Goal: Task Accomplishment & Management: Complete application form

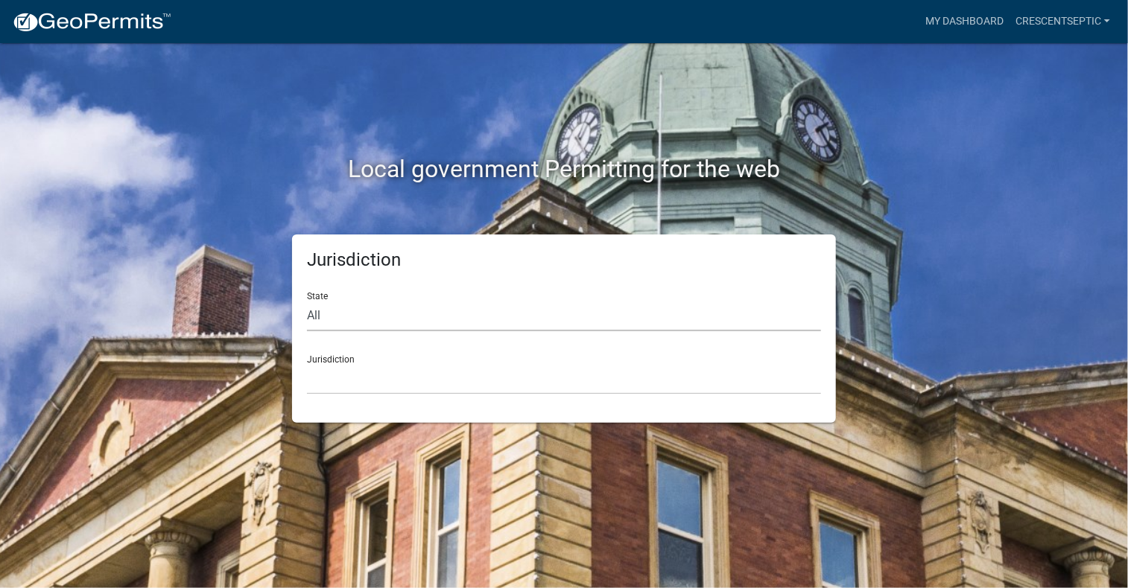
click at [399, 314] on select "All [US_STATE] [US_STATE] [US_STATE] [US_STATE] [US_STATE] [US_STATE] [US_STATE…" at bounding box center [564, 316] width 514 height 31
select select "[US_STATE]"
click at [307, 301] on select "All [US_STATE] [US_STATE] [US_STATE] [US_STATE] [US_STATE] [US_STATE] [US_STATE…" at bounding box center [564, 316] width 514 height 31
click at [406, 373] on select "[GEOGRAPHIC_DATA], [US_STATE] [GEOGRAPHIC_DATA], [US_STATE] [GEOGRAPHIC_DATA], …" at bounding box center [564, 379] width 514 height 31
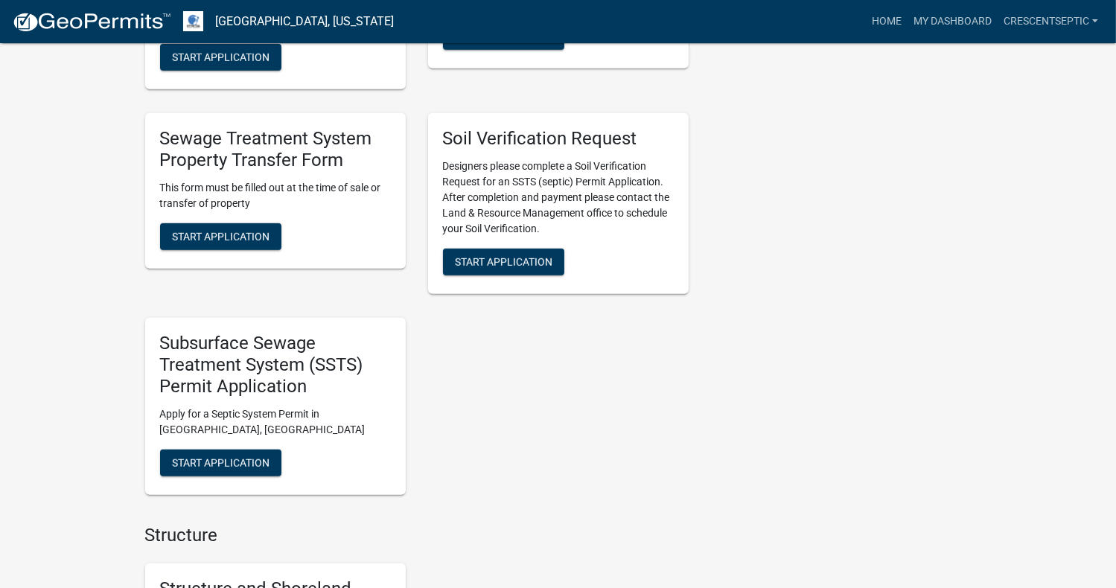
scroll to position [1117, 0]
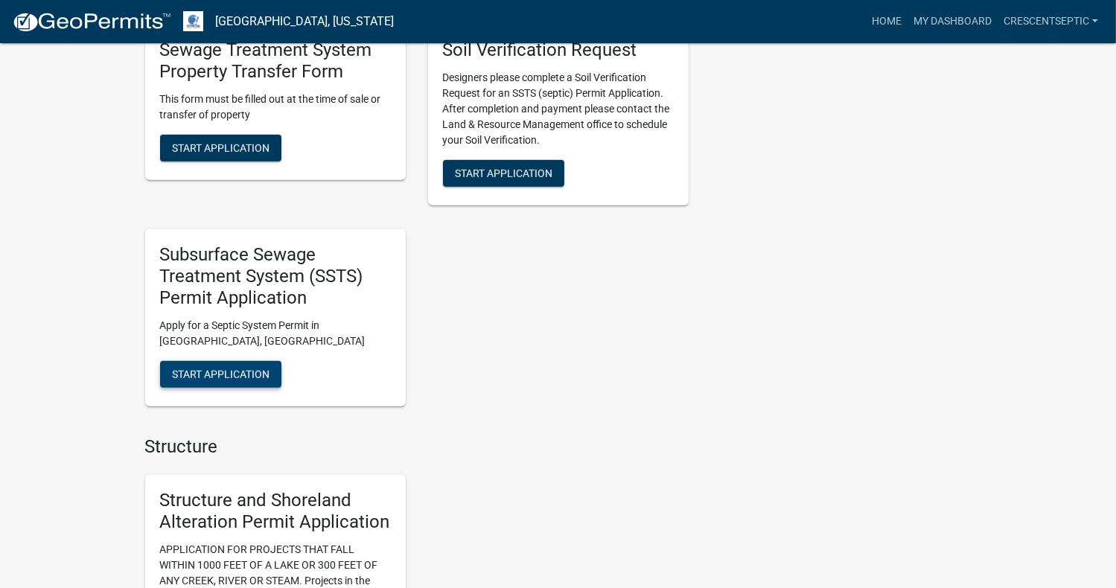
click at [242, 378] on span "Start Application" at bounding box center [221, 374] width 98 height 12
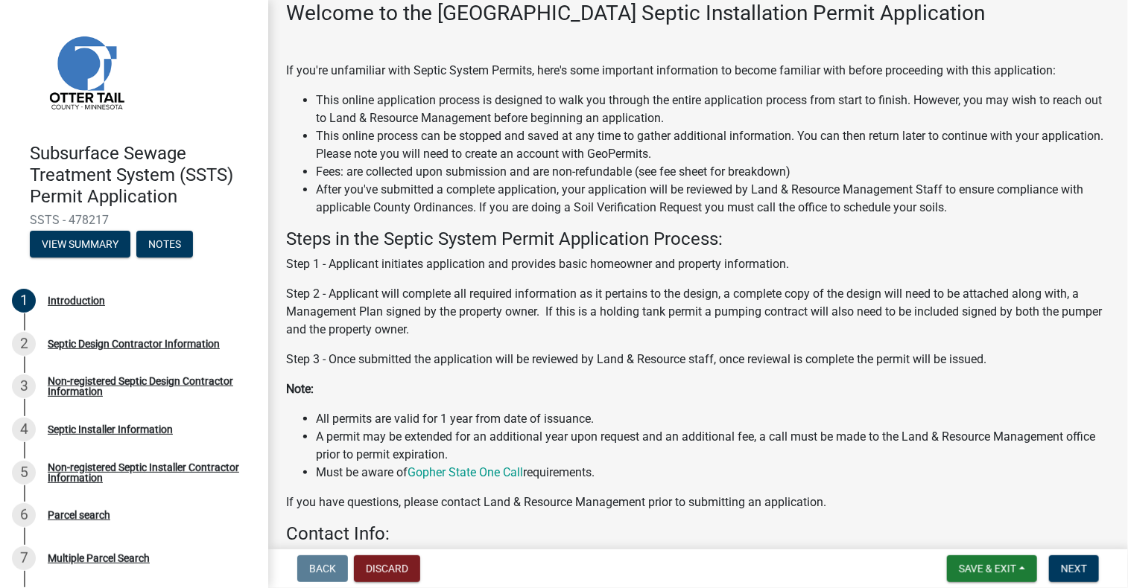
scroll to position [297, 0]
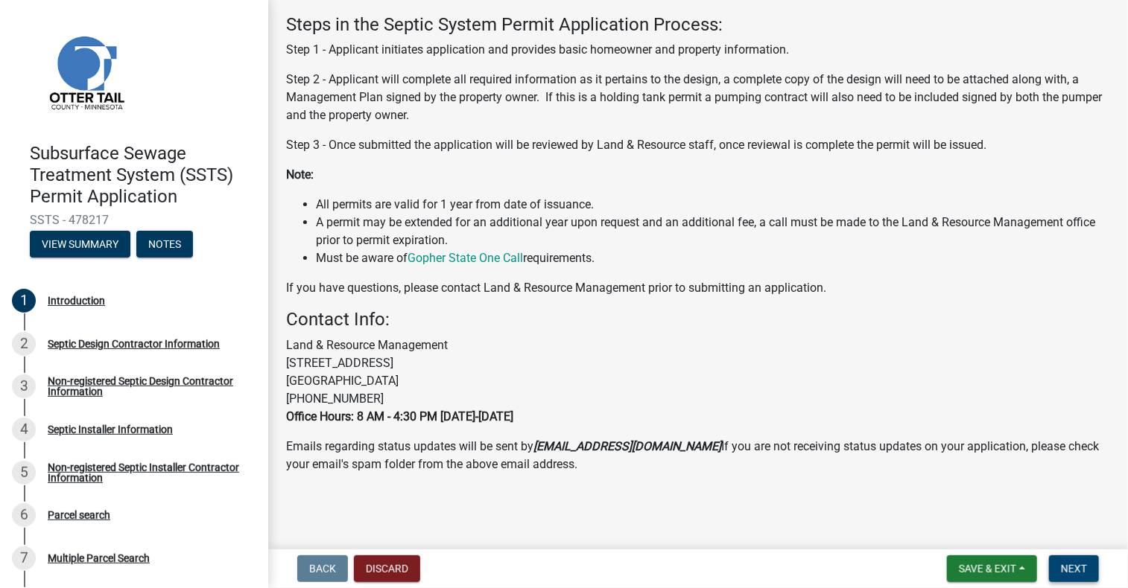
click at [1093, 556] on button "Next" at bounding box center [1074, 569] width 50 height 27
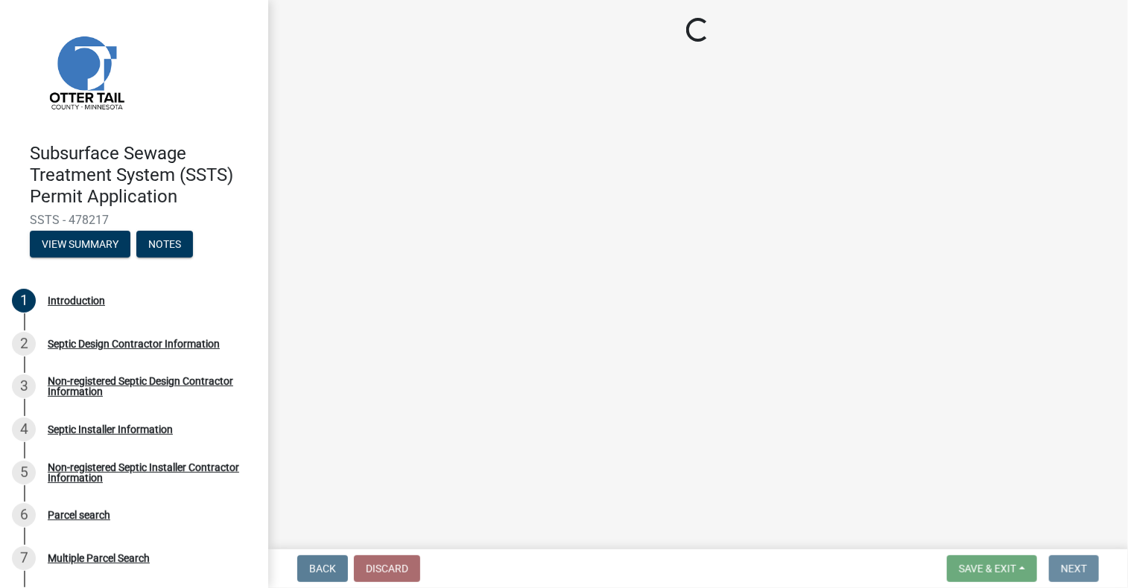
scroll to position [0, 0]
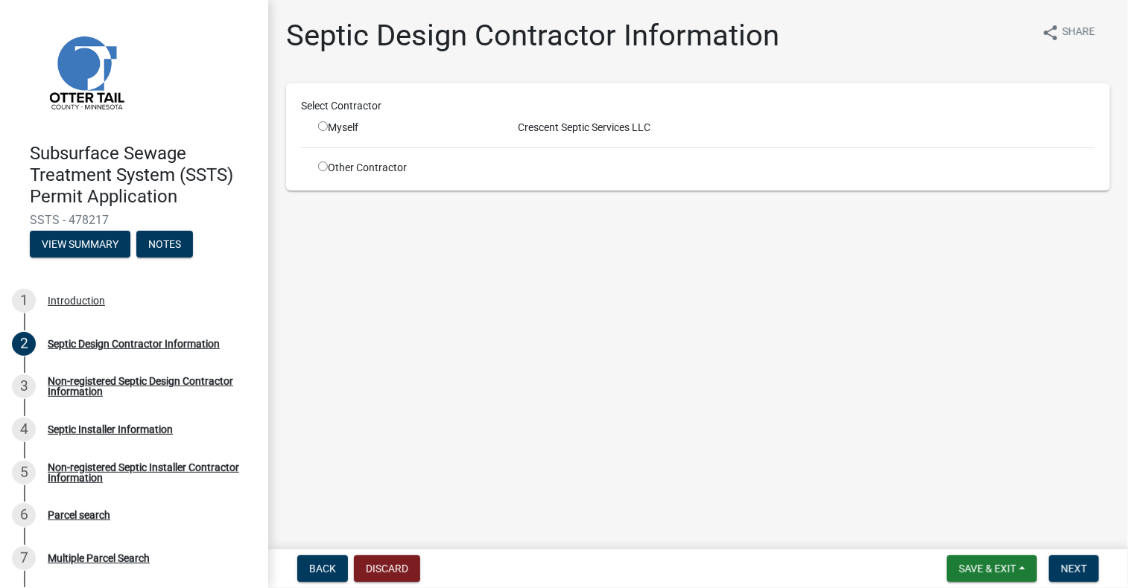
click at [327, 125] on input "radio" at bounding box center [323, 126] width 10 height 10
radio input "true"
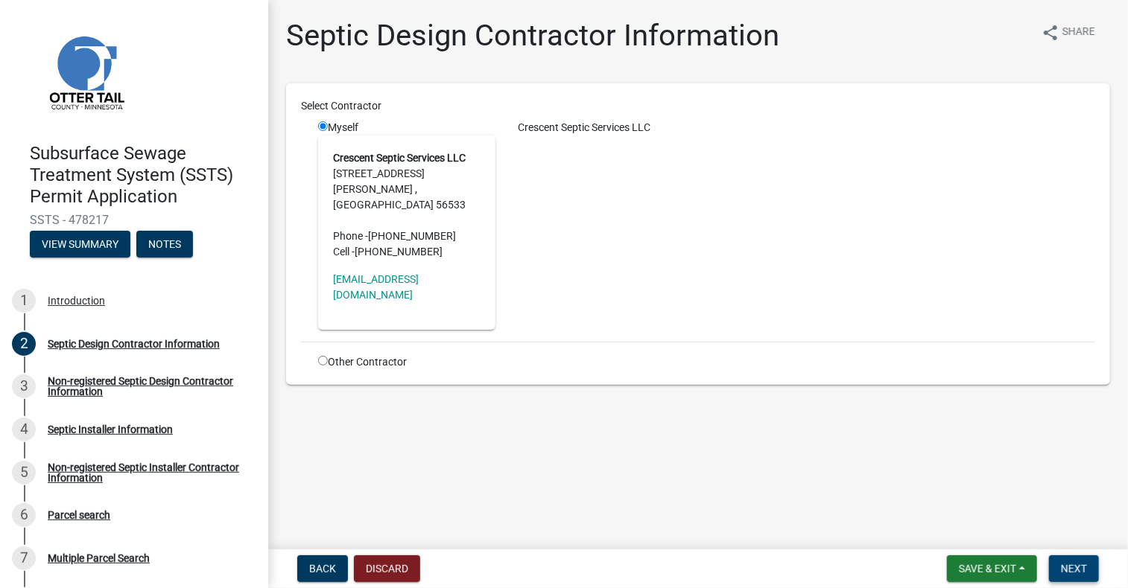
click at [1084, 552] on nav "Back Discard Save & Exit Save Save & Exit Next" at bounding box center [698, 569] width 860 height 39
click at [1087, 559] on button "Next" at bounding box center [1074, 569] width 50 height 27
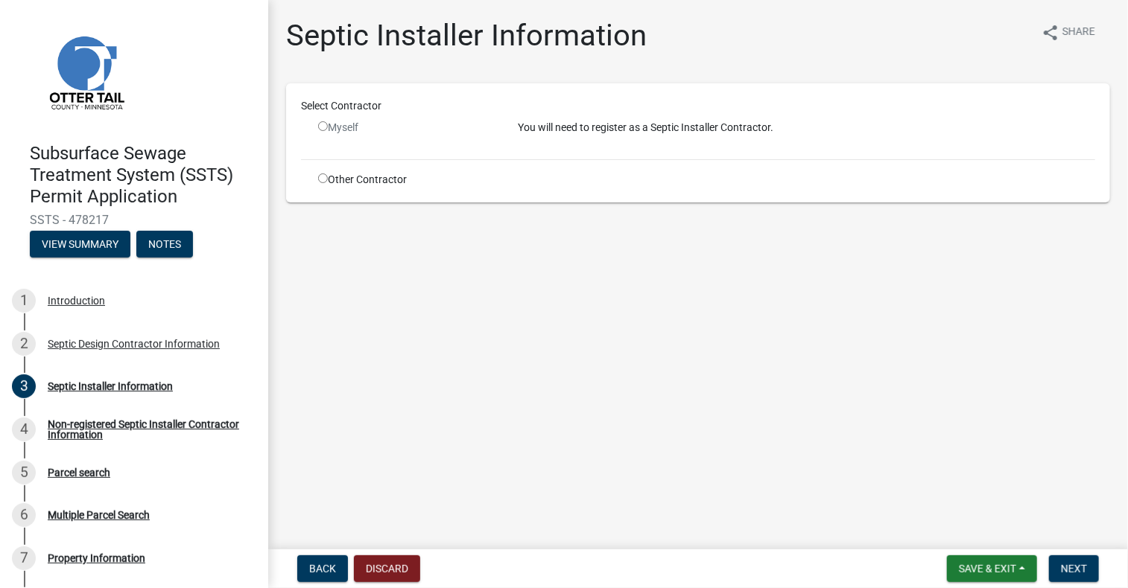
click at [319, 180] on input "radio" at bounding box center [323, 179] width 10 height 10
radio input "true"
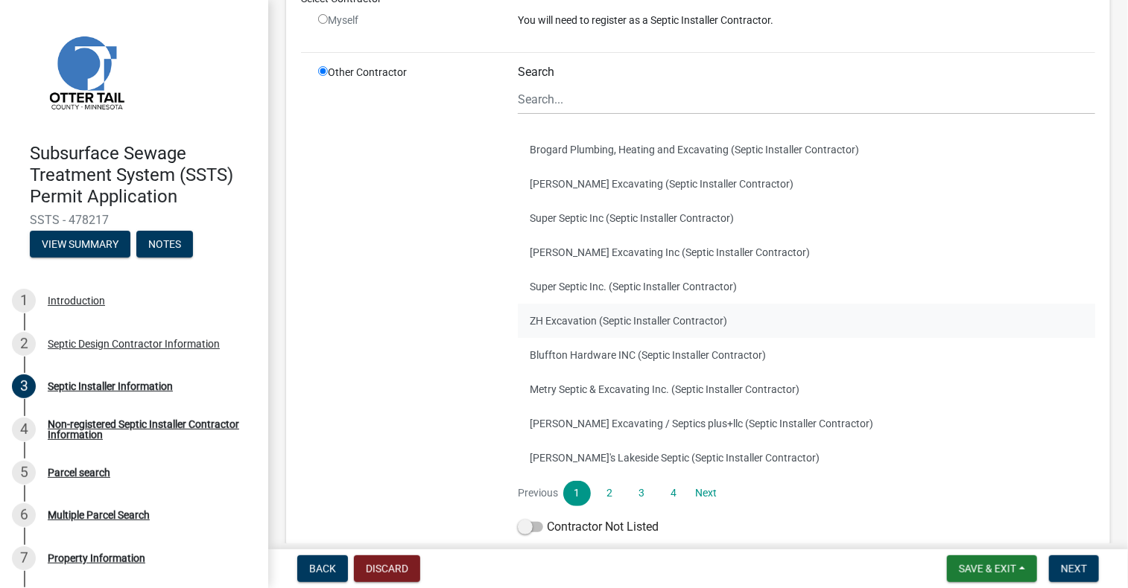
scroll to position [149, 0]
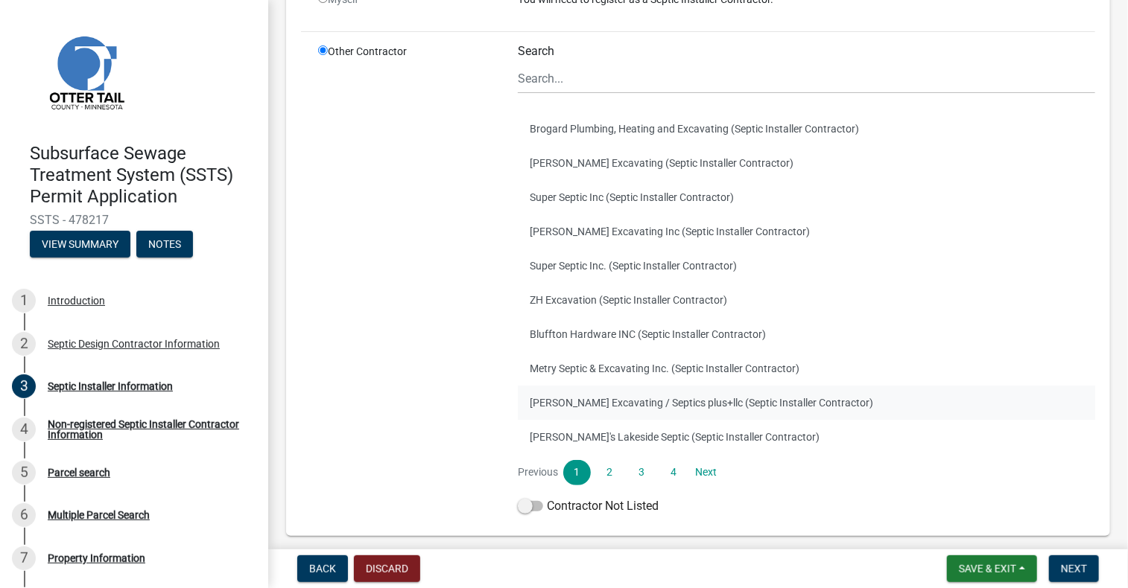
click at [612, 404] on button "[PERSON_NAME] Excavating / Septics plus+llc (Septic Installer Contractor)" at bounding box center [806, 403] width 577 height 34
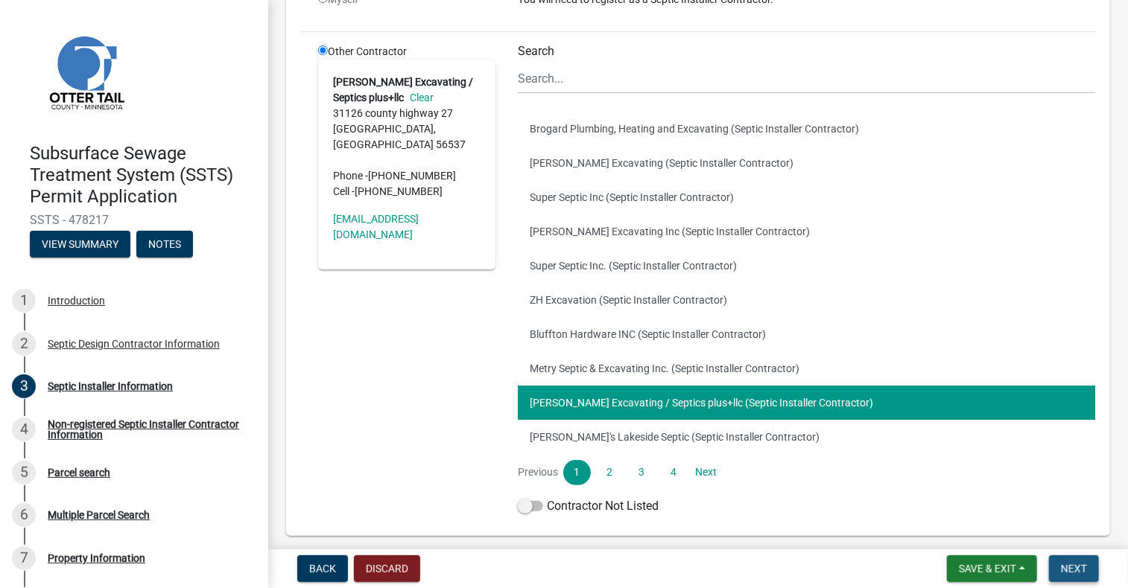
click at [1083, 567] on span "Next" at bounding box center [1074, 569] width 26 height 12
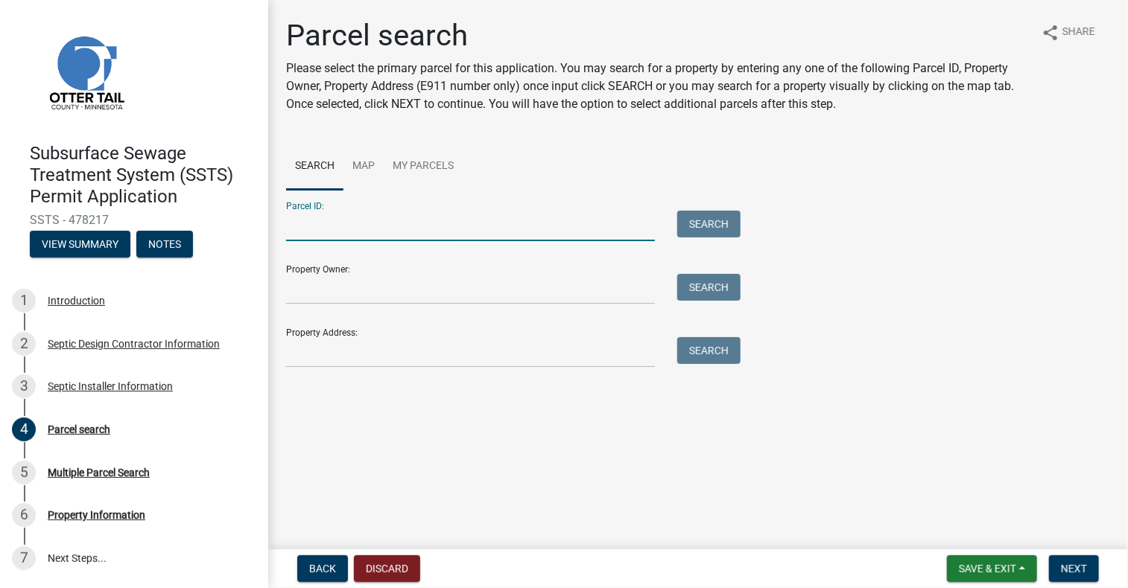
click at [483, 231] on input "Parcel ID:" at bounding box center [470, 226] width 369 height 31
click at [633, 136] on div "Parcel search Please select the primary parcel for this application. You may se…" at bounding box center [698, 199] width 846 height 363
click at [385, 351] on input "Property Address:" at bounding box center [470, 352] width 369 height 31
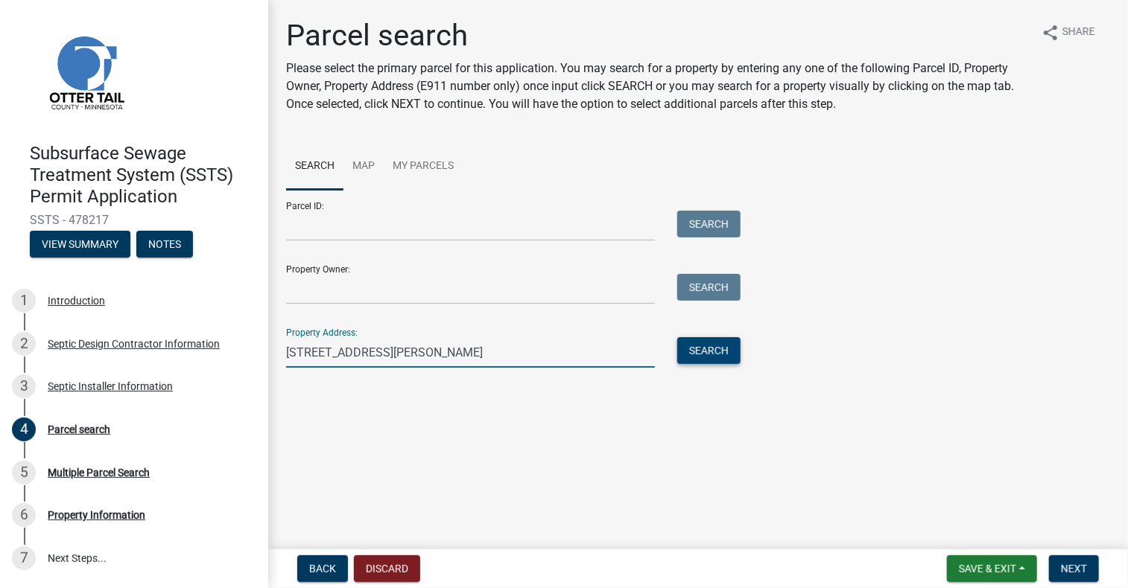
type input "[STREET_ADDRESS][PERSON_NAME]"
drag, startPoint x: 731, startPoint y: 346, endPoint x: 712, endPoint y: 343, distance: 18.9
click at [730, 346] on button "Search" at bounding box center [708, 350] width 63 height 27
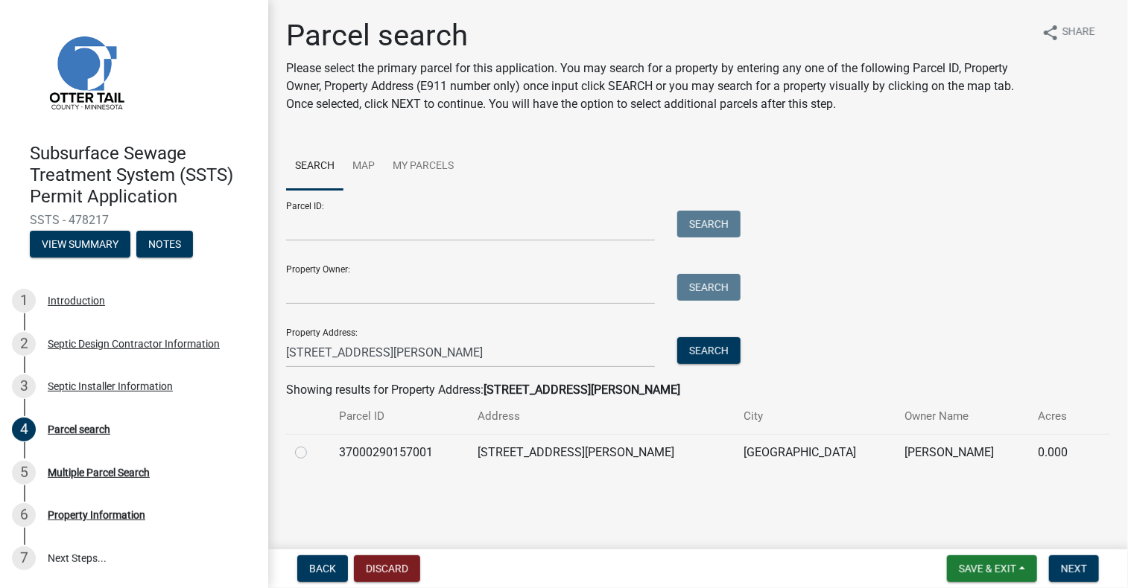
click at [294, 457] on td at bounding box center [308, 452] width 44 height 36
click at [313, 444] on label at bounding box center [313, 444] width 0 height 0
click at [313, 449] on input "radio" at bounding box center [318, 449] width 10 height 10
radio input "true"
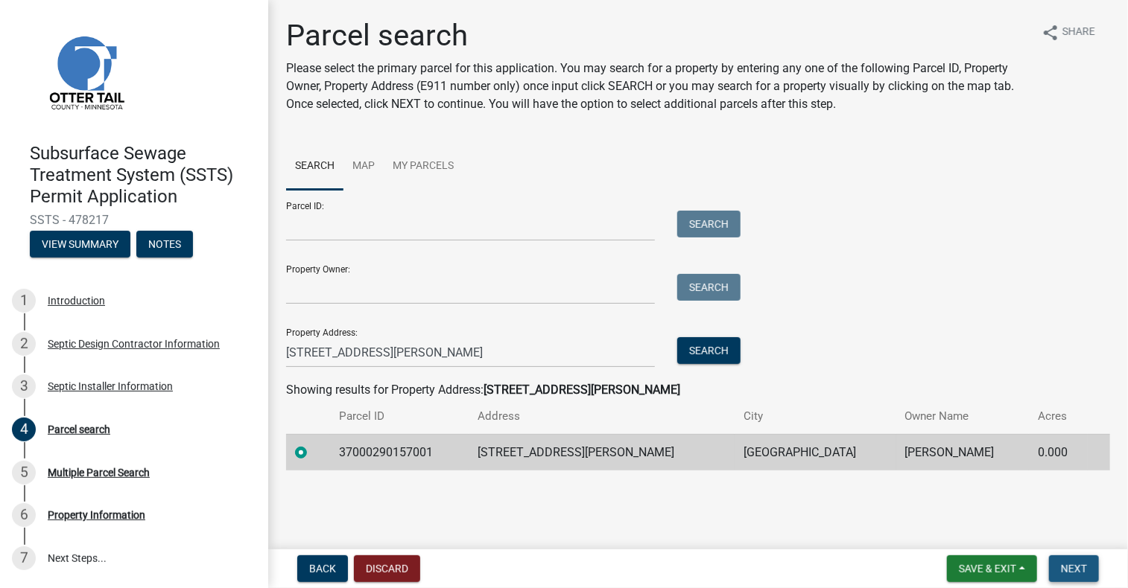
click at [1067, 574] on span "Next" at bounding box center [1074, 569] width 26 height 12
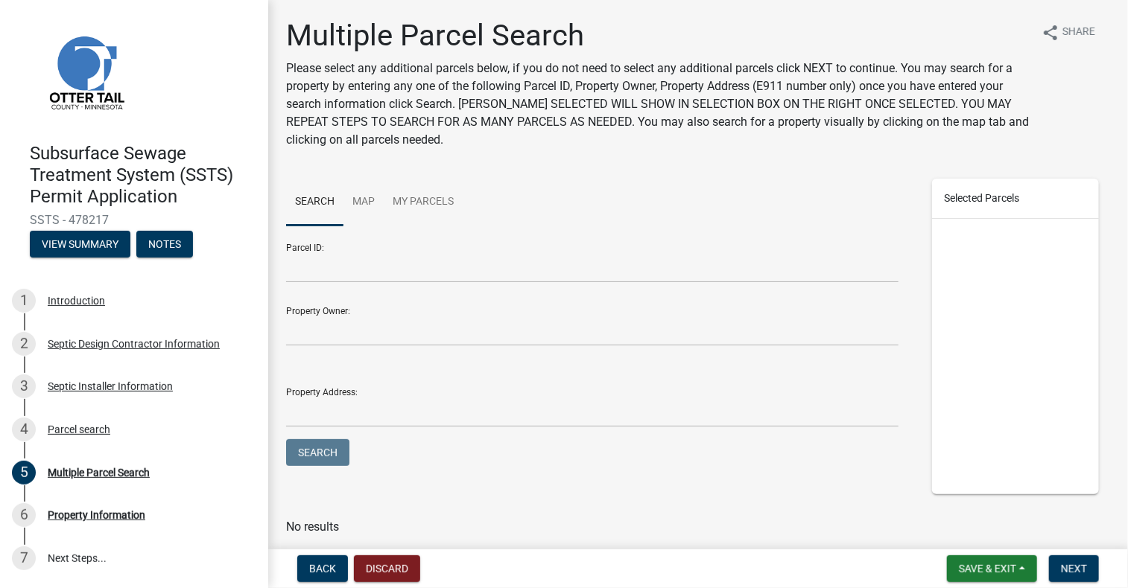
scroll to position [50, 0]
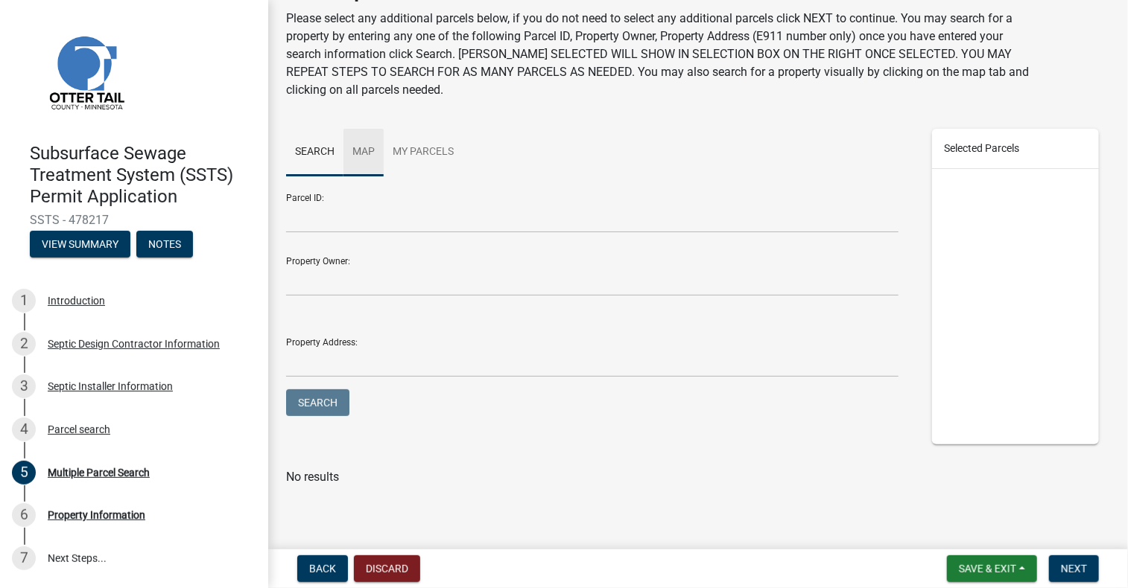
click at [352, 162] on link "Map" at bounding box center [363, 153] width 40 height 48
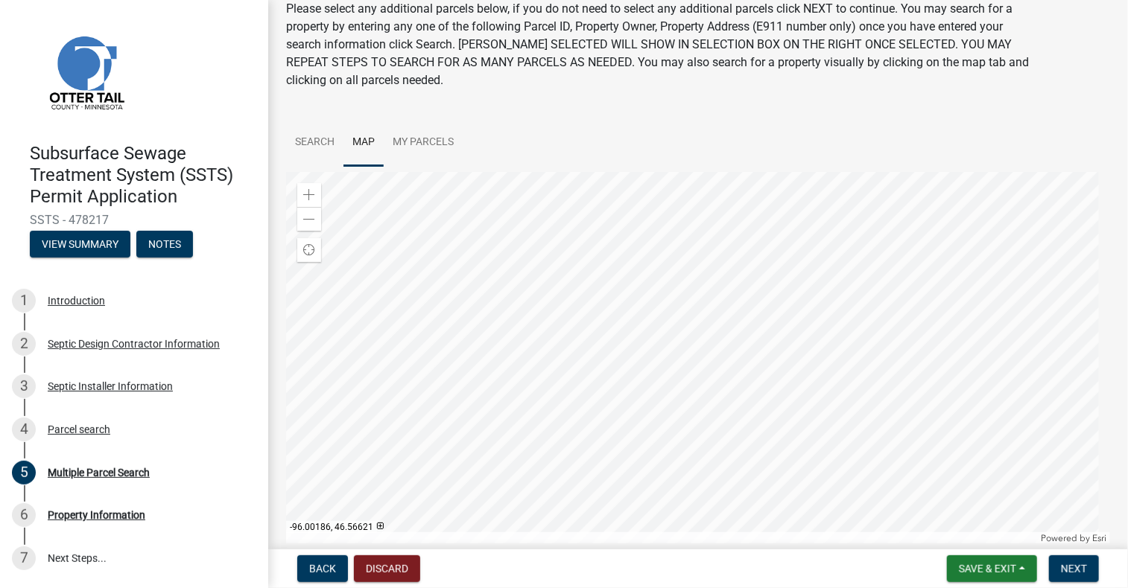
scroll to position [74, 0]
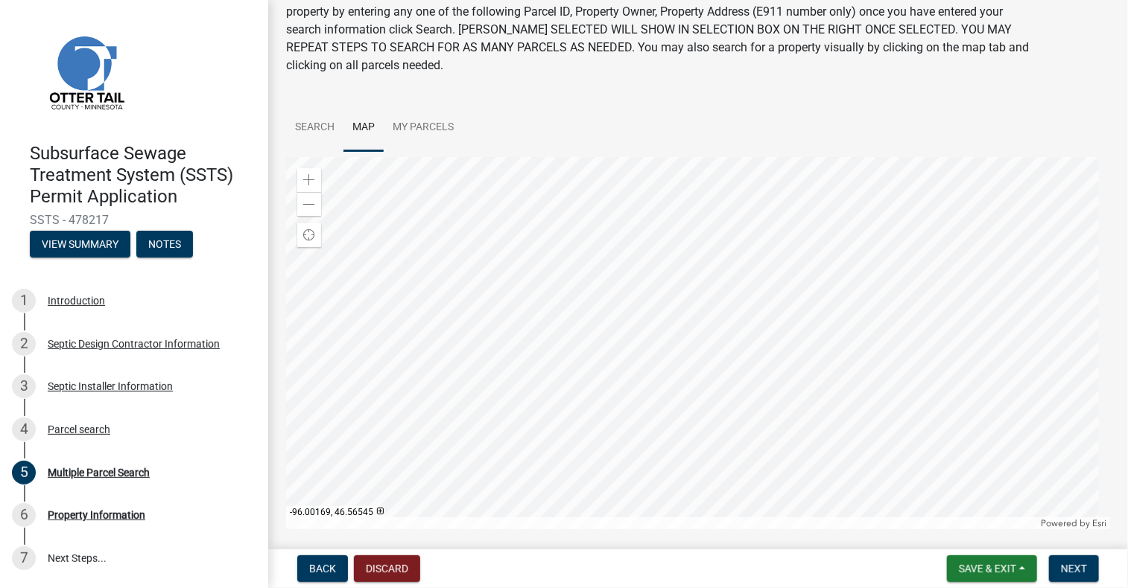
click at [761, 323] on div at bounding box center [698, 343] width 824 height 372
click at [740, 261] on div at bounding box center [698, 343] width 824 height 372
click at [1090, 567] on button "Next" at bounding box center [1074, 569] width 50 height 27
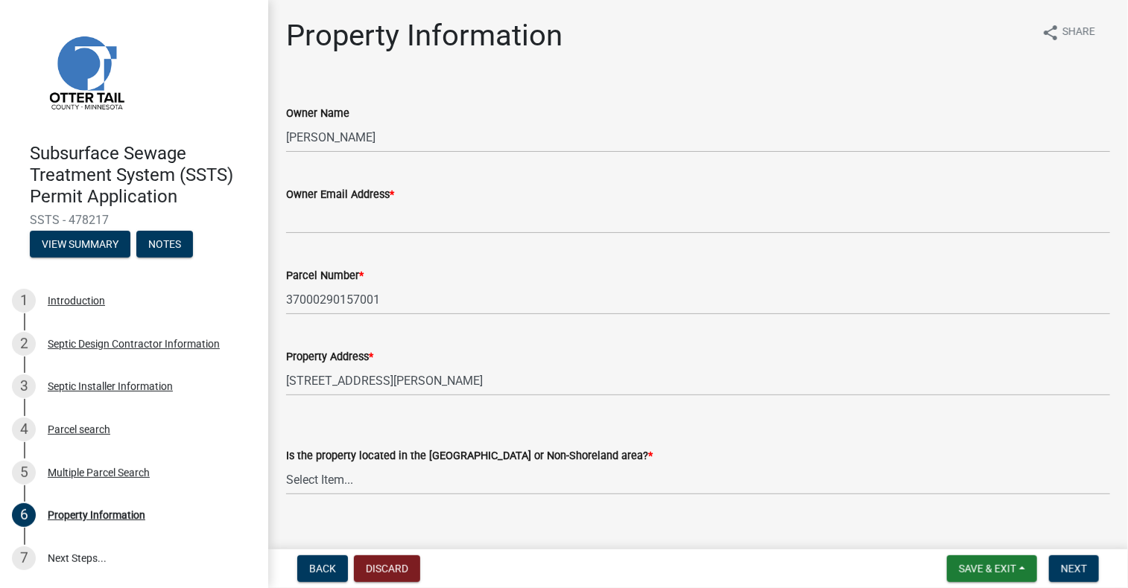
scroll to position [22, 0]
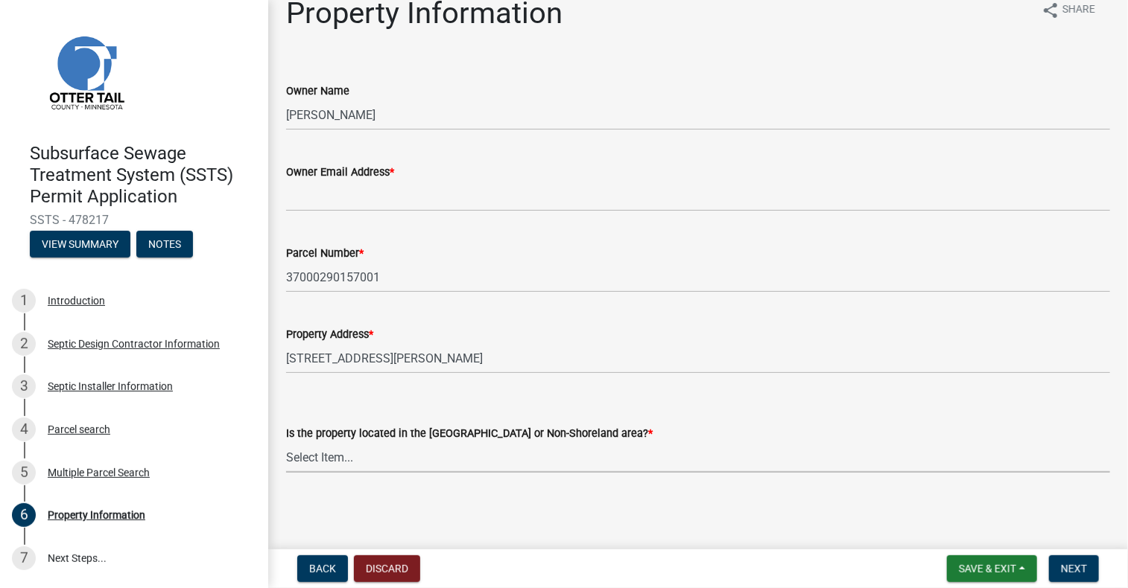
click at [594, 463] on select "Select Item... Shoreland Non-Shoreland" at bounding box center [698, 457] width 824 height 31
click at [286, 442] on select "Select Item... Shoreland Non-Shoreland" at bounding box center [698, 457] width 824 height 31
select select "f91142e6-e911-469c-9754-896c7e7f9e05"
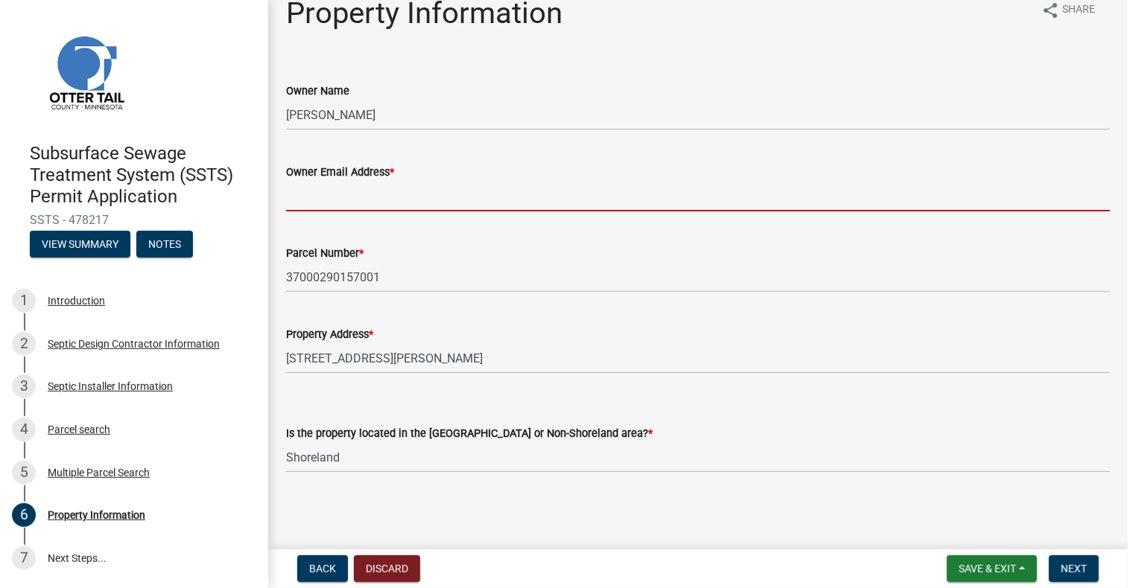
click at [454, 203] on input "Owner Email Address *" at bounding box center [698, 196] width 824 height 31
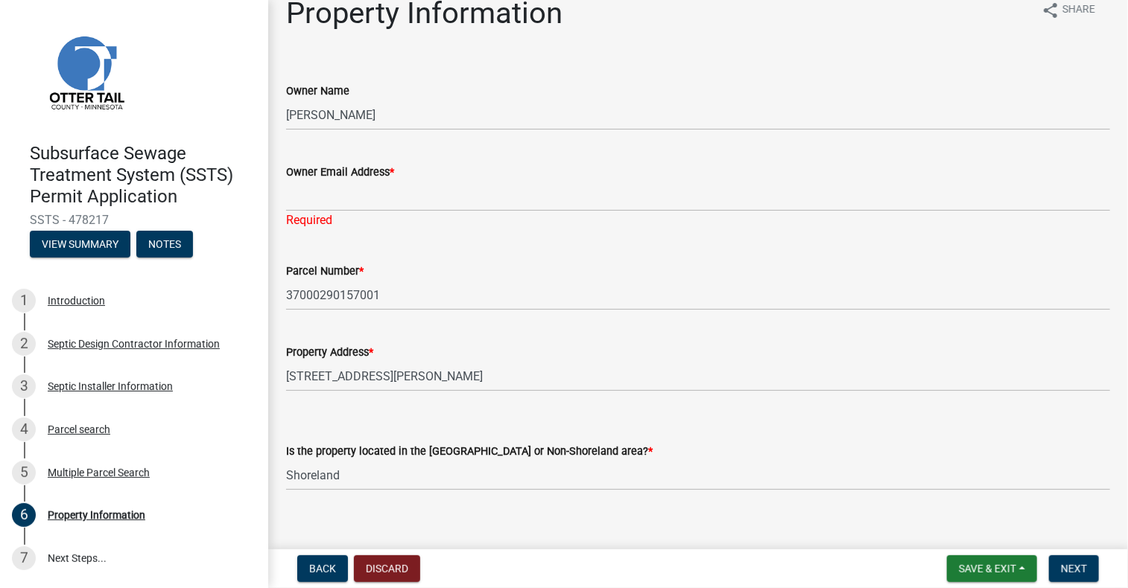
click at [971, 39] on div "Property Information share Share" at bounding box center [698, 20] width 824 height 48
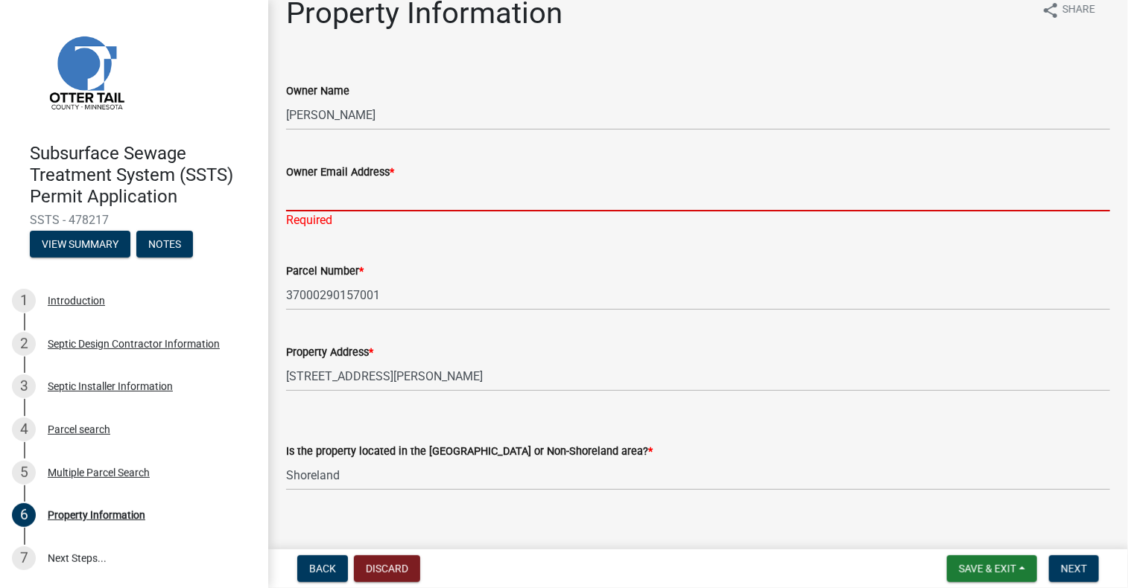
drag, startPoint x: 437, startPoint y: 184, endPoint x: 437, endPoint y: 197, distance: 13.4
click at [436, 184] on input "Owner Email Address *" at bounding box center [698, 196] width 824 height 31
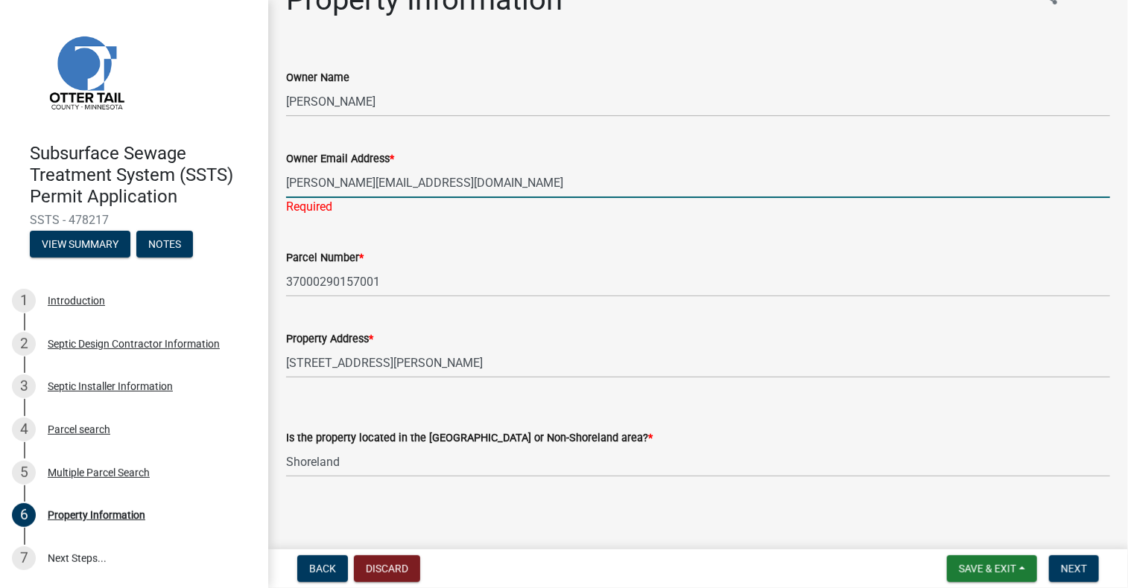
scroll to position [40, 0]
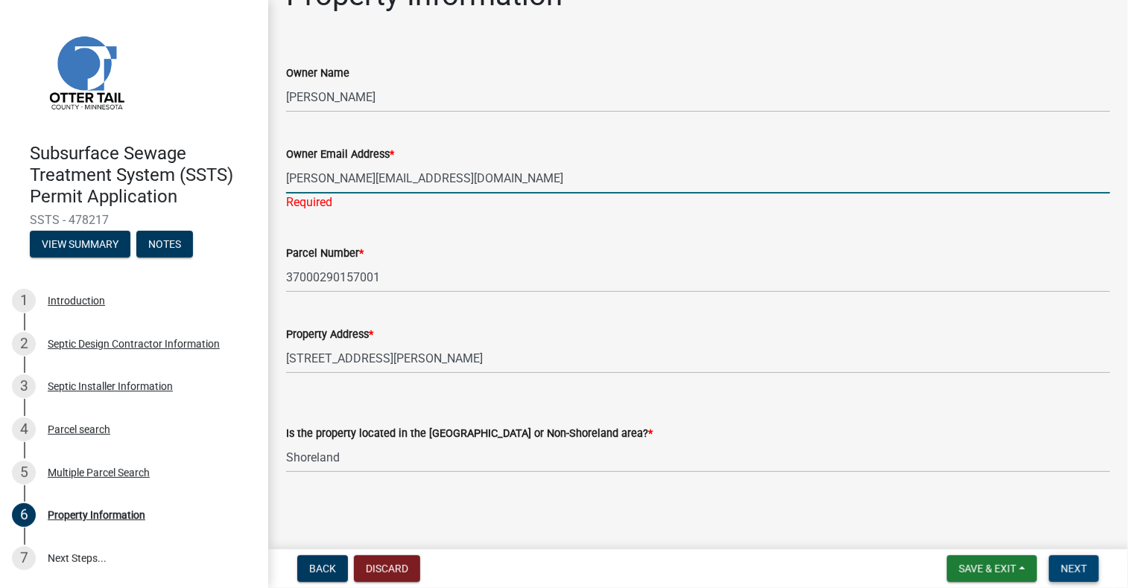
type input "[PERSON_NAME][EMAIL_ADDRESS][DOMAIN_NAME]"
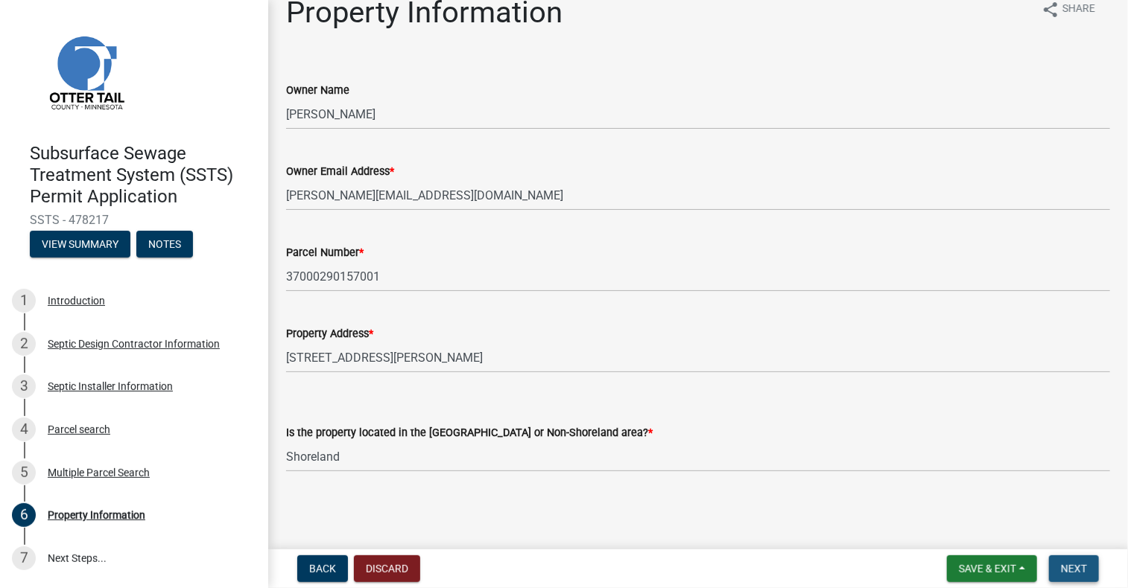
click at [1081, 568] on span "Next" at bounding box center [1074, 569] width 26 height 12
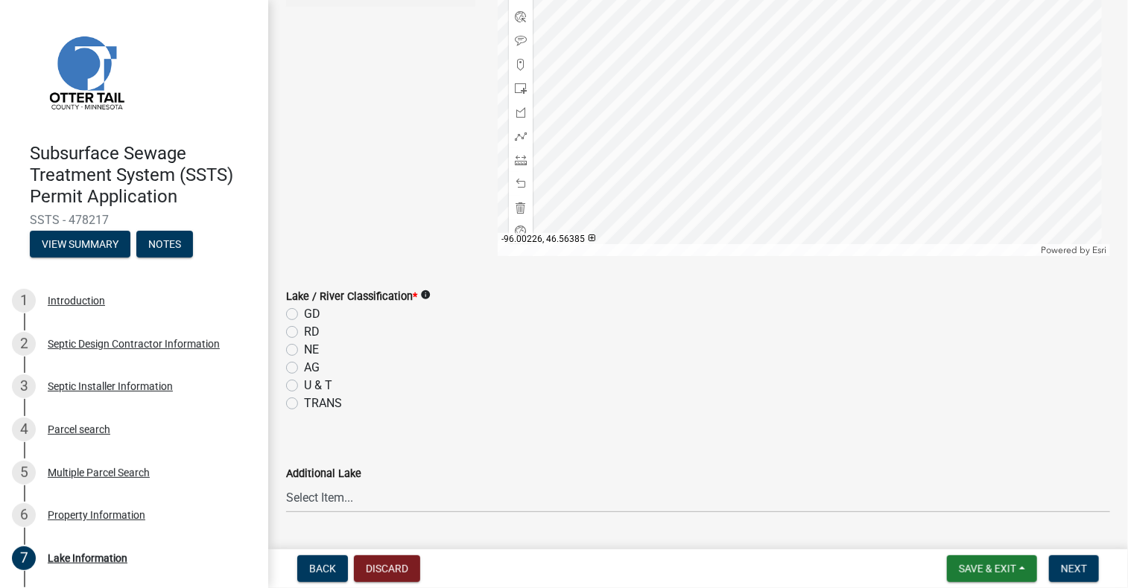
scroll to position [372, 0]
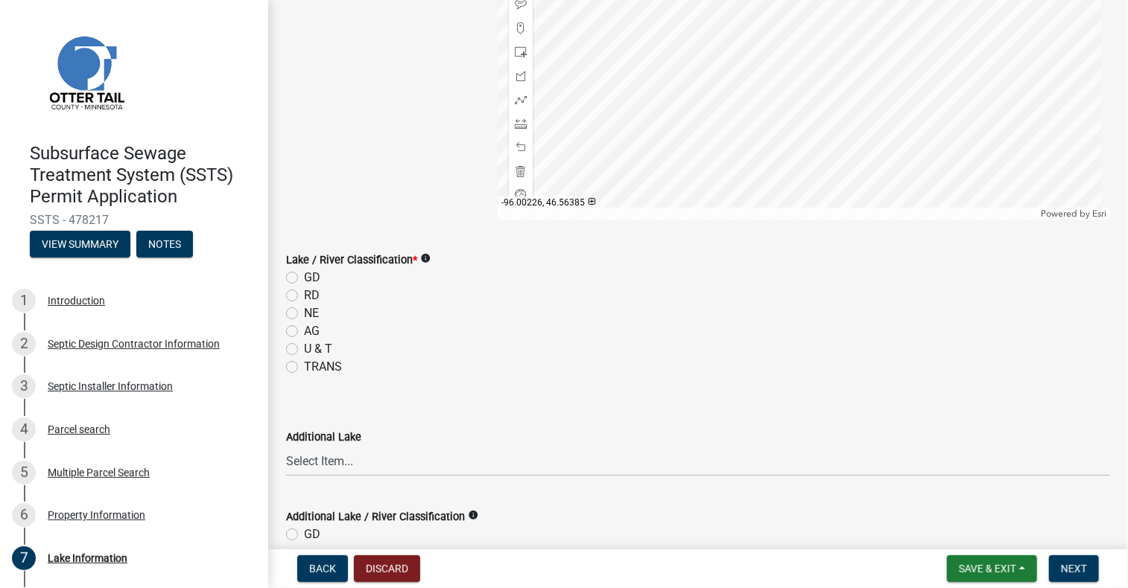
click at [304, 273] on label "GD" at bounding box center [312, 278] width 16 height 18
click at [304, 273] on input "GD" at bounding box center [309, 274] width 10 height 10
radio input "true"
drag, startPoint x: 354, startPoint y: 260, endPoint x: 363, endPoint y: 255, distance: 10.0
click at [354, 260] on label "Lake / River Classification *" at bounding box center [351, 260] width 131 height 10
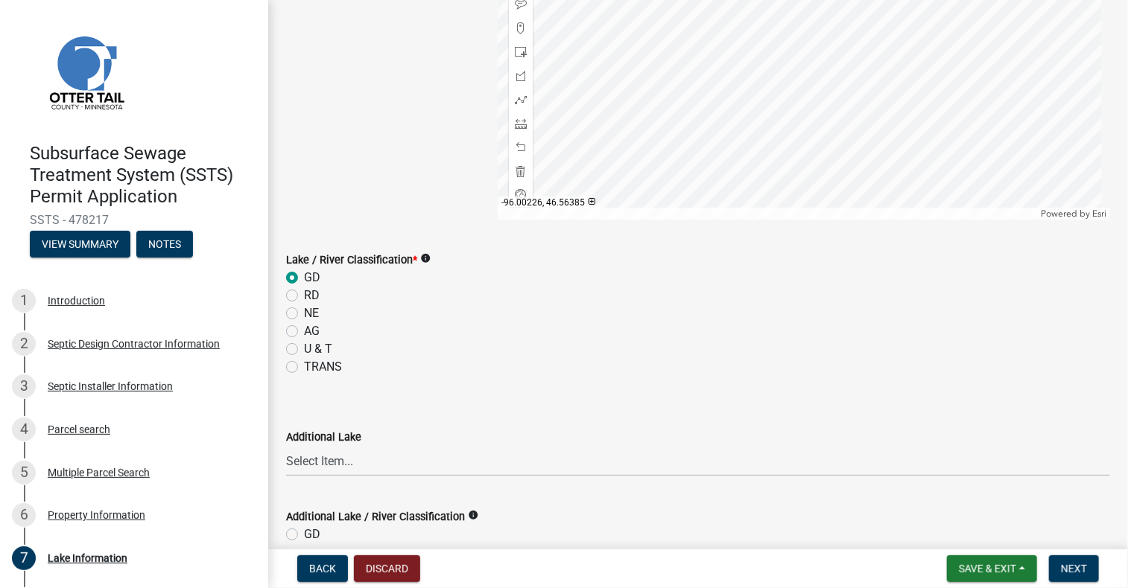
click at [428, 255] on icon "info" at bounding box center [425, 258] width 10 height 10
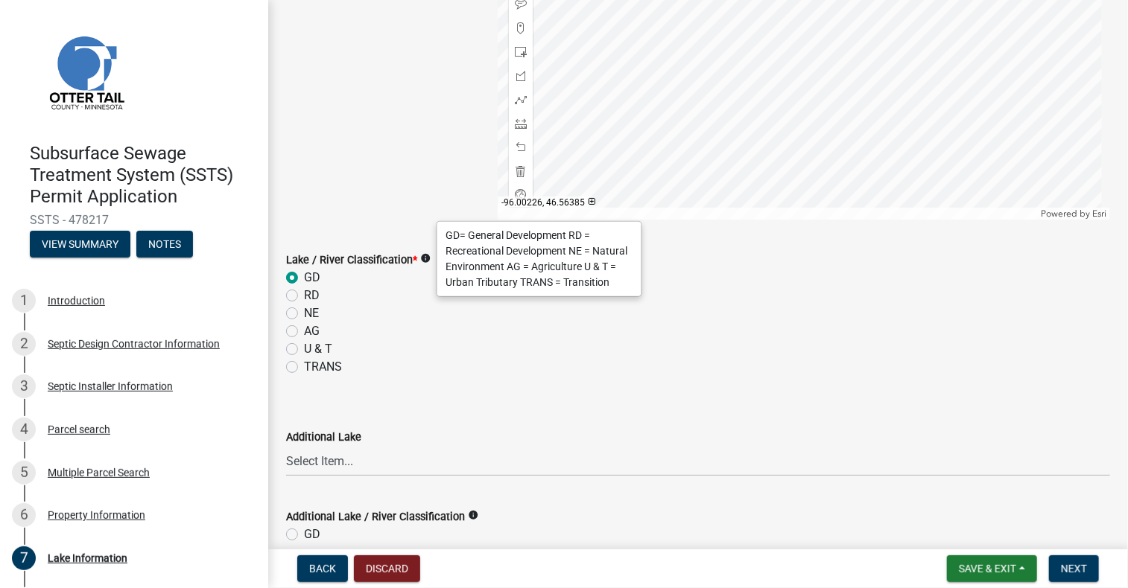
click at [428, 255] on icon "info" at bounding box center [425, 258] width 10 height 10
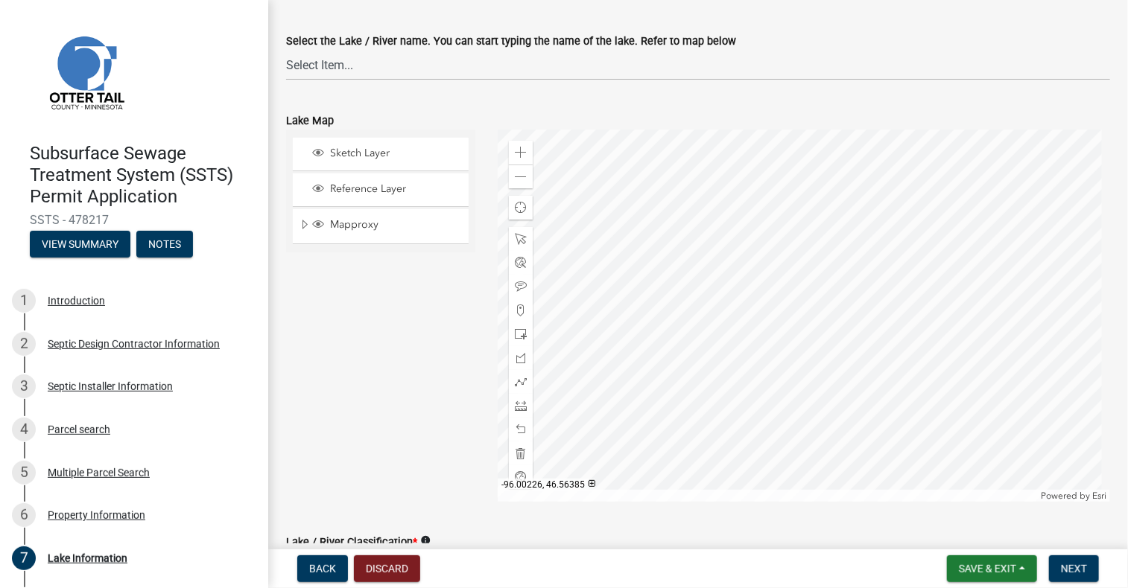
scroll to position [12, 0]
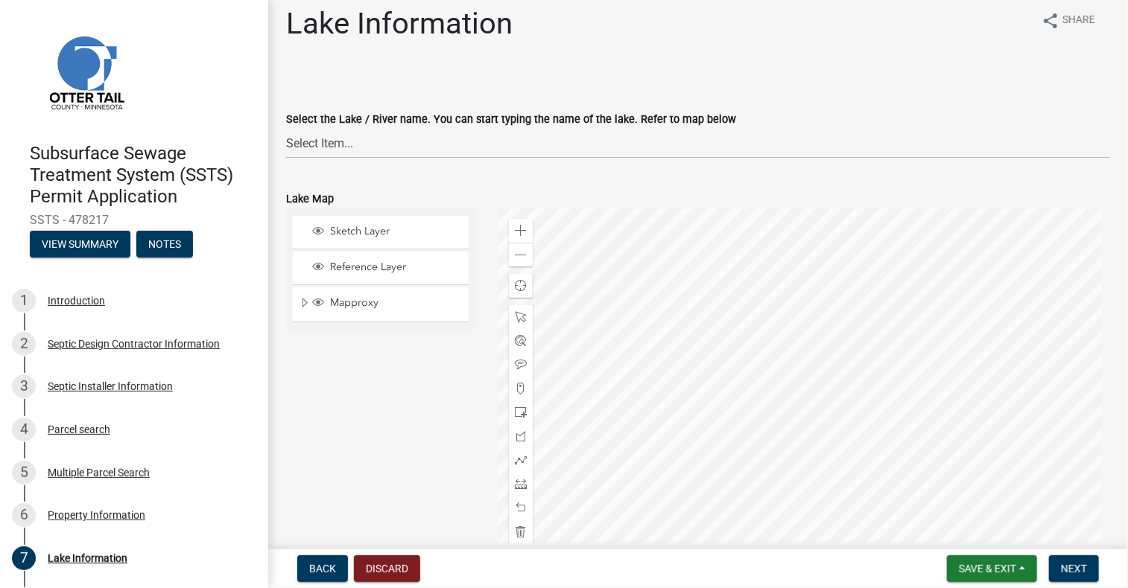
click at [1008, 448] on div at bounding box center [804, 394] width 612 height 372
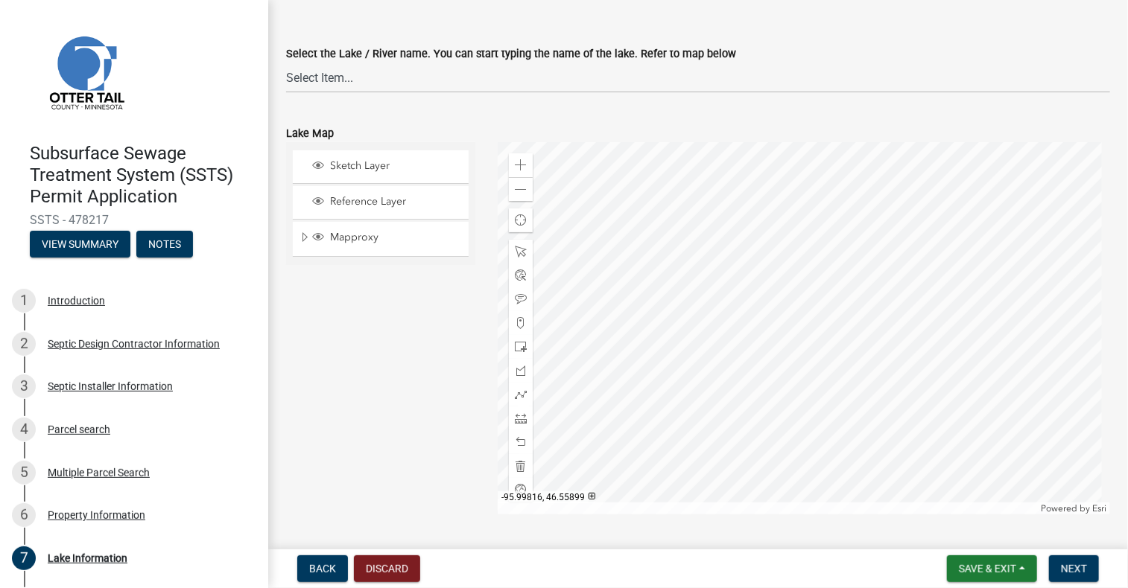
scroll to position [0, 0]
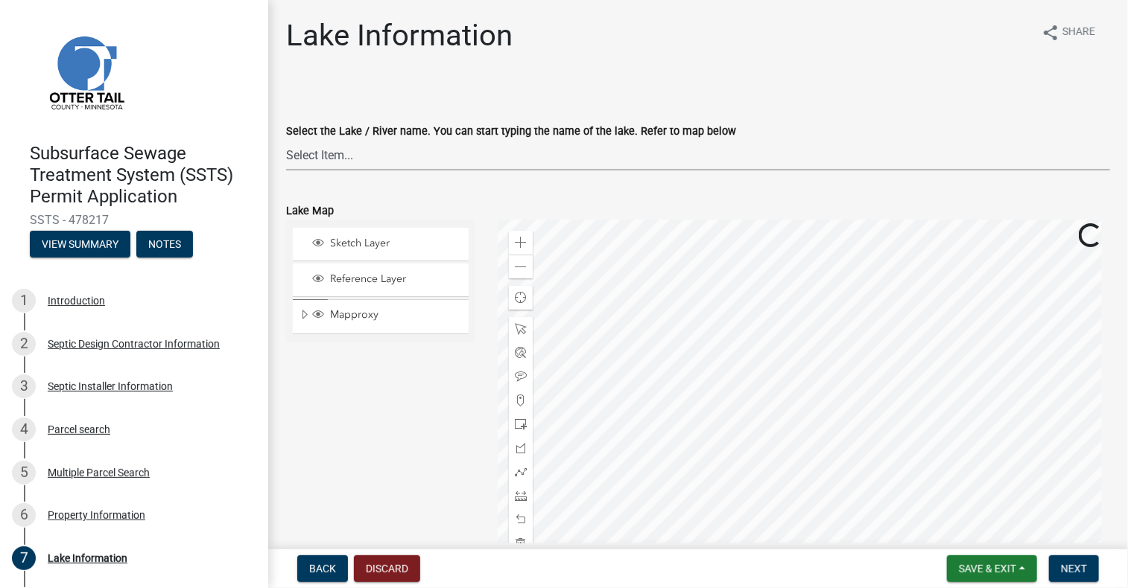
click at [629, 153] on select "Select Item... None [PERSON_NAME] 56-031 [PERSON_NAME] 56-118 [PERSON_NAME] 56-…" at bounding box center [698, 155] width 824 height 31
click at [286, 140] on select "Select Item... None [PERSON_NAME] 56-031 [PERSON_NAME] 56-118 [PERSON_NAME] 56-…" at bounding box center [698, 155] width 824 height 31
select select "26d9dc3a-5afa-4bd9-b8d6-98f5eeaf68e9"
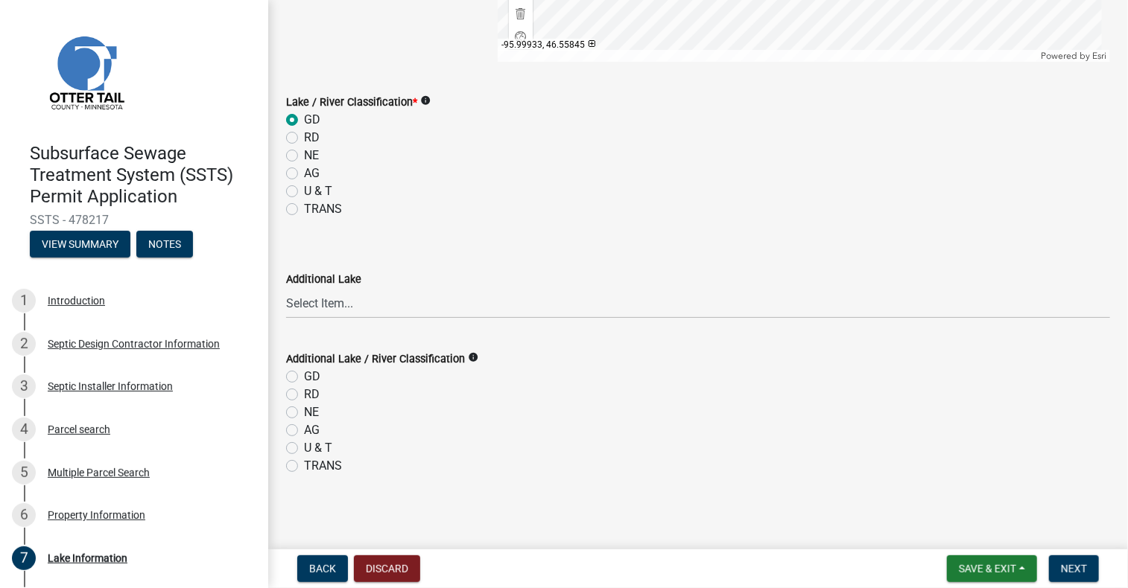
scroll to position [533, 0]
click at [1080, 574] on span "Next" at bounding box center [1074, 569] width 26 height 12
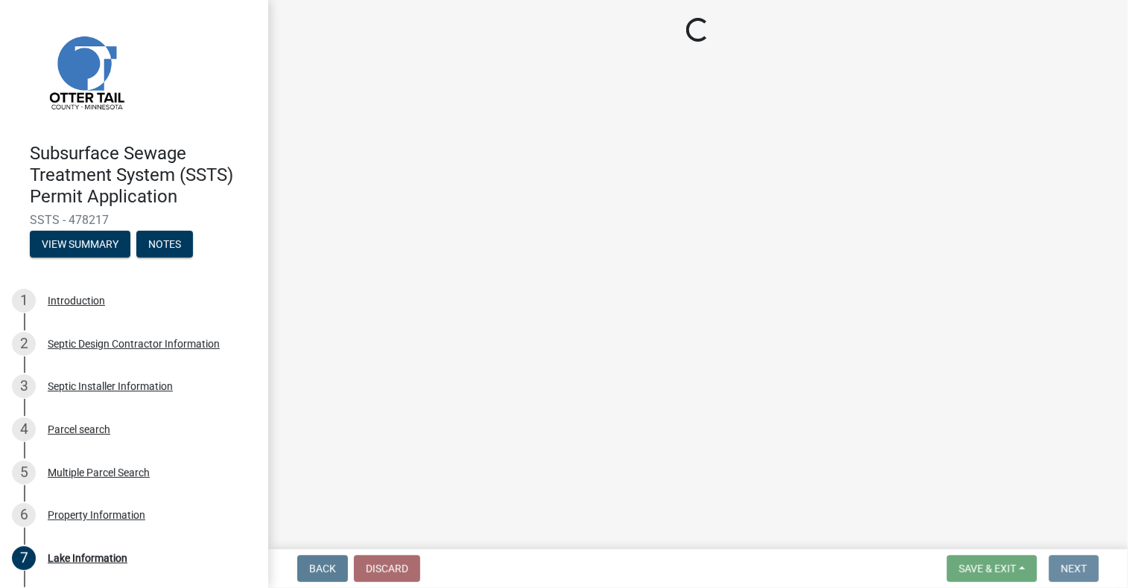
scroll to position [0, 0]
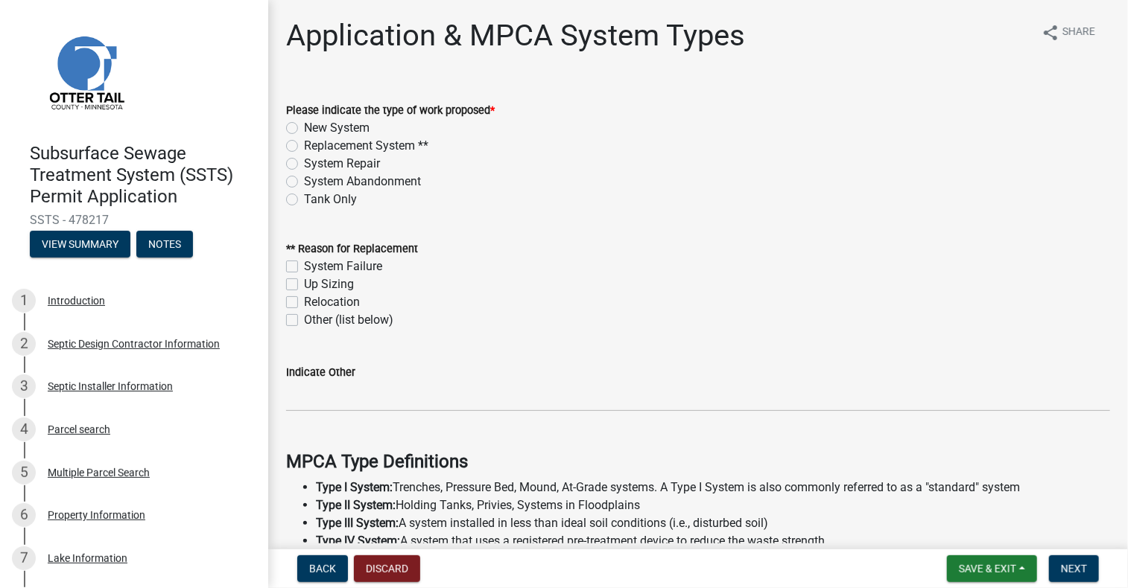
click at [304, 145] on label "Replacement System **" at bounding box center [366, 146] width 124 height 18
click at [304, 145] on input "Replacement System **" at bounding box center [309, 142] width 10 height 10
radio input "true"
click at [304, 317] on label "Other (list below)" at bounding box center [348, 320] width 89 height 18
click at [304, 317] on input "Other (list below)" at bounding box center [309, 316] width 10 height 10
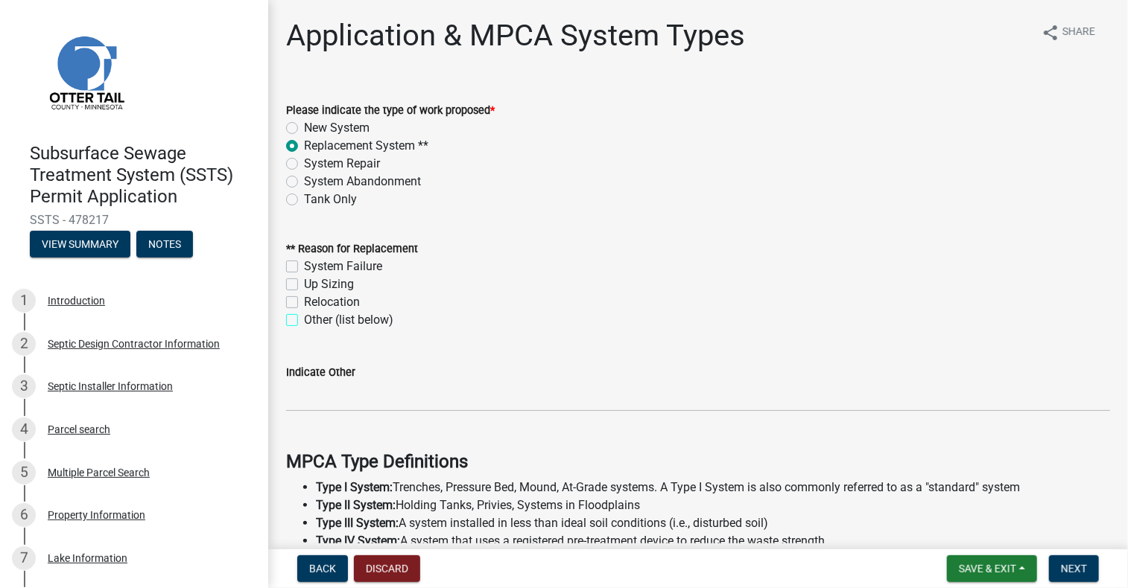
checkbox input "true"
checkbox input "false"
checkbox input "true"
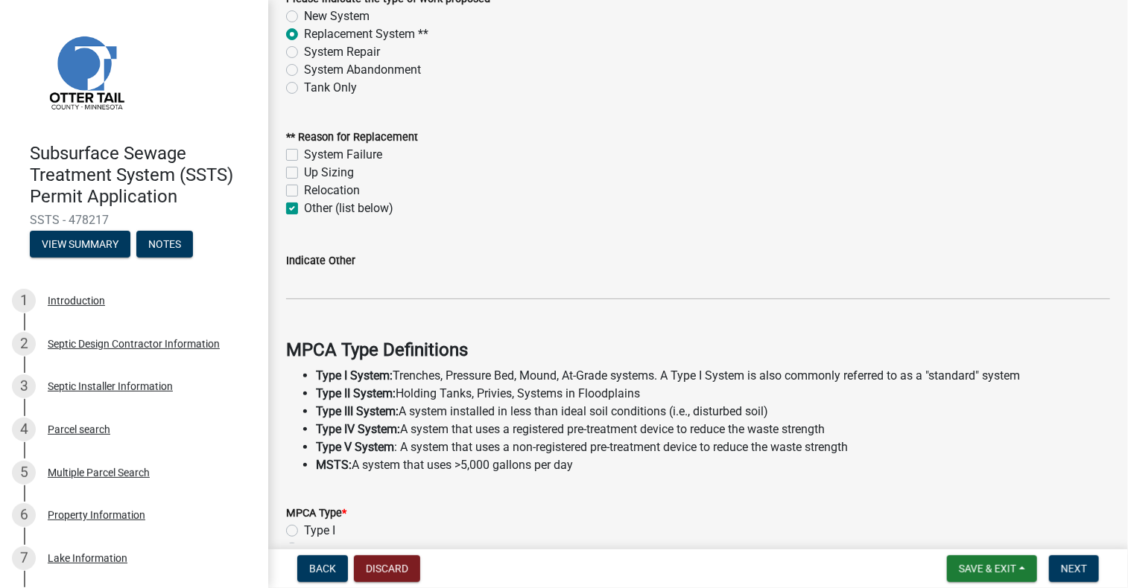
scroll to position [149, 0]
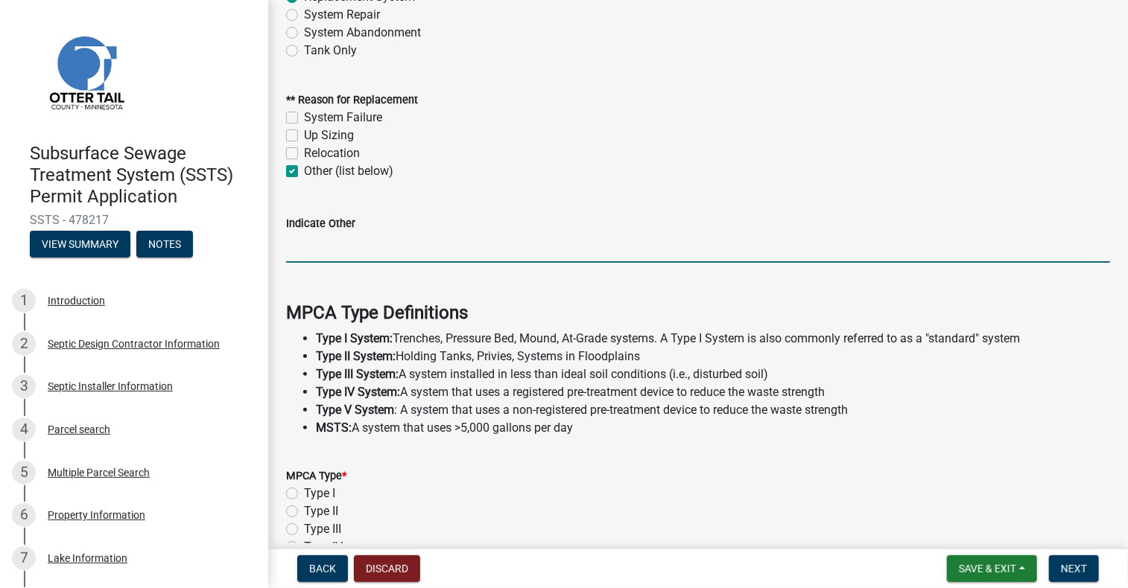
click at [375, 247] on input "Indicate Other" at bounding box center [698, 247] width 824 height 31
click at [474, 247] on input "Indicate Other" at bounding box center [698, 247] width 824 height 31
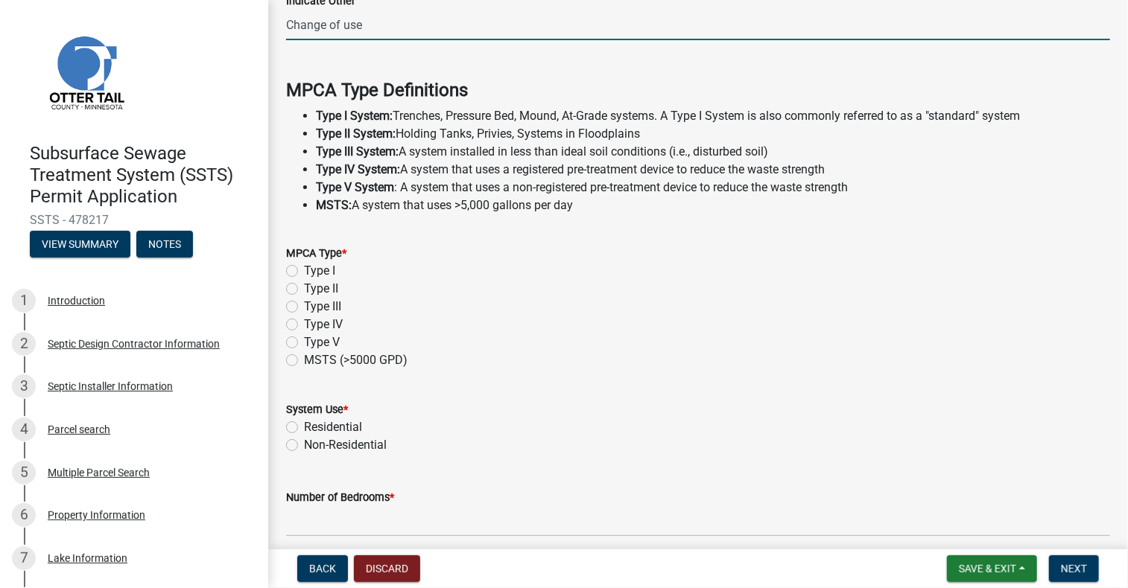
scroll to position [372, 0]
type input "Change of use"
click at [298, 323] on div "Type IV" at bounding box center [698, 324] width 824 height 18
click at [304, 325] on label "Type IV" at bounding box center [323, 324] width 39 height 18
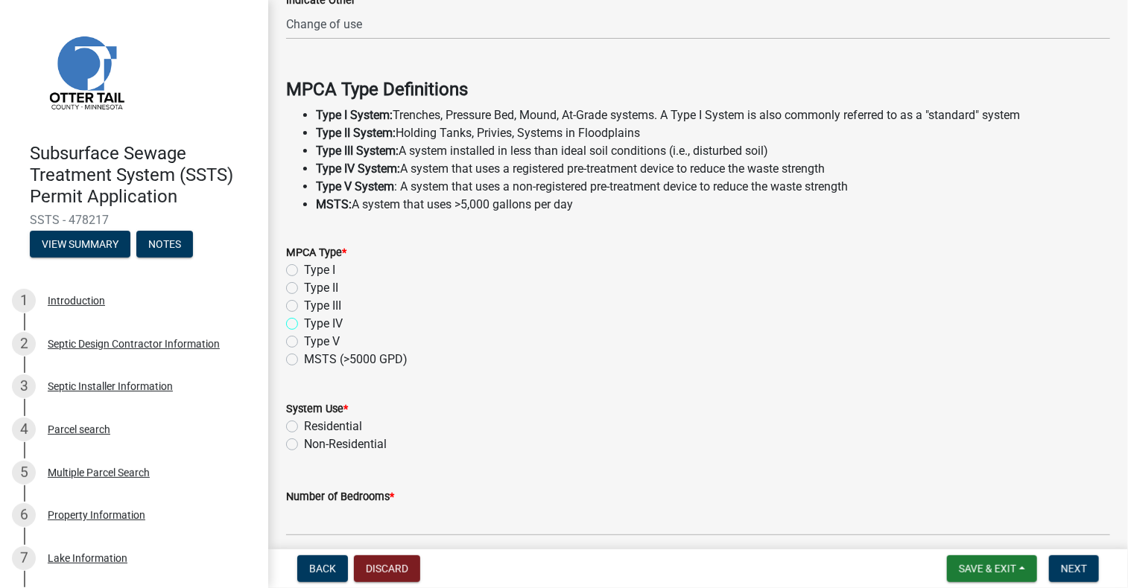
click at [304, 325] on input "Type IV" at bounding box center [309, 320] width 10 height 10
radio input "true"
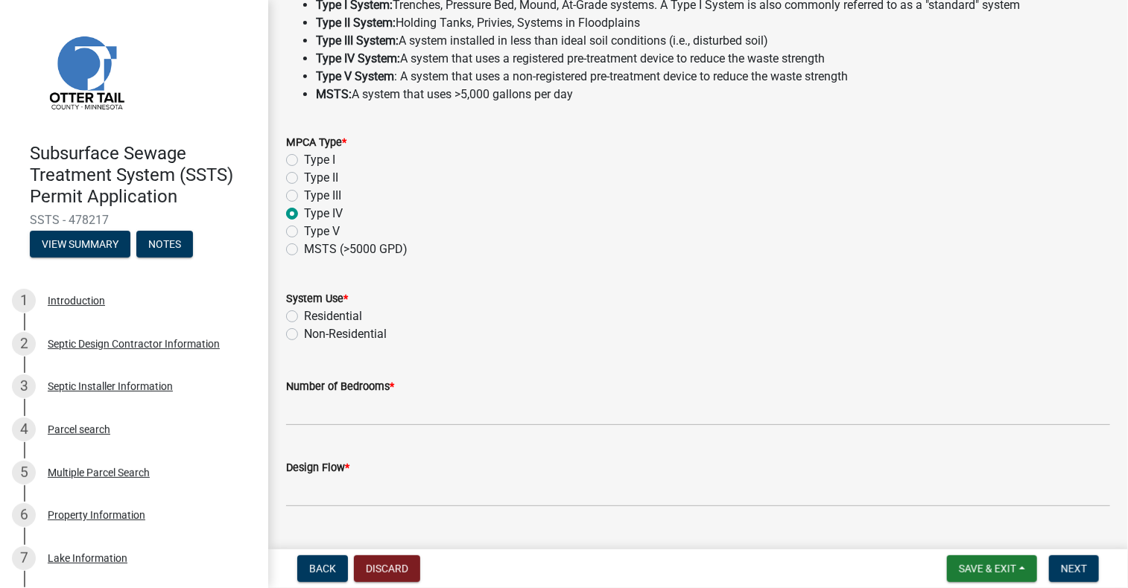
scroll to position [515, 0]
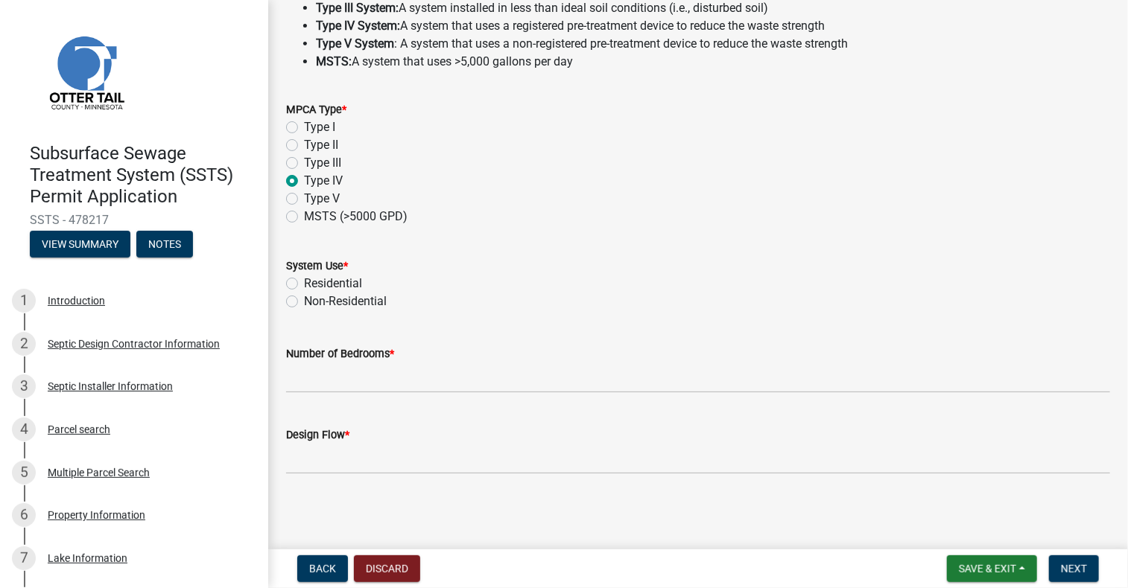
click at [304, 278] on label "Residential" at bounding box center [333, 284] width 58 height 18
click at [304, 278] on input "Residential" at bounding box center [309, 280] width 10 height 10
radio input "true"
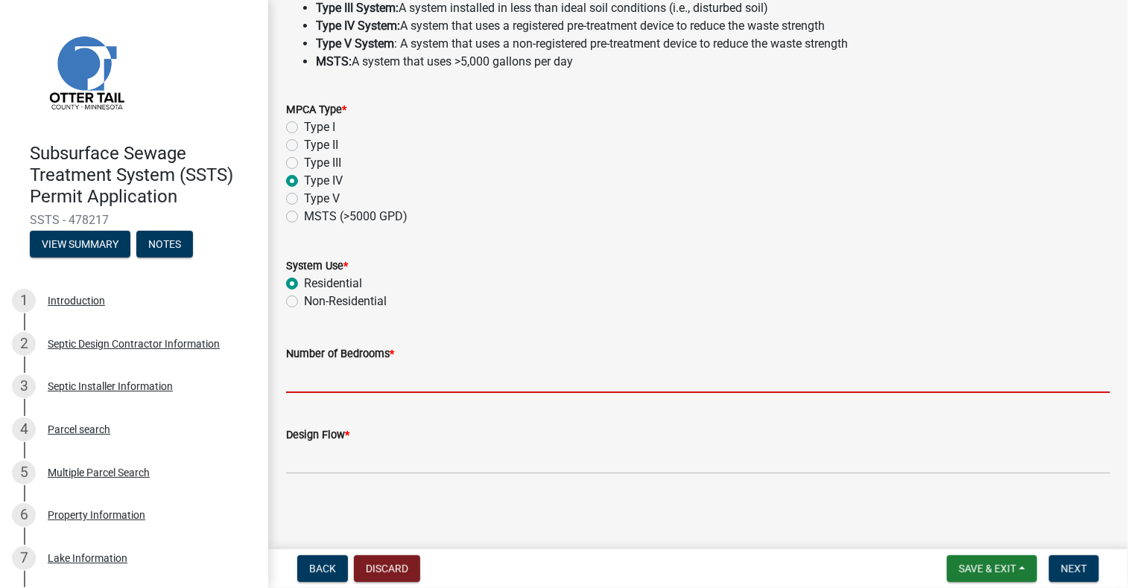
click at [312, 389] on input "Number of Bedrooms *" at bounding box center [698, 378] width 824 height 31
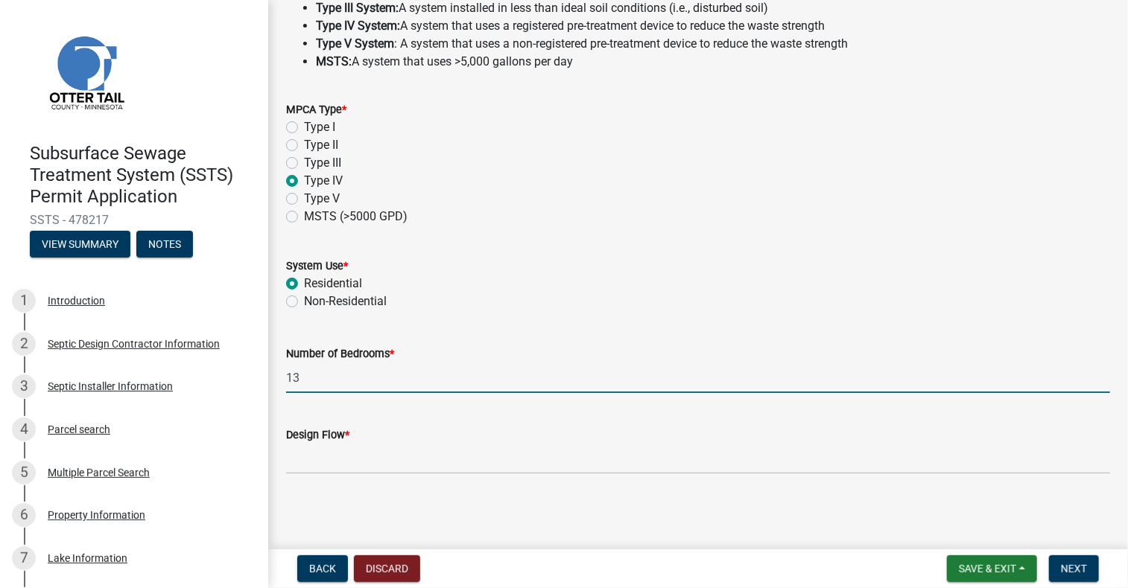
type input "13"
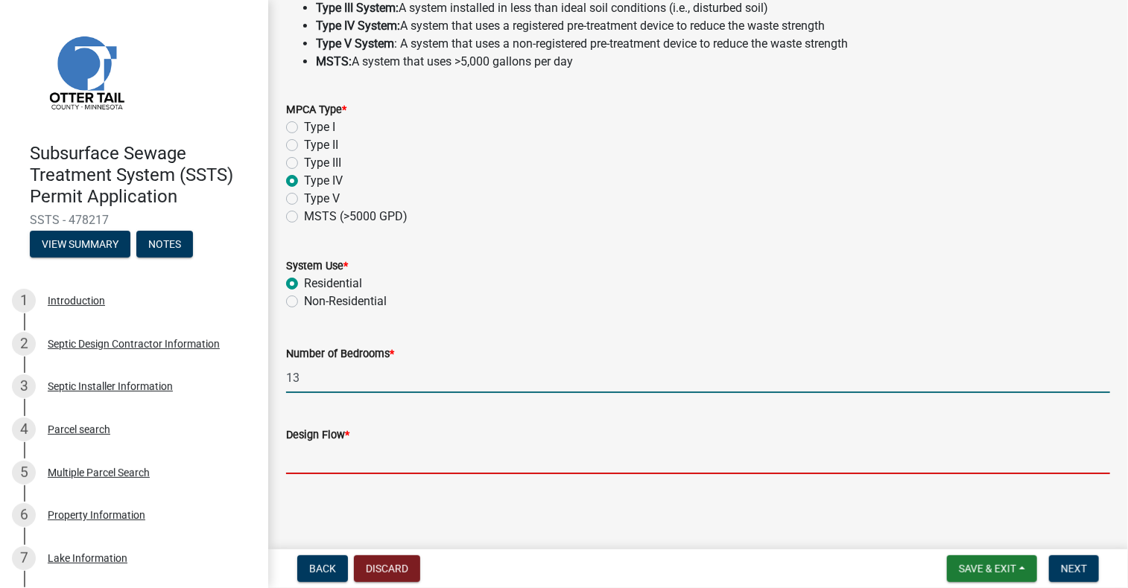
click at [292, 458] on input "Design Flow *" at bounding box center [698, 459] width 824 height 31
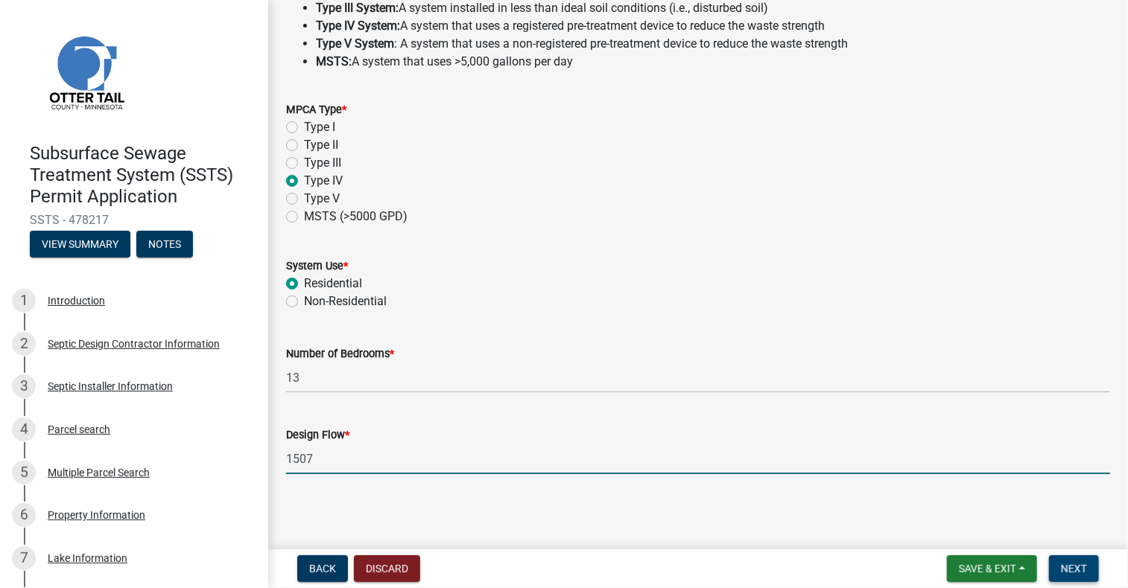
type input "1507"
click at [1073, 564] on span "Next" at bounding box center [1074, 569] width 26 height 12
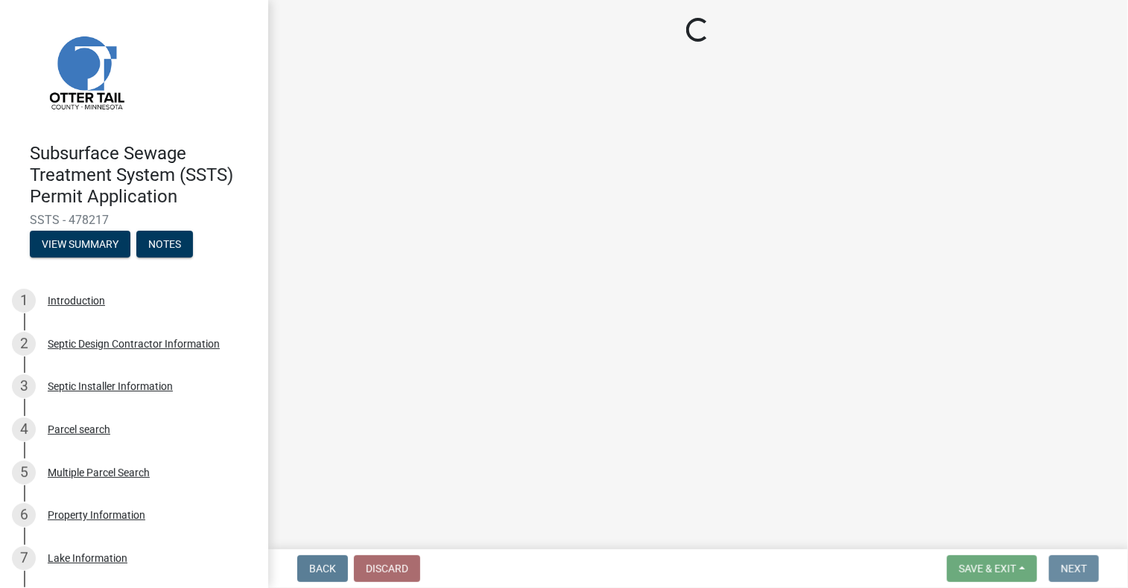
scroll to position [0, 0]
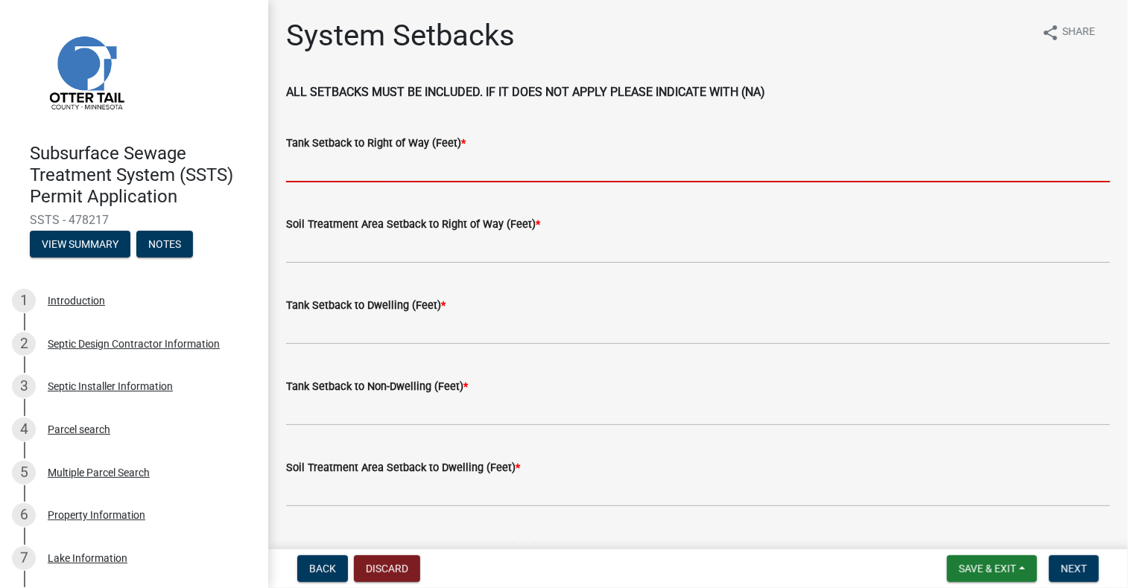
click at [375, 174] on input "Tank Setback to Right of Way (Feet) *" at bounding box center [698, 167] width 824 height 31
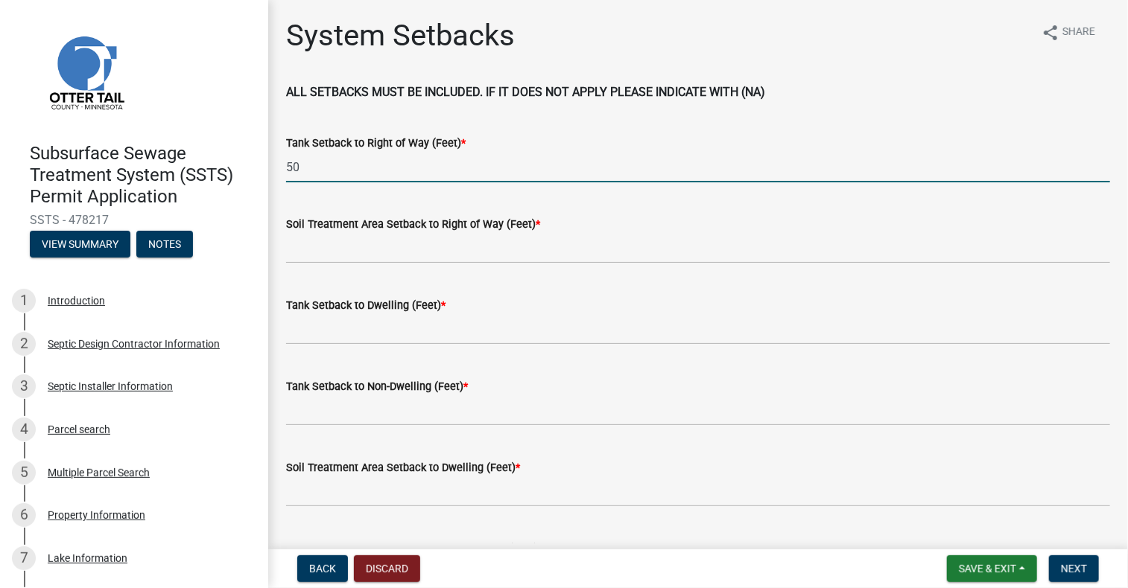
type input "50"
click at [287, 256] on input "Soil Treatment Area Setback to Right of Way (Feet) *" at bounding box center [698, 248] width 824 height 31
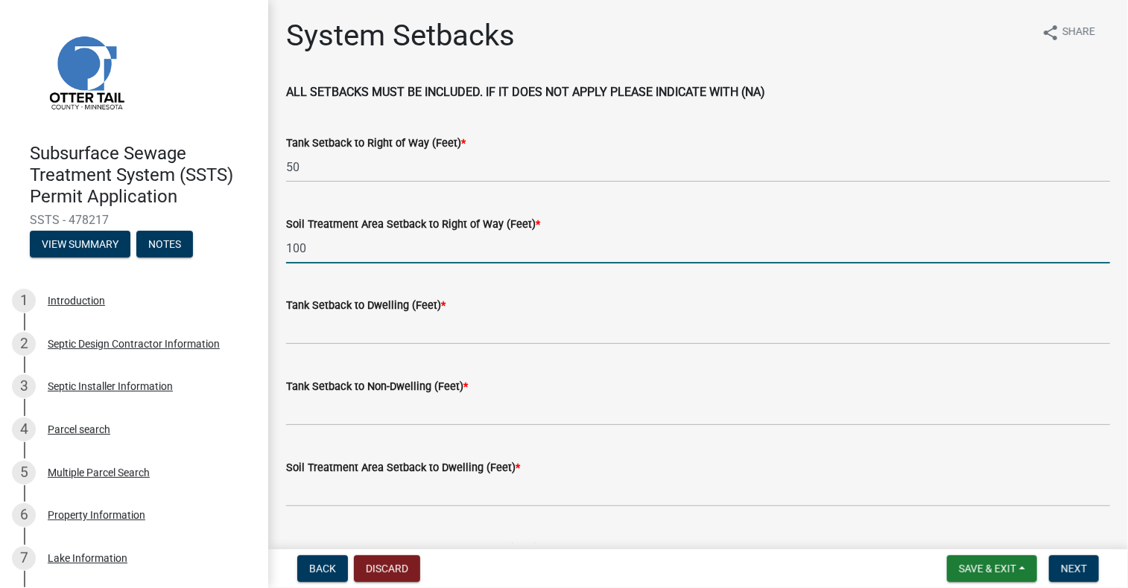
type input "100"
click at [447, 334] on input "Tank Setback to Dwelling (Feet) *" at bounding box center [698, 329] width 824 height 31
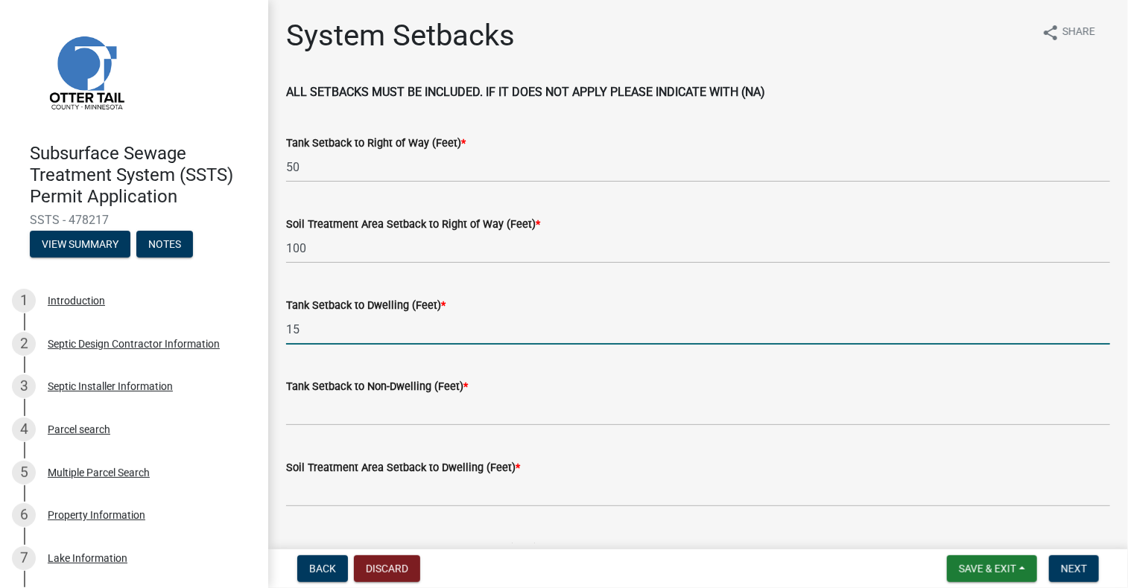
type input "15"
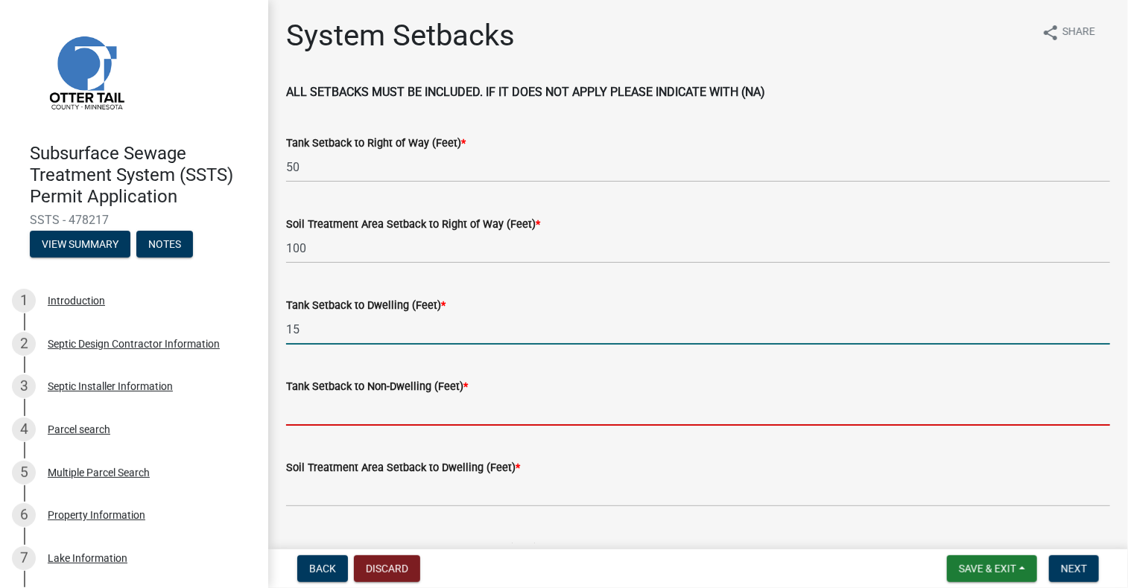
click at [412, 413] on input "Tank Setback to Non-Dwelling (Feet) *" at bounding box center [698, 410] width 824 height 31
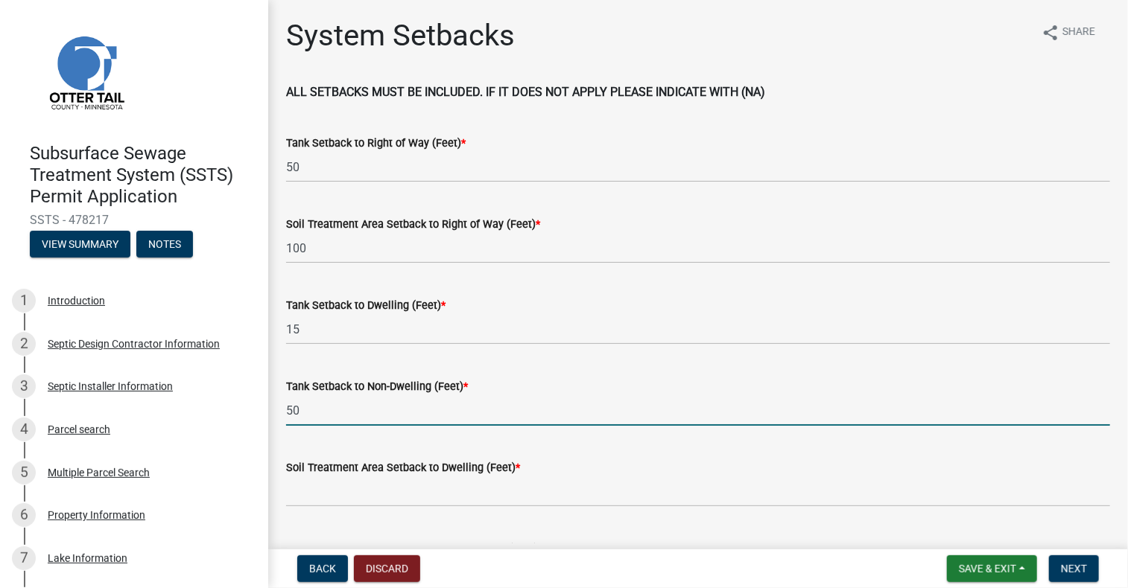
type input "50"
click at [387, 500] on input "Soil Treatment Area Setback to Dwelling (Feet) *" at bounding box center [698, 492] width 824 height 31
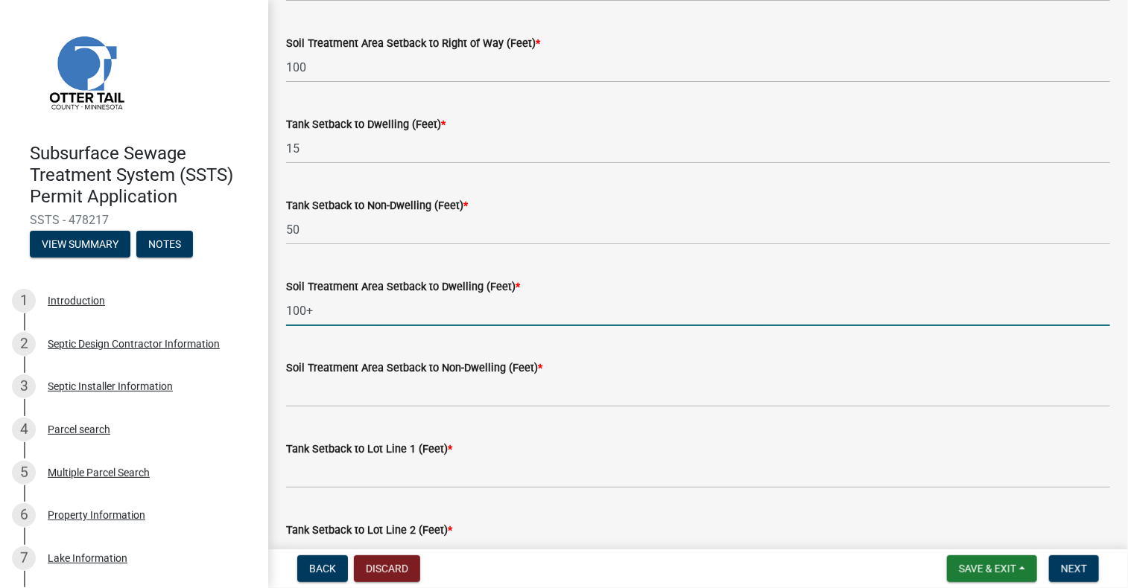
scroll to position [298, 0]
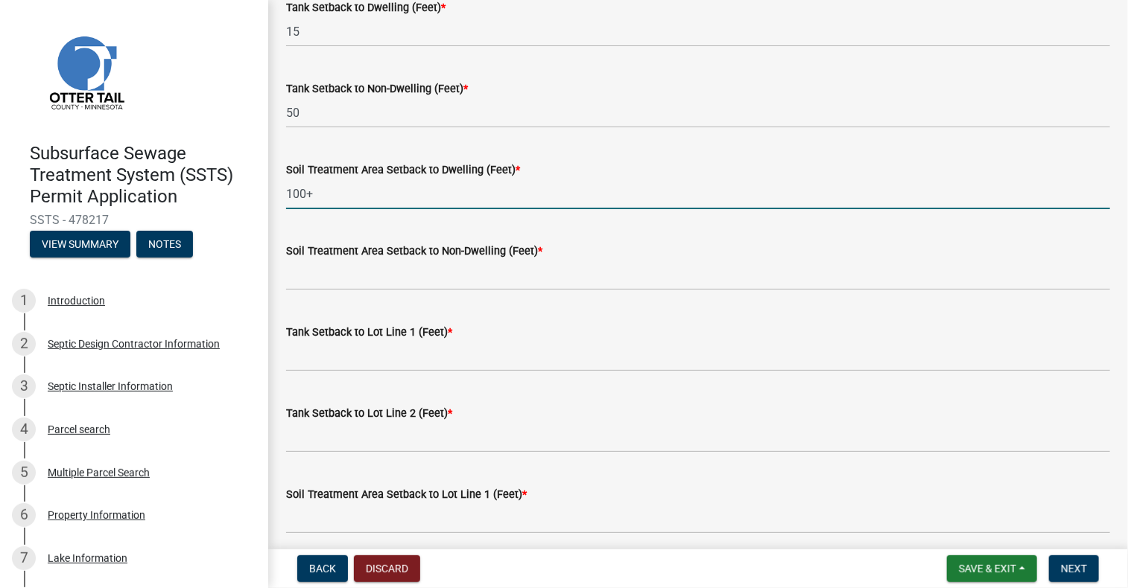
type input "100+"
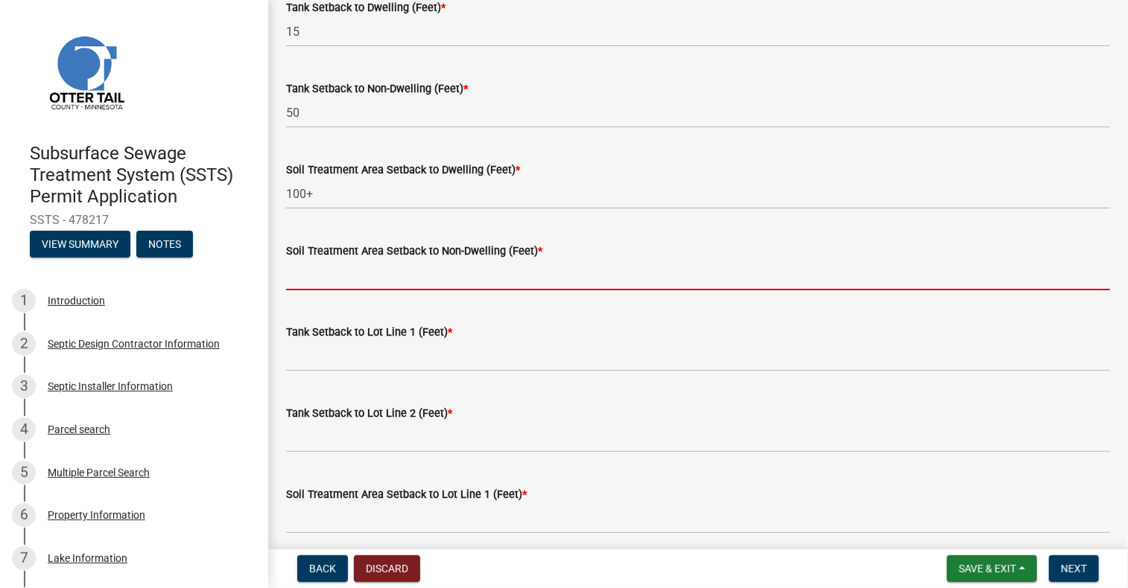
drag, startPoint x: 398, startPoint y: 269, endPoint x: 398, endPoint y: 279, distance: 10.4
click at [398, 269] on input "Soil Treatment Area Setback to Non-Dwelling (Feet) *" at bounding box center [698, 275] width 824 height 31
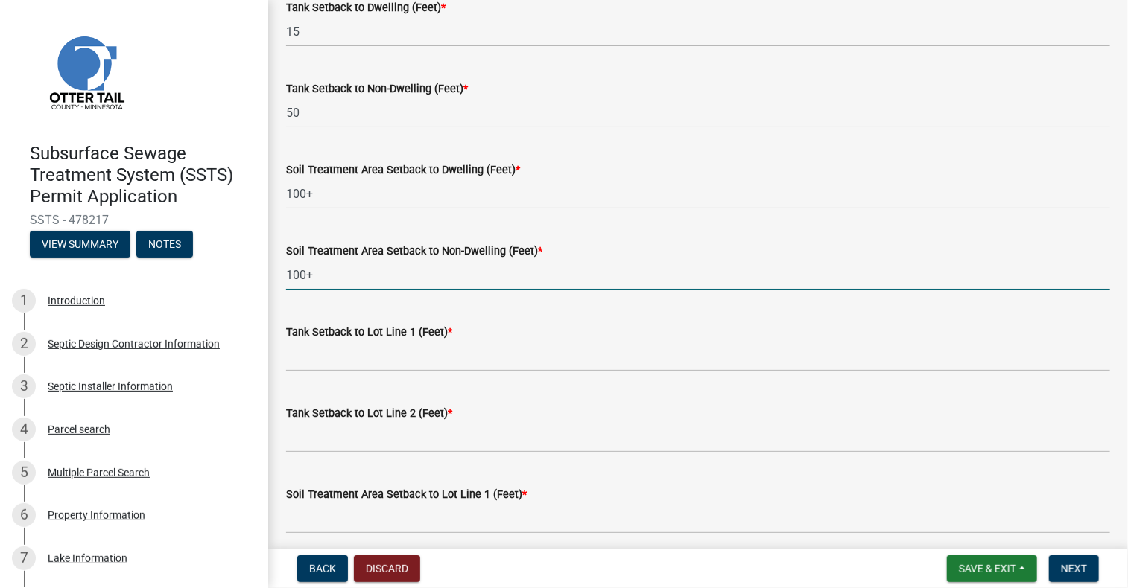
type input "100+"
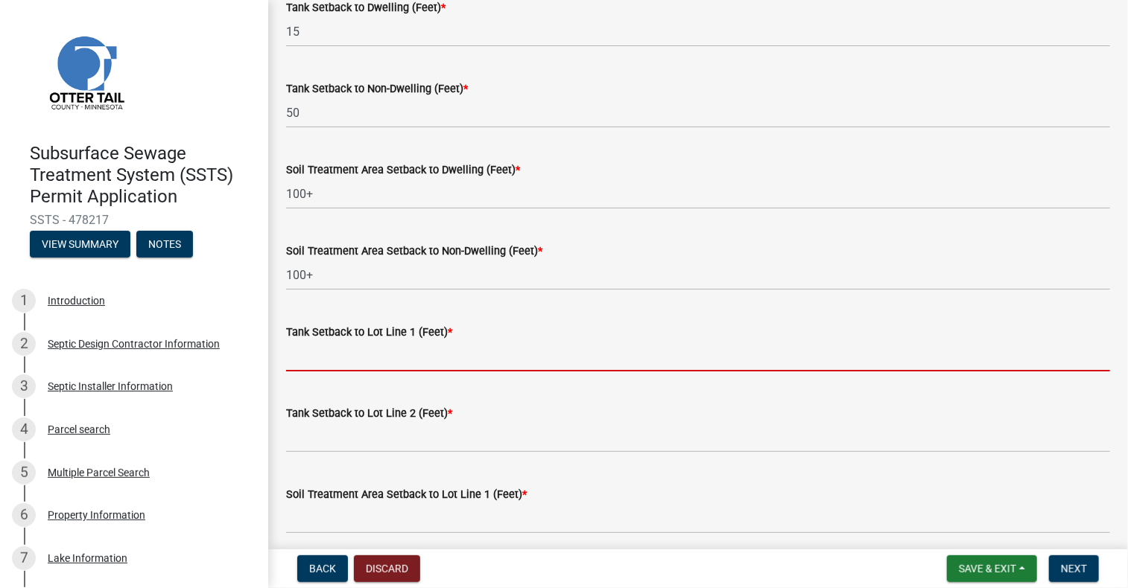
click at [369, 362] on input "Tank Setback to Lot Line 1 (Feet) *" at bounding box center [698, 356] width 824 height 31
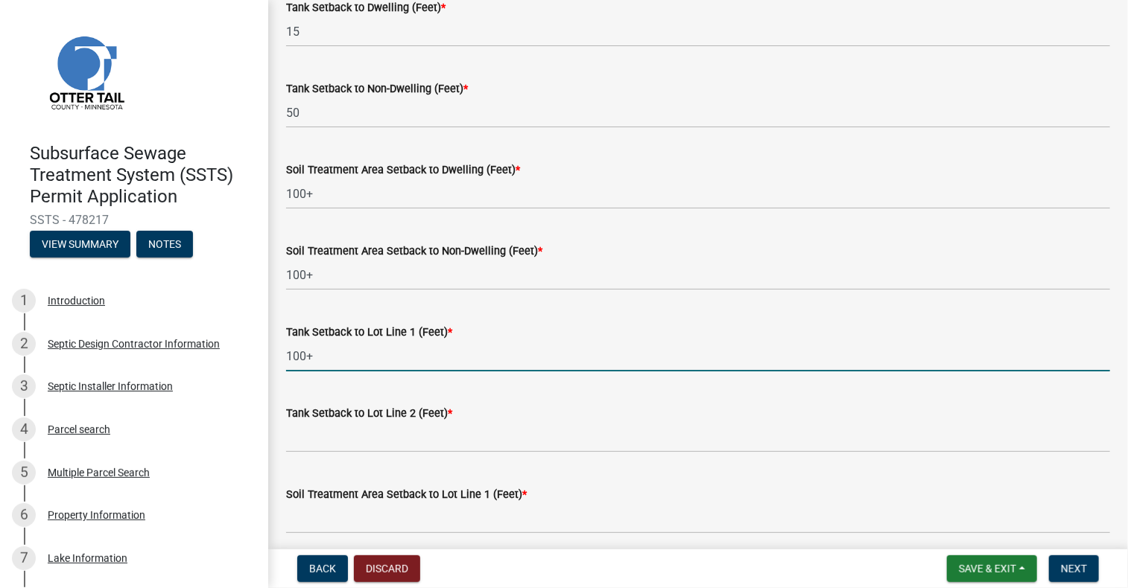
drag, startPoint x: 313, startPoint y: 362, endPoint x: 285, endPoint y: 372, distance: 29.5
click at [285, 372] on div "System Setbacks share Share ALL SETBACKS MUST BE INCLUDED. IF IT DOES NOT APPLY…" at bounding box center [698, 466] width 846 height 1493
type input "2"
type input "50"
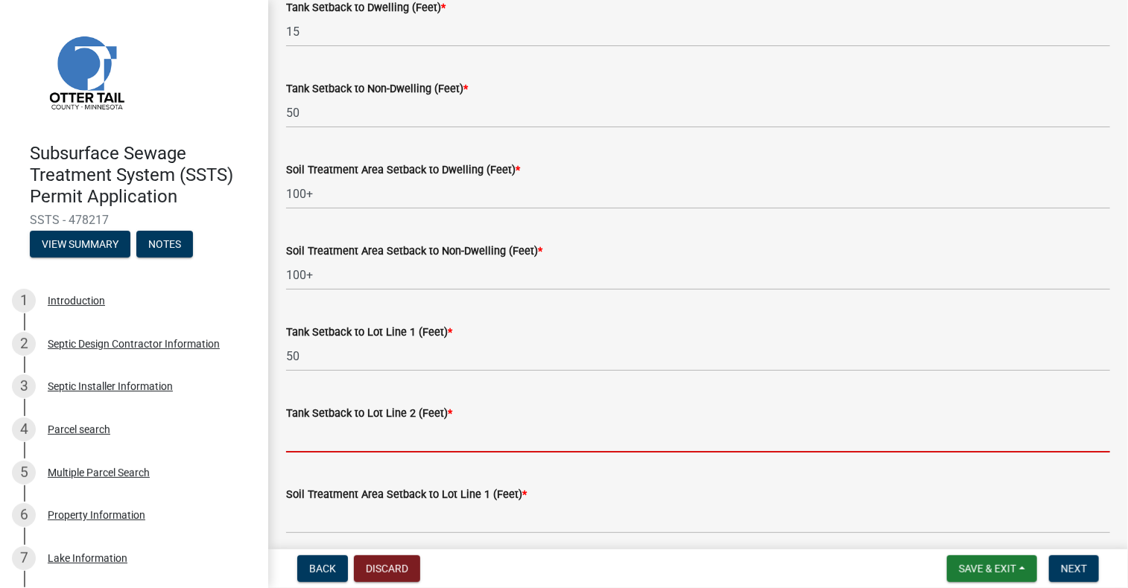
click at [340, 447] on input "Tank Setback to Lot Line 2 (Feet) *" at bounding box center [698, 437] width 824 height 31
click at [822, 393] on div "Tank Setback to Lot Line 2 (Feet) *" at bounding box center [698, 418] width 824 height 69
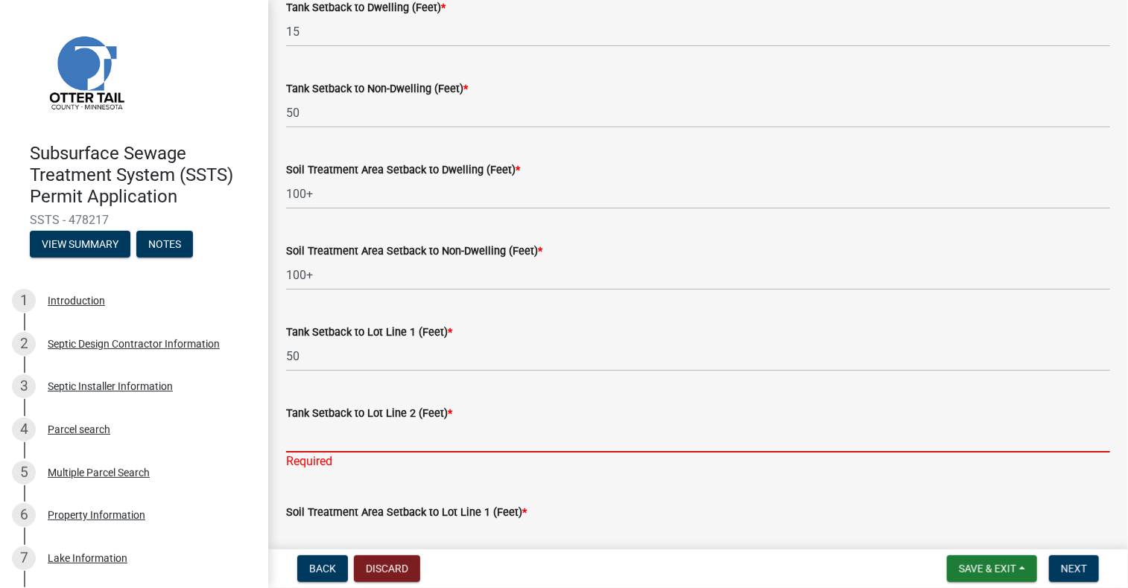
click at [372, 439] on input "Tank Setback to Lot Line 2 (Feet) *" at bounding box center [698, 437] width 824 height 31
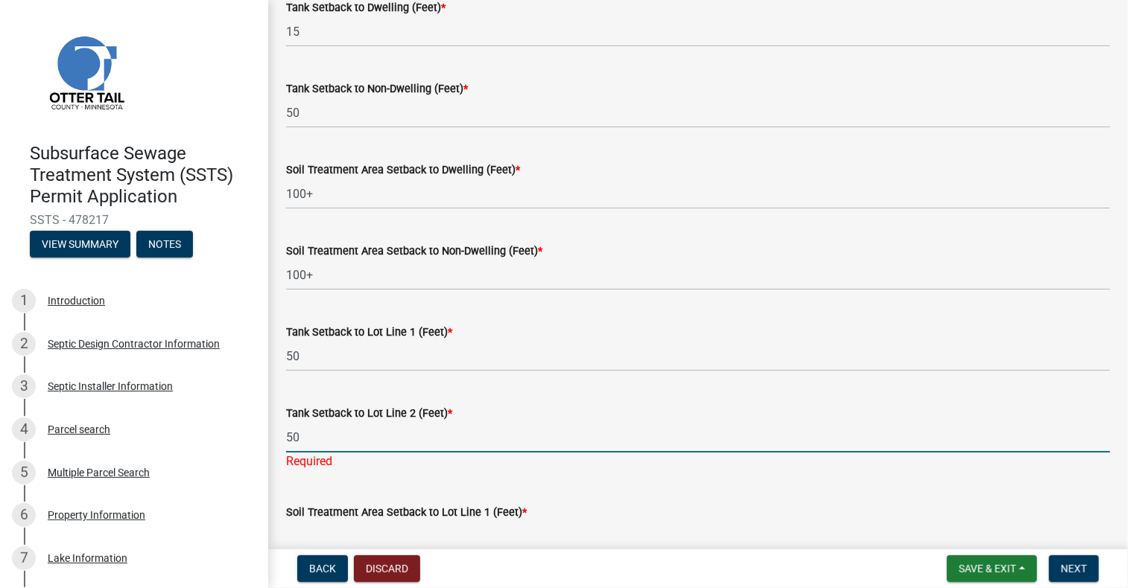
click at [597, 440] on input "50" at bounding box center [698, 437] width 824 height 31
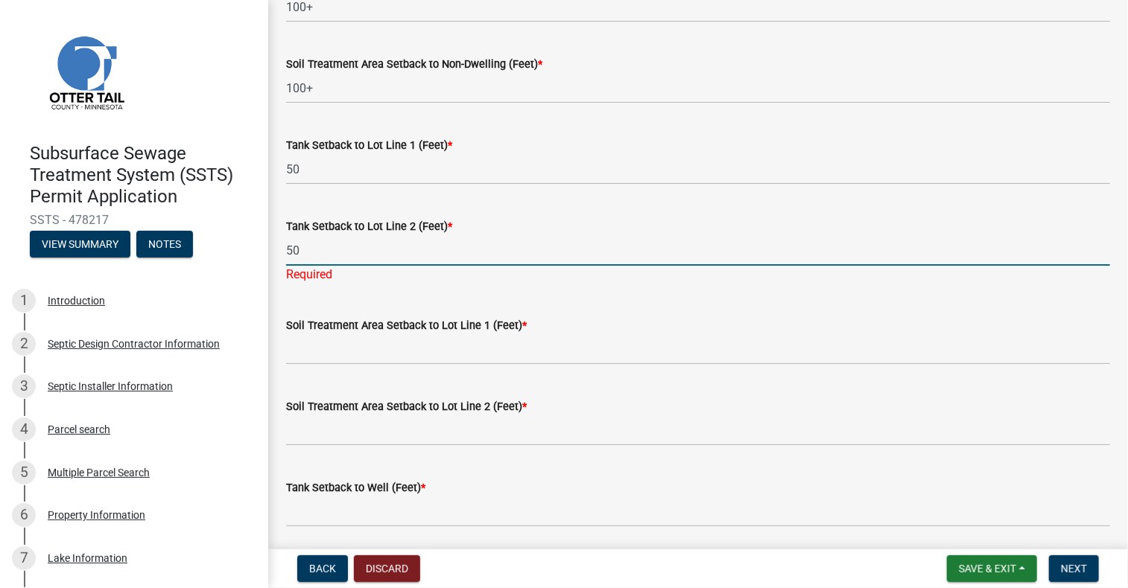
scroll to position [521, 0]
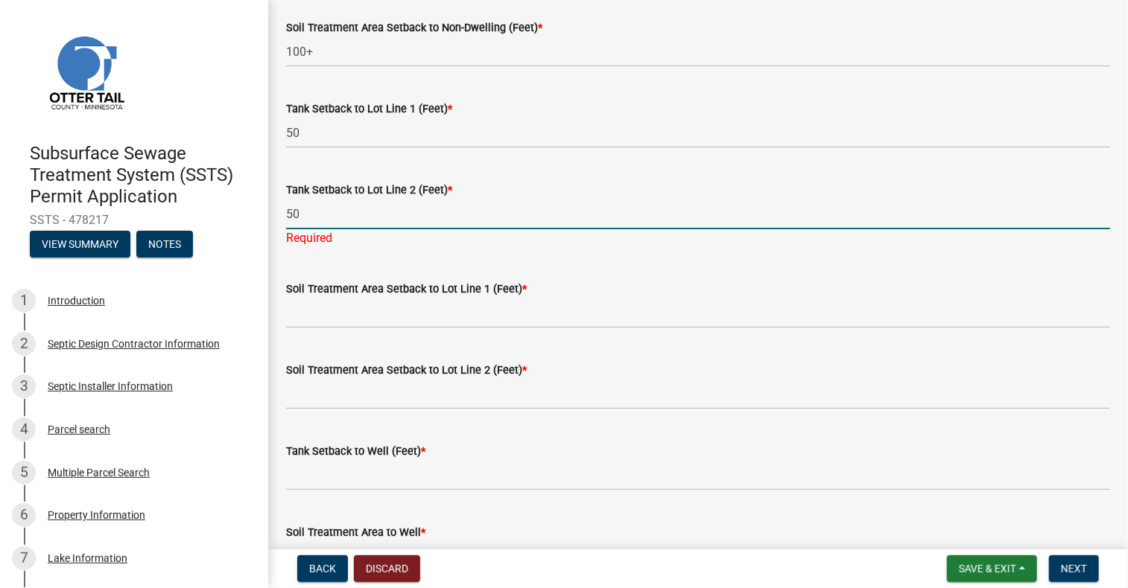
type input "50"
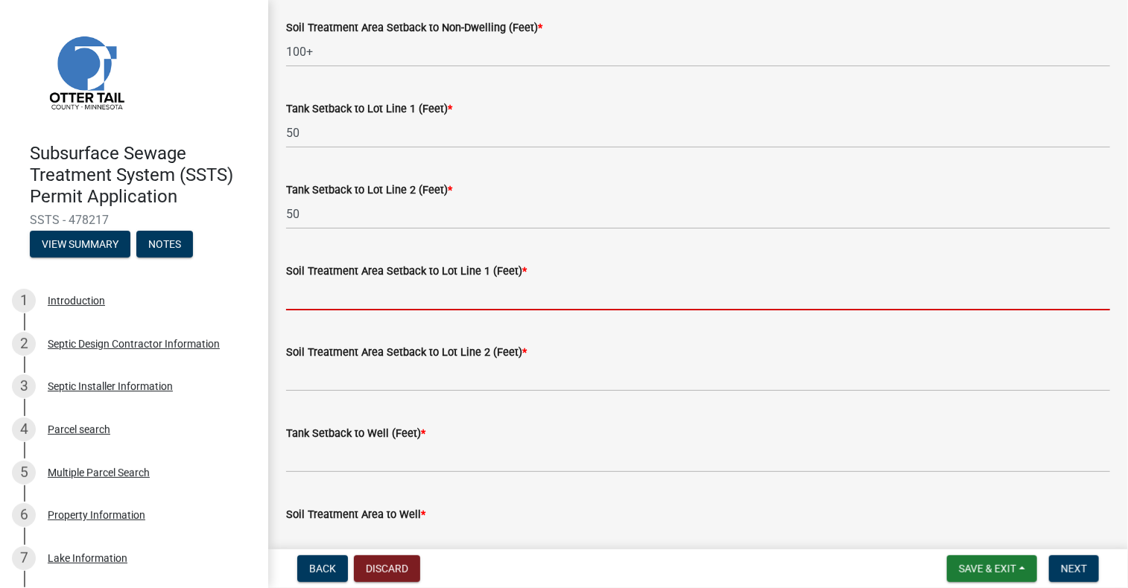
click at [395, 318] on wm-data-entity-input "Soil Treatment Area Setback to Lot Line 1 (Feet) *" at bounding box center [698, 281] width 824 height 81
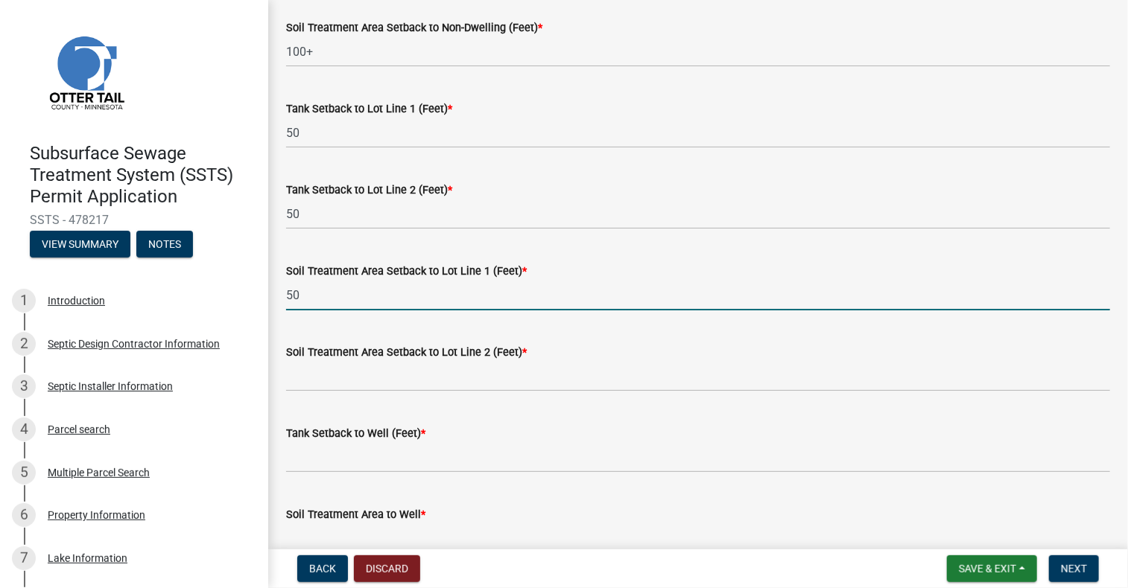
type input "50"
click at [353, 376] on input "Soil Treatment Area Setback to Lot Line 2 (Feet) *" at bounding box center [698, 376] width 824 height 31
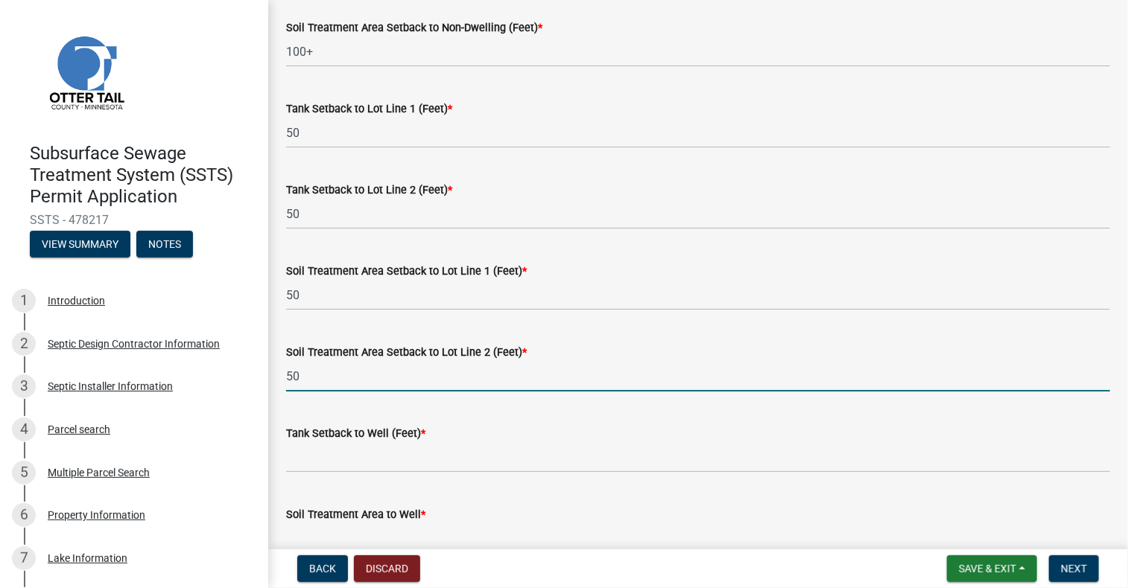
type input "50"
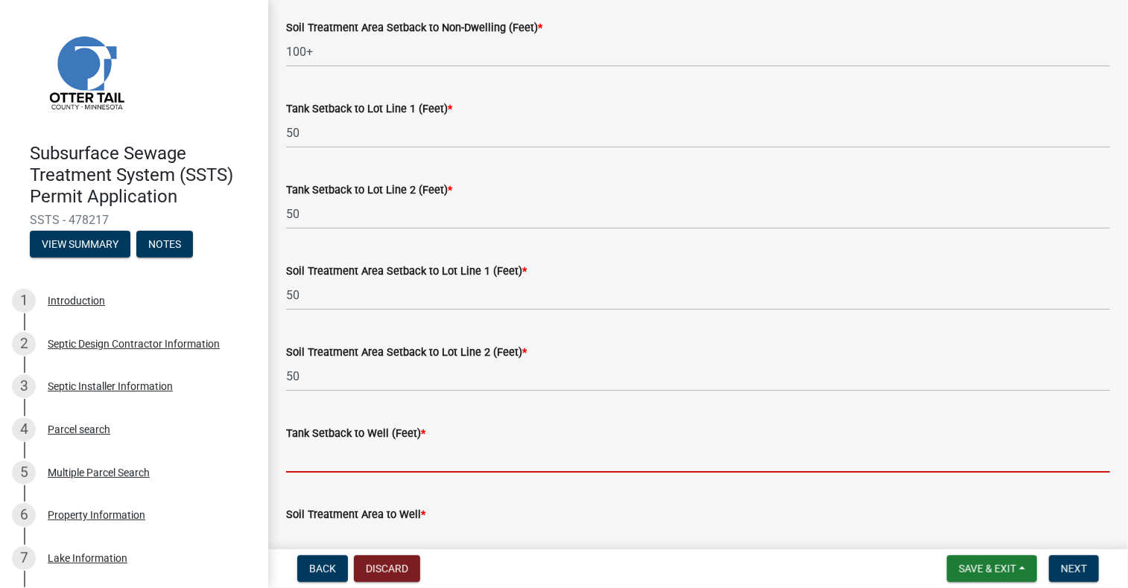
drag, startPoint x: 334, startPoint y: 460, endPoint x: 325, endPoint y: 483, distance: 23.8
click at [334, 461] on input "Tank Setback to Well (Feet) *" at bounding box center [698, 457] width 824 height 31
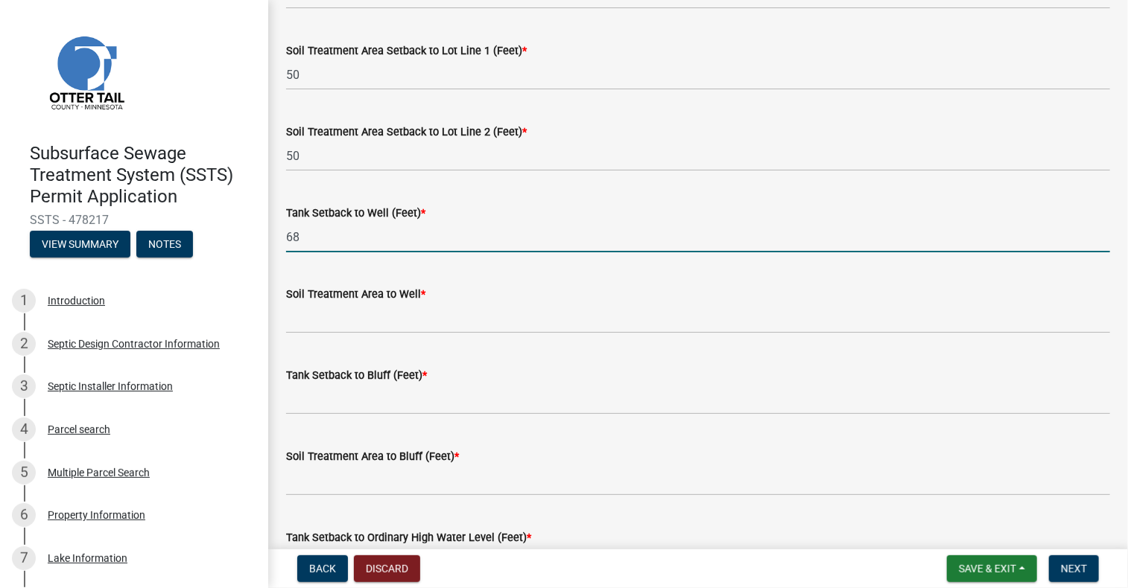
scroll to position [745, 0]
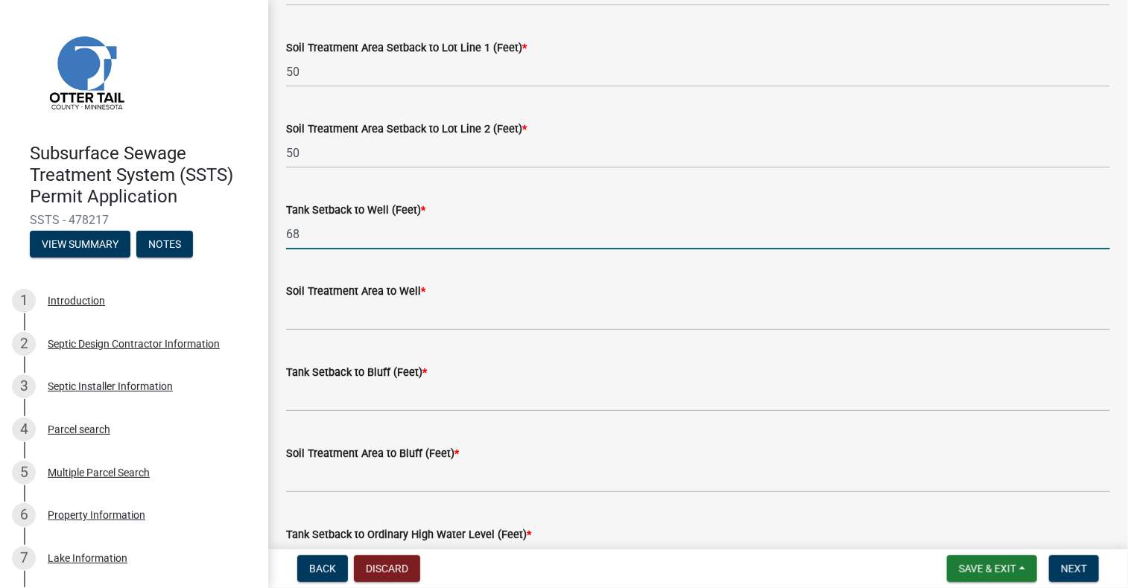
type input "68"
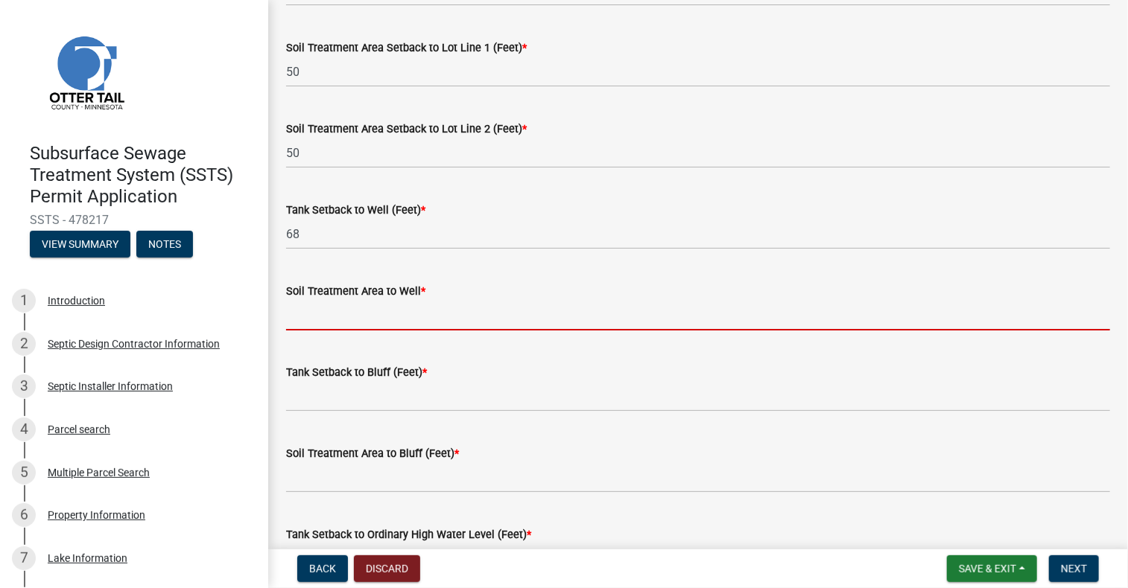
click at [343, 325] on input "Soil Treatment Area to Well *" at bounding box center [698, 315] width 824 height 31
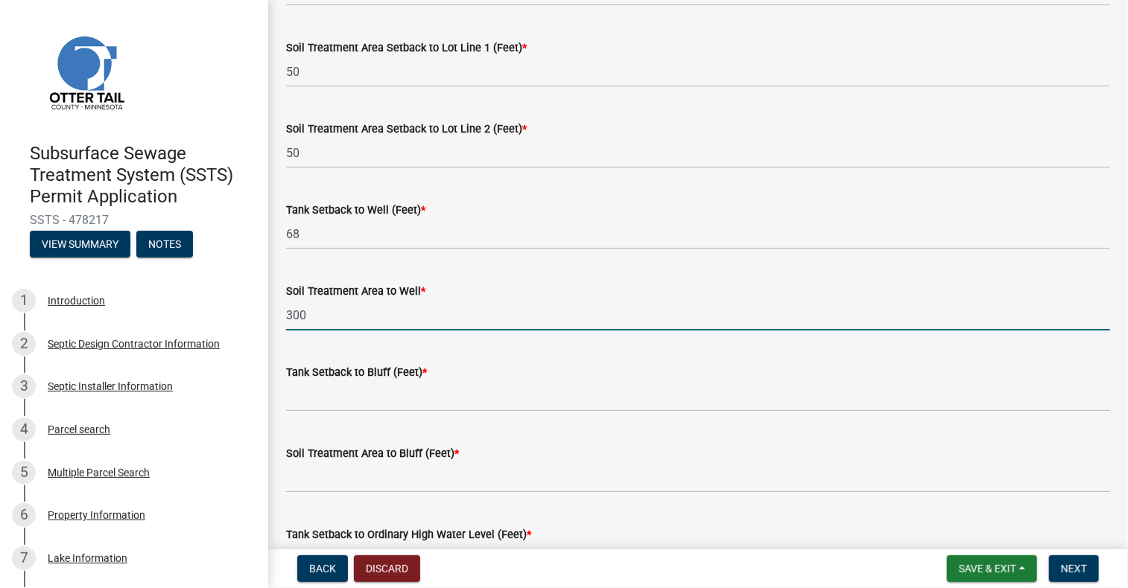
type input "300"
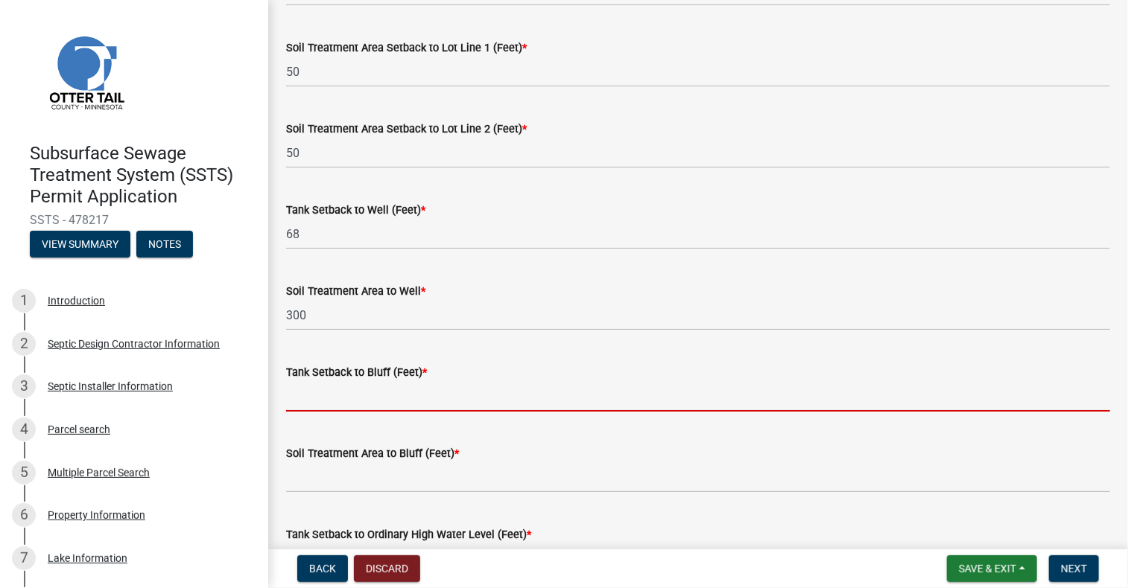
drag, startPoint x: 328, startPoint y: 403, endPoint x: 314, endPoint y: 431, distance: 31.3
click at [328, 404] on input "Tank Setback to Bluff (Feet) *" at bounding box center [698, 396] width 824 height 31
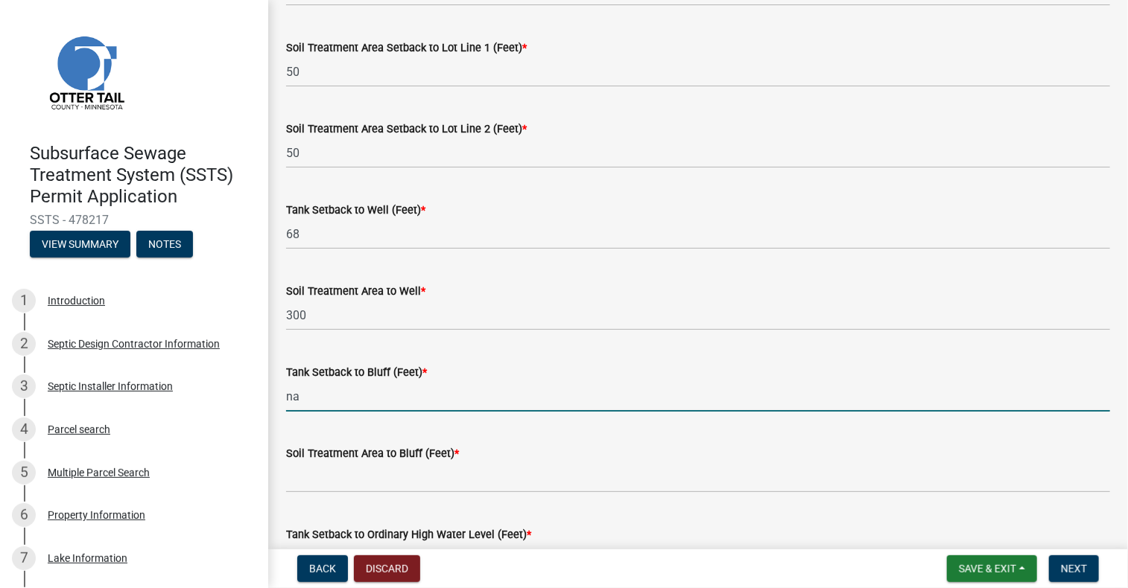
type input "na"
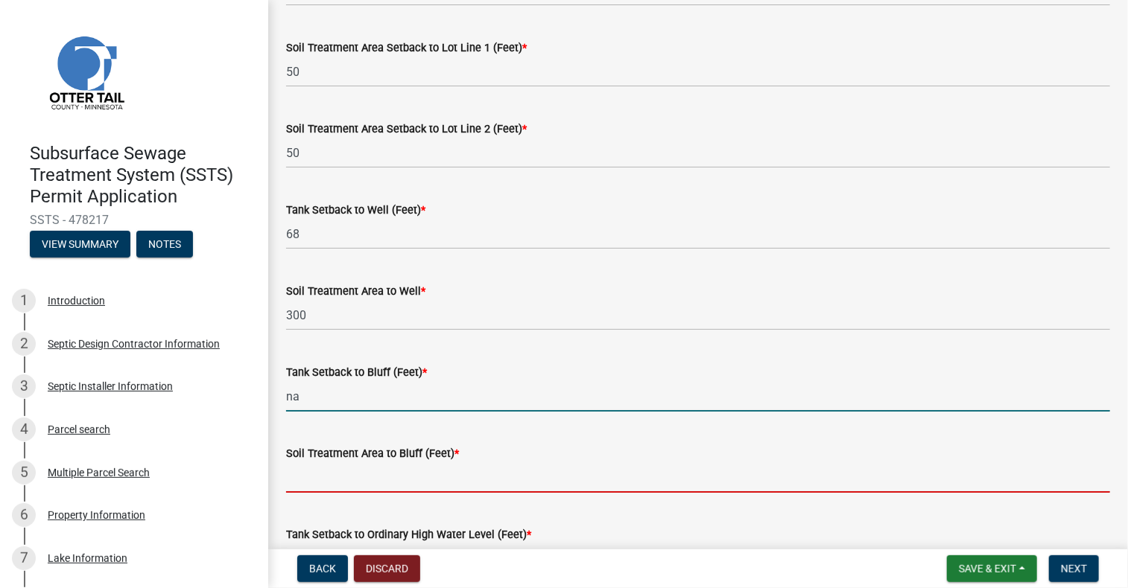
click at [307, 489] on input "Soil Treatment Area to Bluff (Feet) *" at bounding box center [698, 478] width 824 height 31
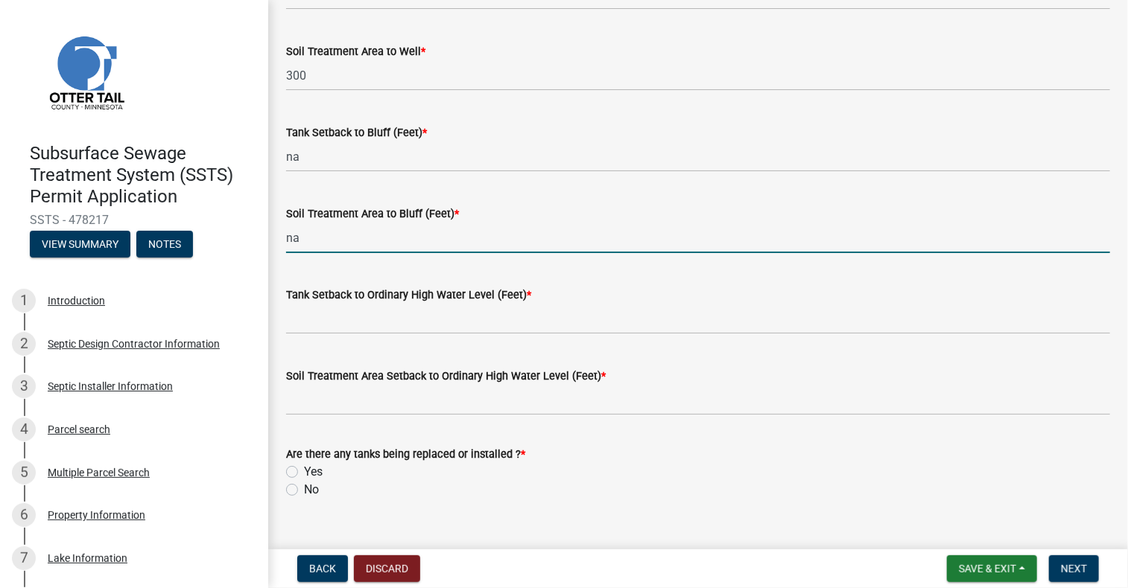
scroll to position [1011, 0]
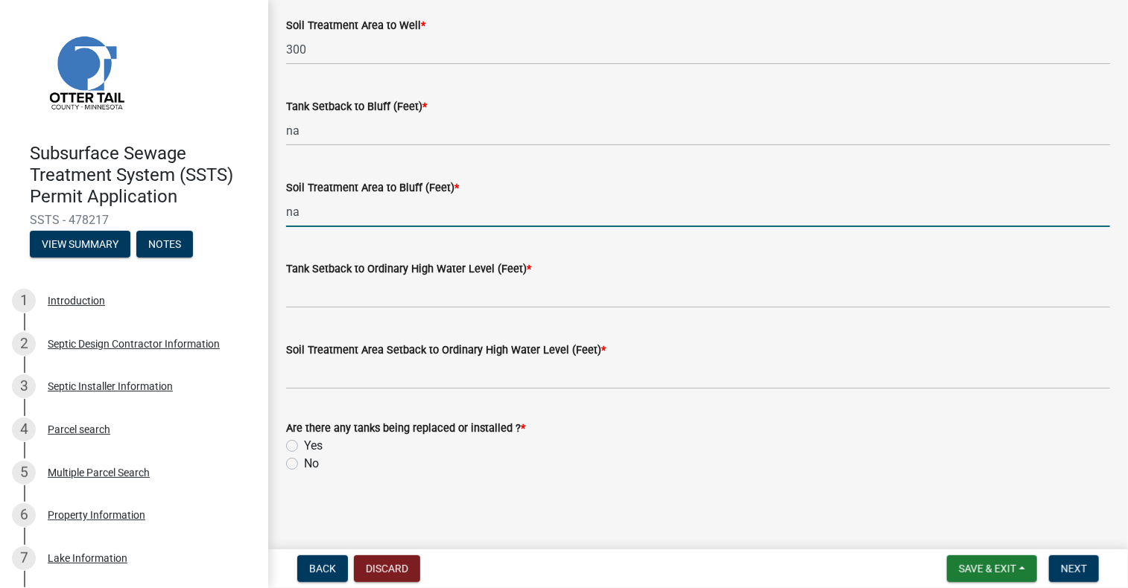
type input "na"
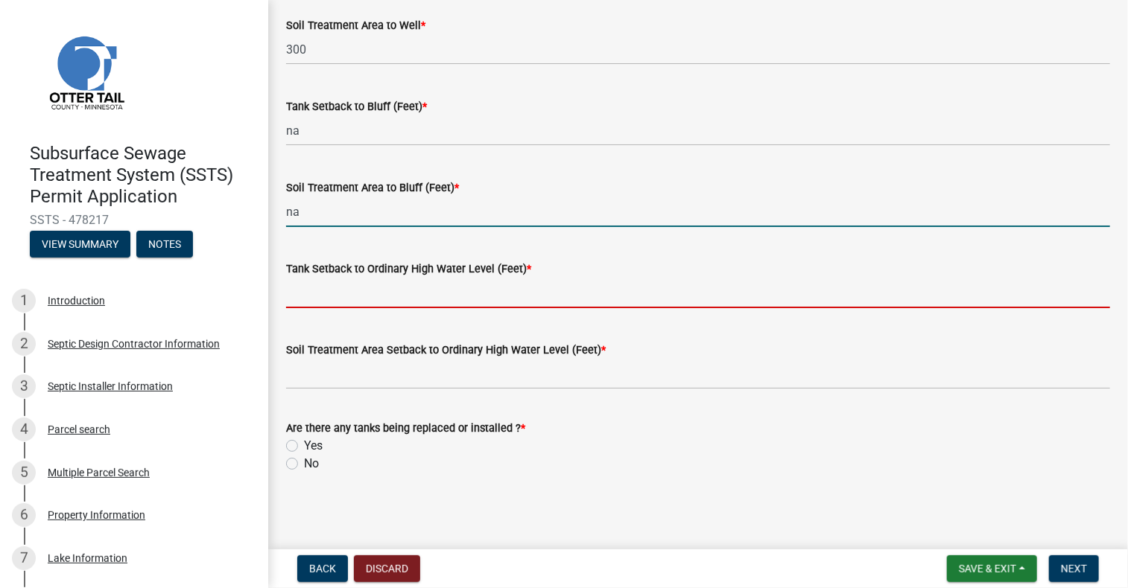
click at [369, 298] on input "Tank Setback to Ordinary High Water Level (Feet) *" at bounding box center [698, 293] width 824 height 31
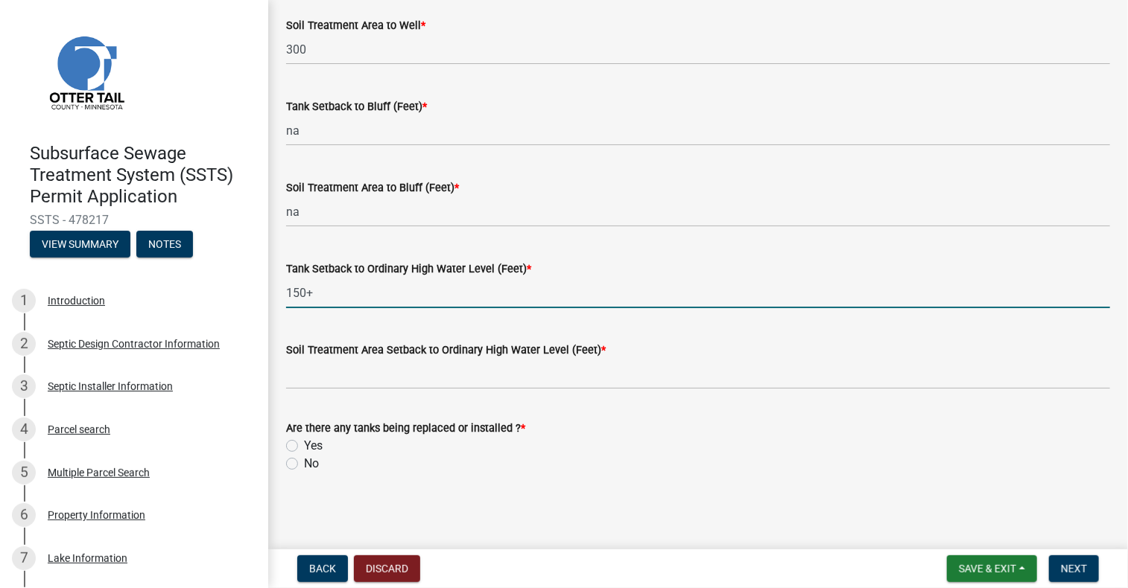
type input "150+"
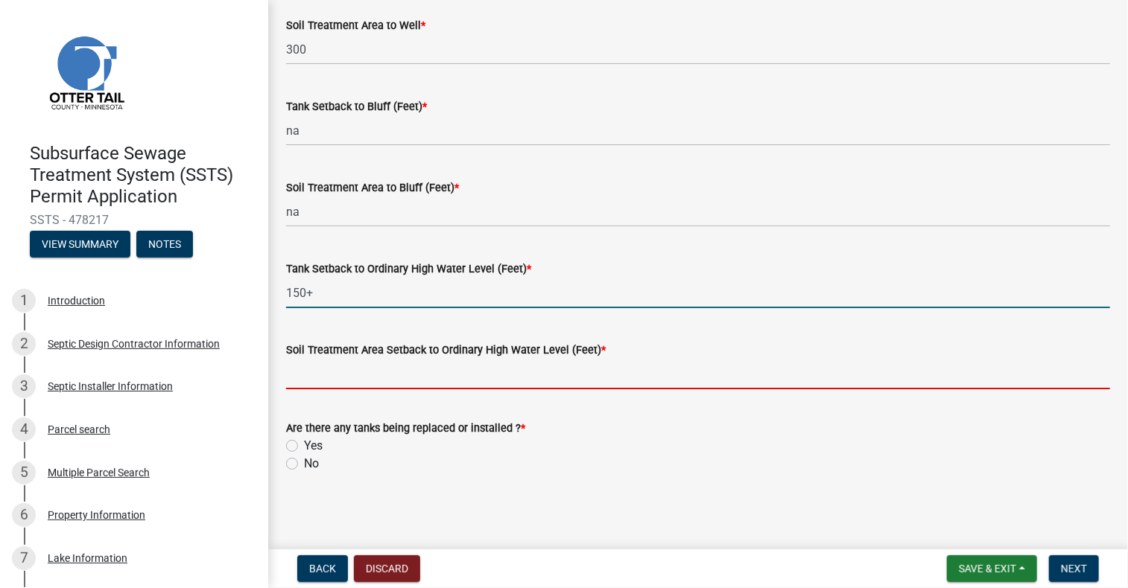
click at [370, 377] on input "Soil Treatment Area Setback to Ordinary High Water Level (Feet) *" at bounding box center [698, 374] width 824 height 31
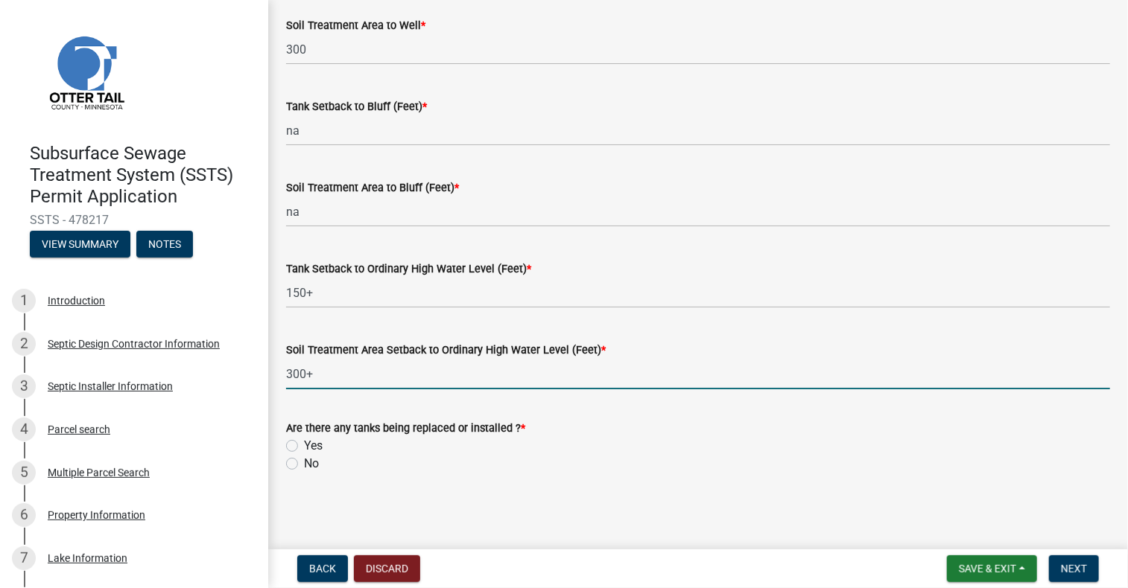
type input "300+"
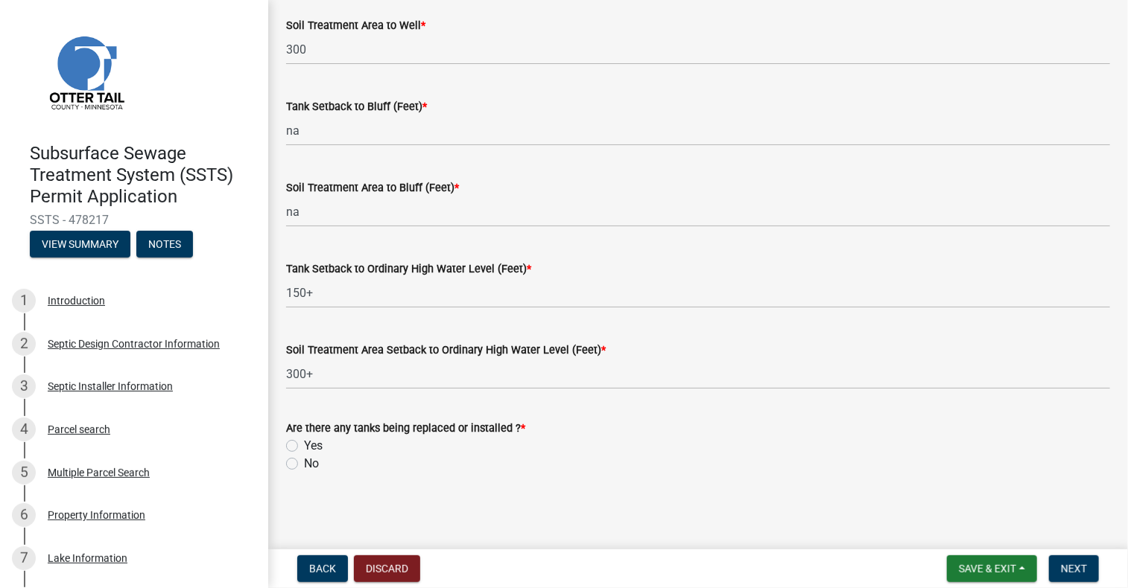
click at [304, 439] on label "Yes" at bounding box center [313, 446] width 19 height 18
click at [304, 439] on input "Yes" at bounding box center [309, 442] width 10 height 10
radio input "true"
click at [1064, 566] on span "Next" at bounding box center [1074, 569] width 26 height 12
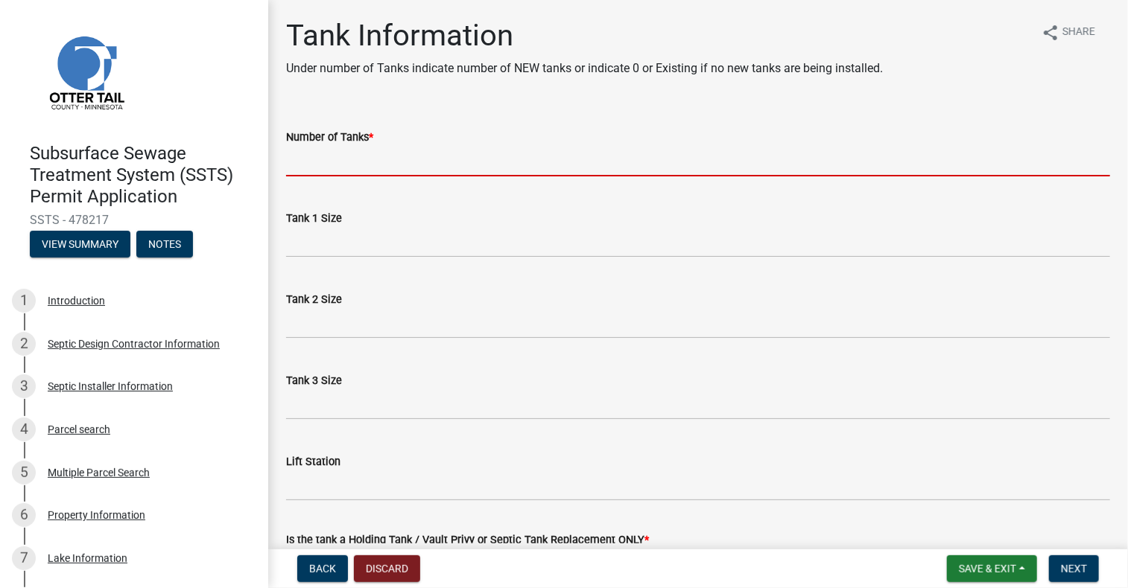
click at [381, 165] on input "Number of Tanks *" at bounding box center [698, 161] width 824 height 31
click at [384, 166] on input "Number of Tanks *" at bounding box center [698, 161] width 824 height 31
type input "9"
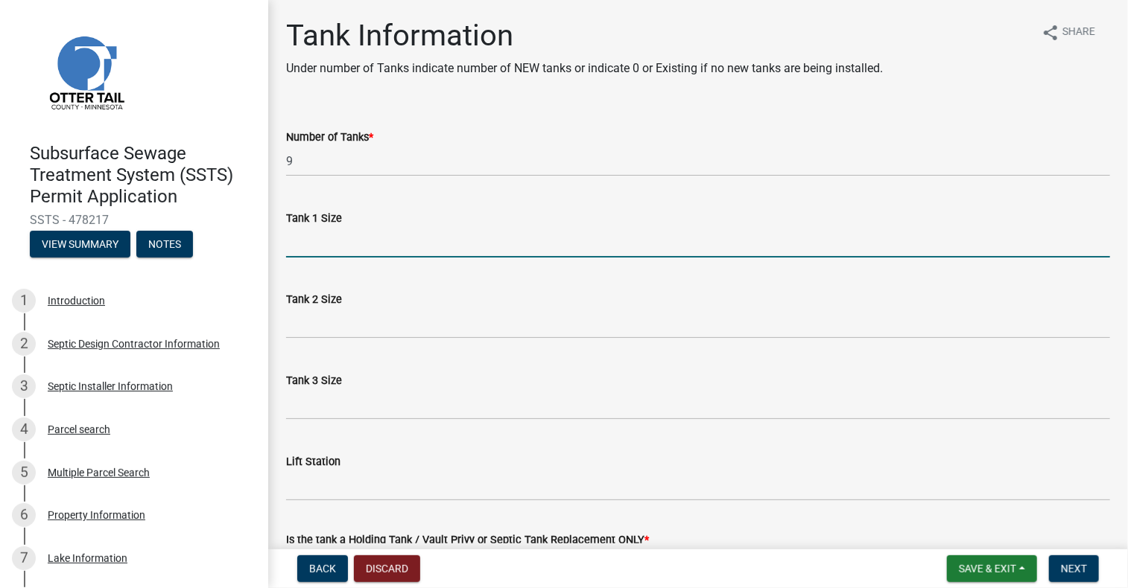
click at [346, 246] on input "Tank 1 Size" at bounding box center [698, 242] width 824 height 31
type input "2250"
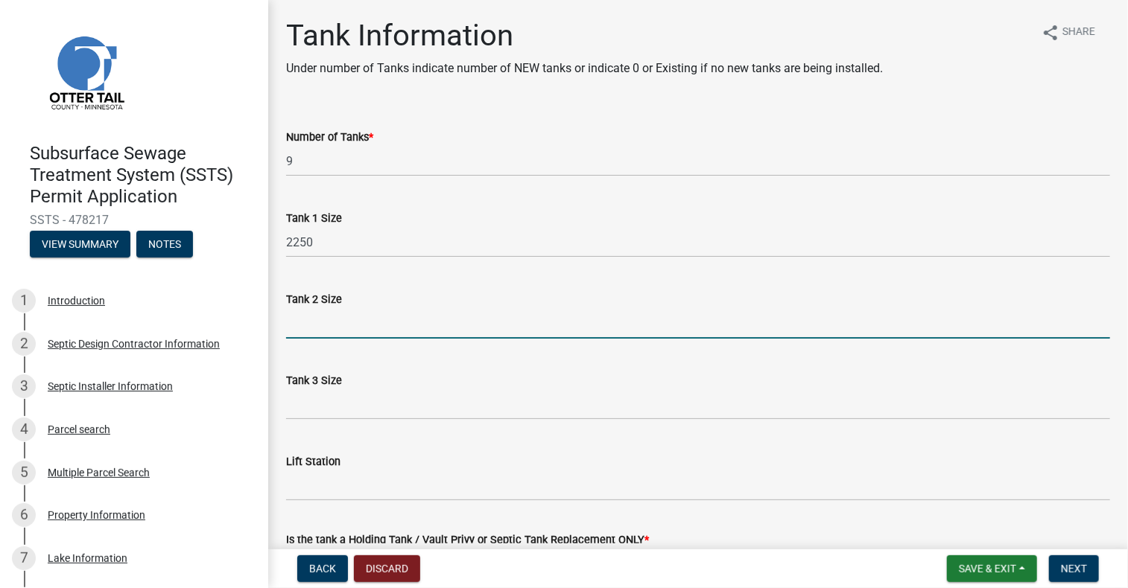
drag, startPoint x: 320, startPoint y: 334, endPoint x: 302, endPoint y: 361, distance: 32.6
click at [320, 334] on input "Tank 2 Size" at bounding box center [698, 323] width 824 height 31
type input "2250"
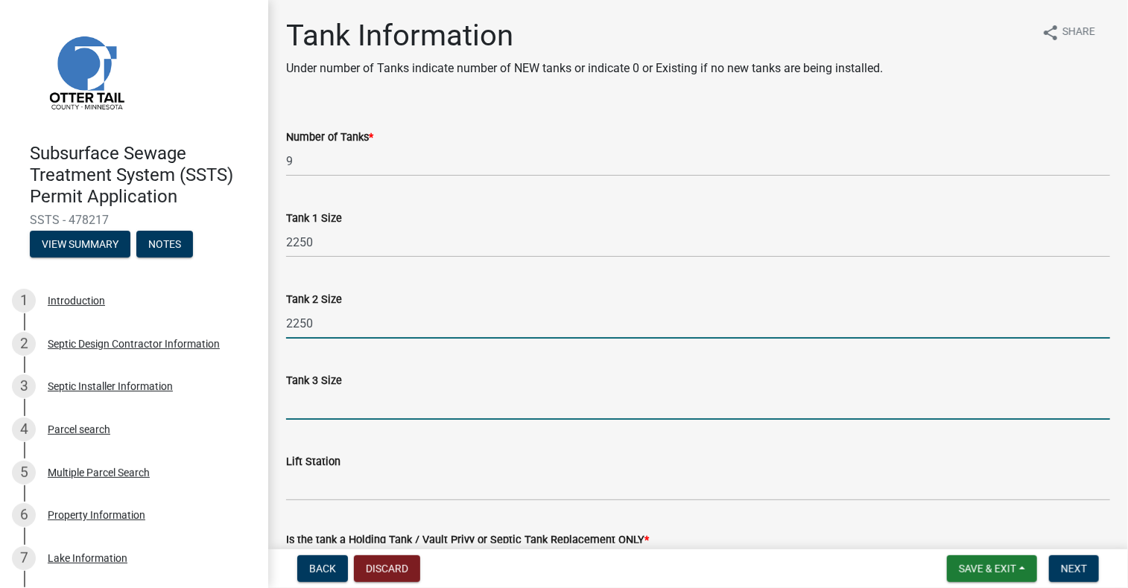
click at [325, 397] on input "Tank 3 Size" at bounding box center [698, 405] width 824 height 31
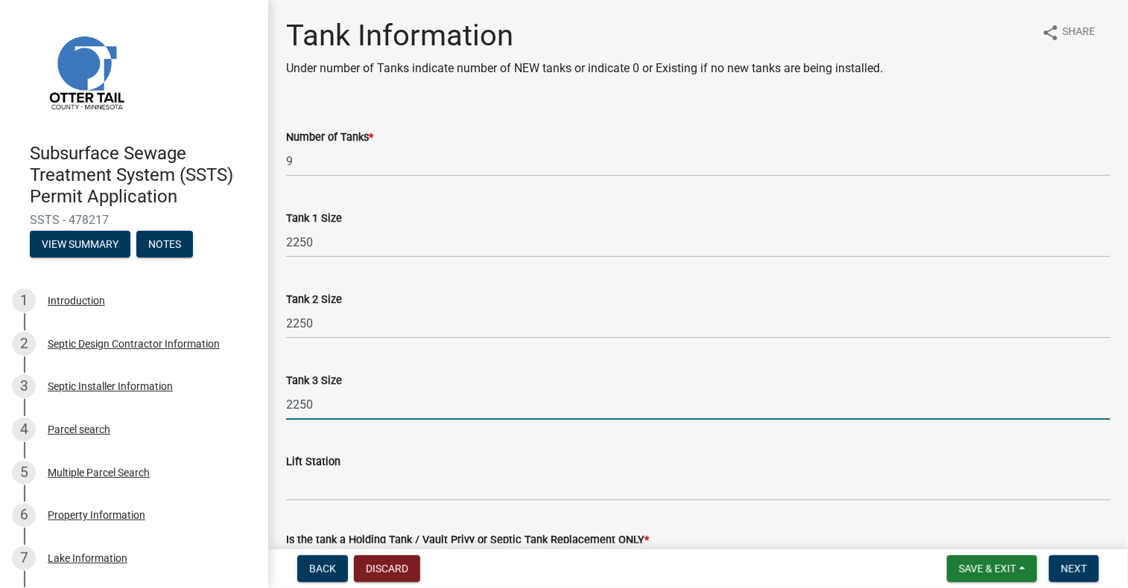
type input "2250"
click at [341, 486] on input "Lift Station" at bounding box center [698, 486] width 824 height 31
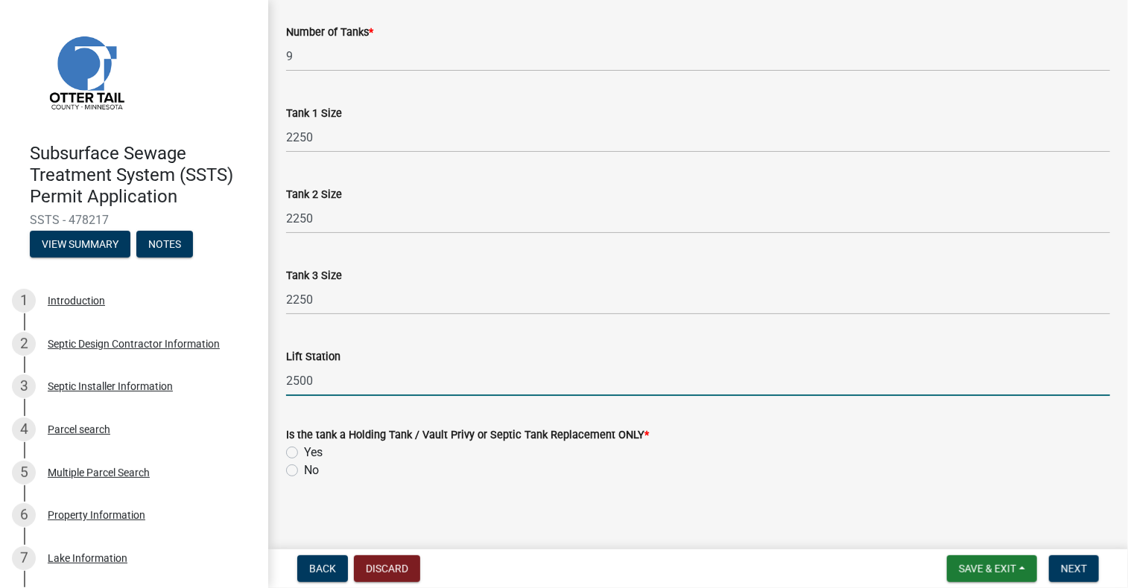
scroll to position [112, 0]
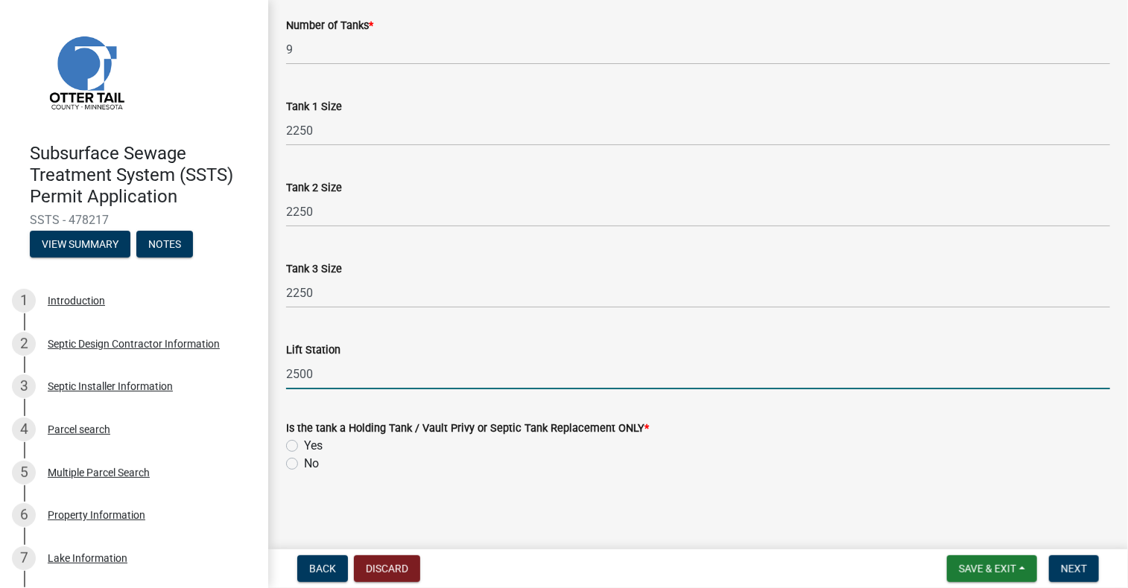
type input "2500"
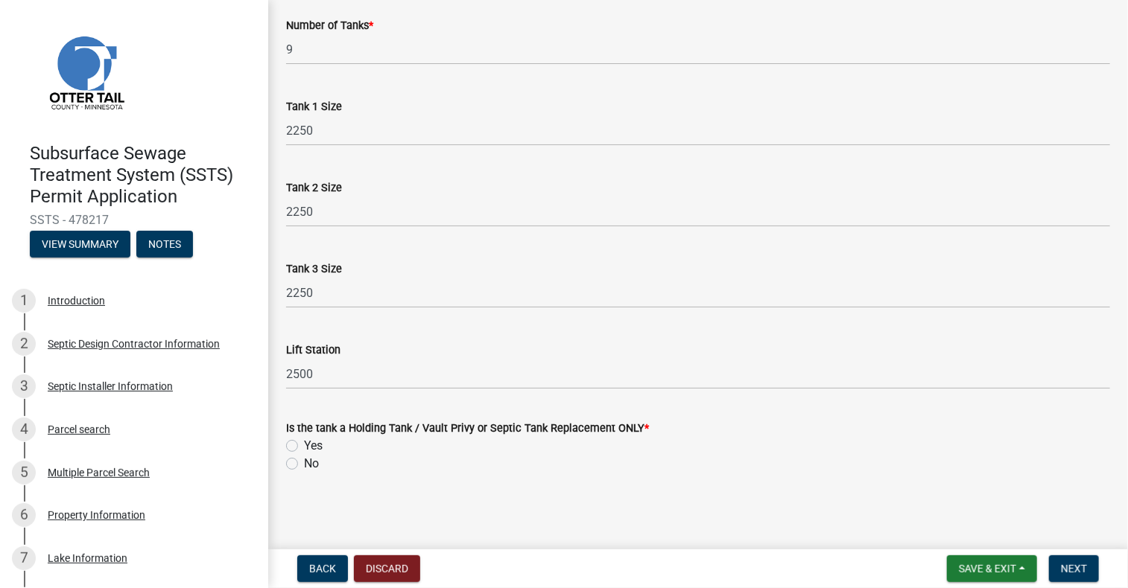
click at [304, 463] on label "No" at bounding box center [311, 464] width 15 height 18
click at [304, 463] on input "No" at bounding box center [309, 460] width 10 height 10
radio input "true"
click at [1075, 567] on span "Next" at bounding box center [1074, 569] width 26 height 12
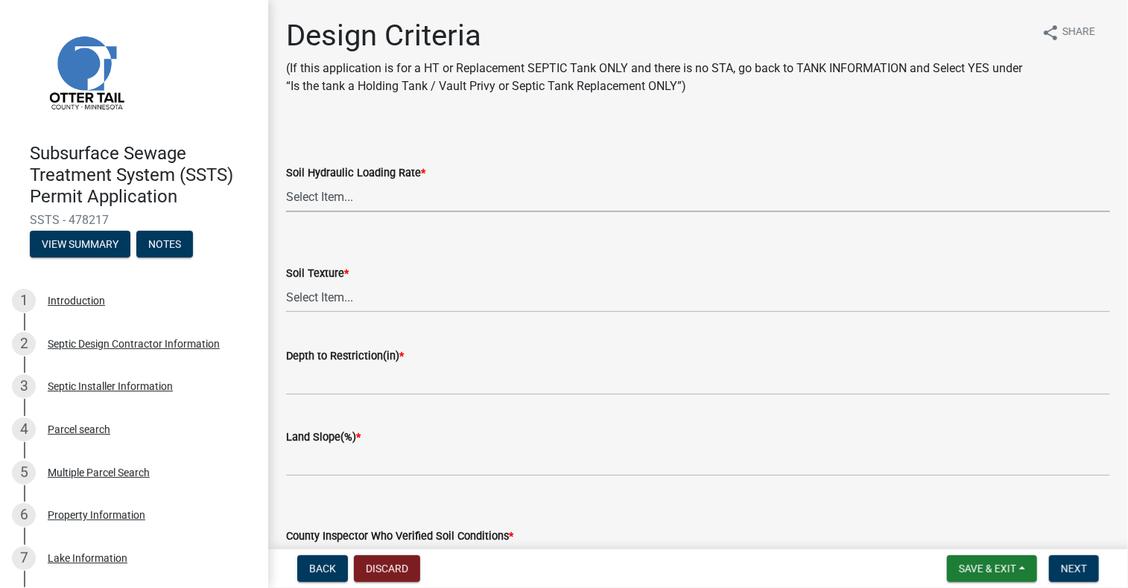
click at [336, 193] on select "Select Item... 1.6 gpd/ft2 1.2 gpd/ft2 1.0 gpd/ft2 0.87 gpd/ft2 0.78 gpd/ft2 0.…" at bounding box center [698, 197] width 824 height 31
click at [286, 182] on select "Select Item... 1.6 gpd/ft2 1.2 gpd/ft2 1.0 gpd/ft2 0.87 gpd/ft2 0.78 gpd/ft2 0.…" at bounding box center [698, 197] width 824 height 31
select select "b8a1b220-aca7-4670-a1f5-0f0b15eabd52"
click at [398, 303] on select "Select Item... Coarse Sand (COS) Sand (S) Fine Sand (FS) Very Fine Sand (VFS) L…" at bounding box center [698, 297] width 824 height 31
click at [286, 282] on select "Select Item... Coarse Sand (COS) Sand (S) Fine Sand (FS) Very Fine Sand (VFS) L…" at bounding box center [698, 297] width 824 height 31
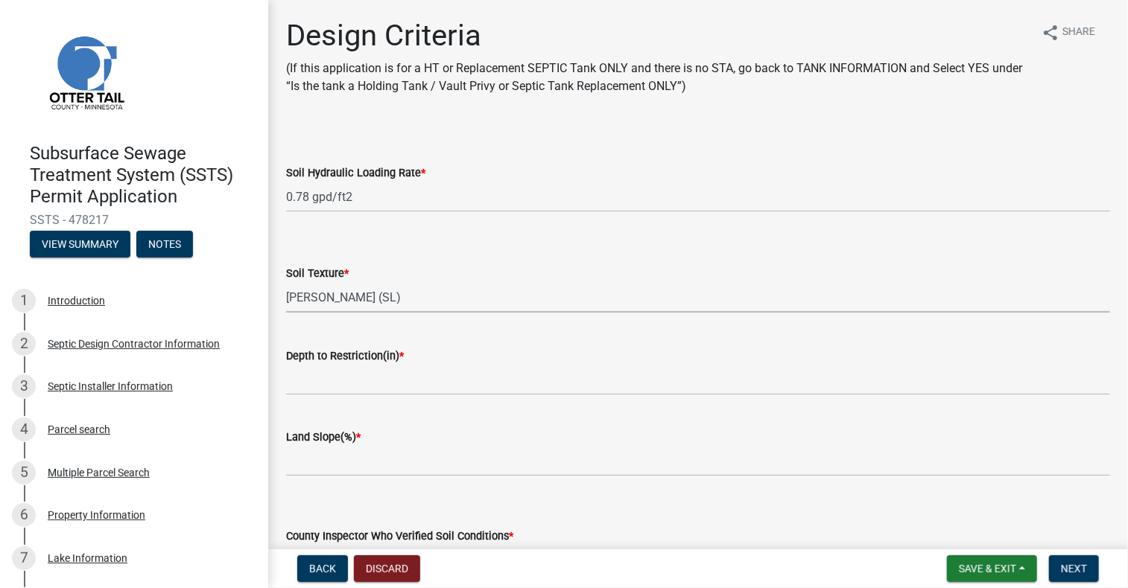
select select "70eb23f8-102f-4072-81d7-b3b0dd1c94c8"
click at [375, 375] on input "Depth to Restriction(in) *" at bounding box center [698, 380] width 824 height 31
drag, startPoint x: 982, startPoint y: 251, endPoint x: 921, endPoint y: 276, distance: 65.8
click at [981, 252] on form "Soil Texture * Select Item... Coarse Sand (COS) Sand (S) Fine Sand (FS) Very Fi…" at bounding box center [698, 280] width 824 height 66
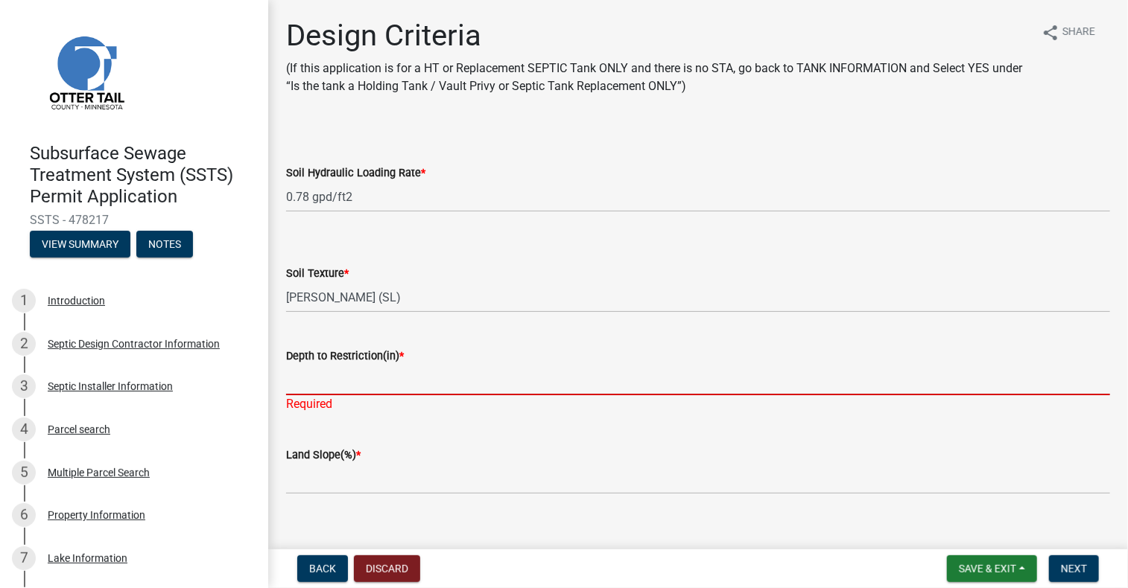
click at [314, 375] on input "Depth to Restriction(in) *" at bounding box center [698, 380] width 824 height 31
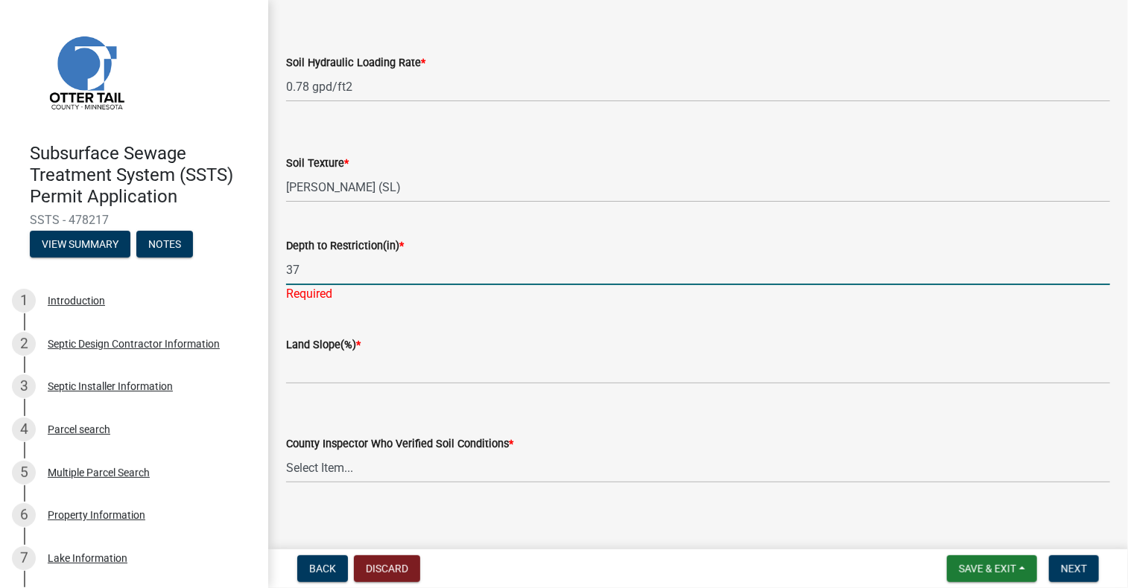
scroll to position [121, 0]
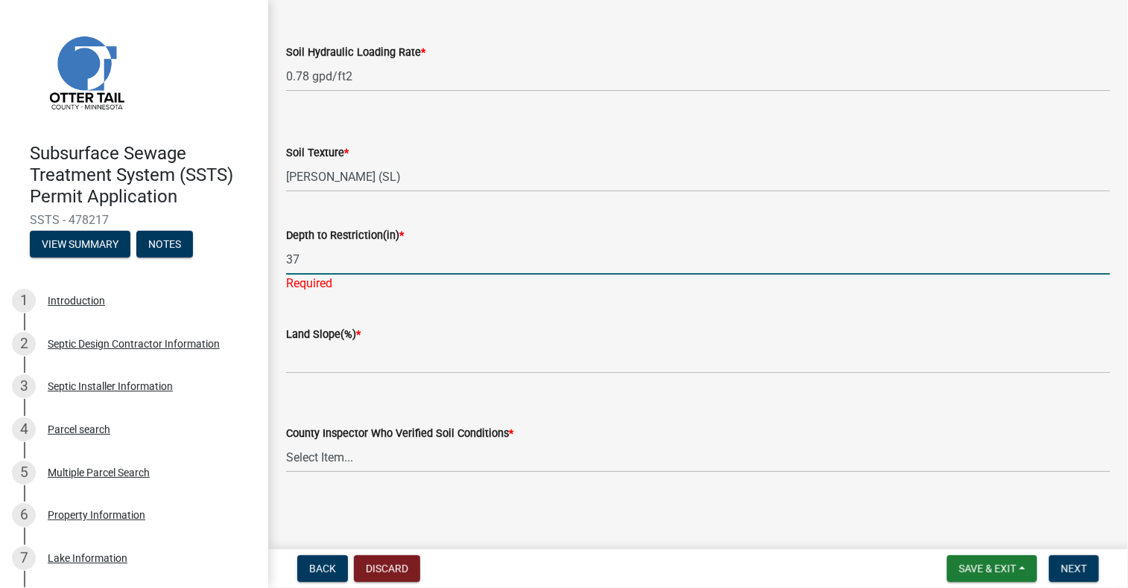
type input "37"
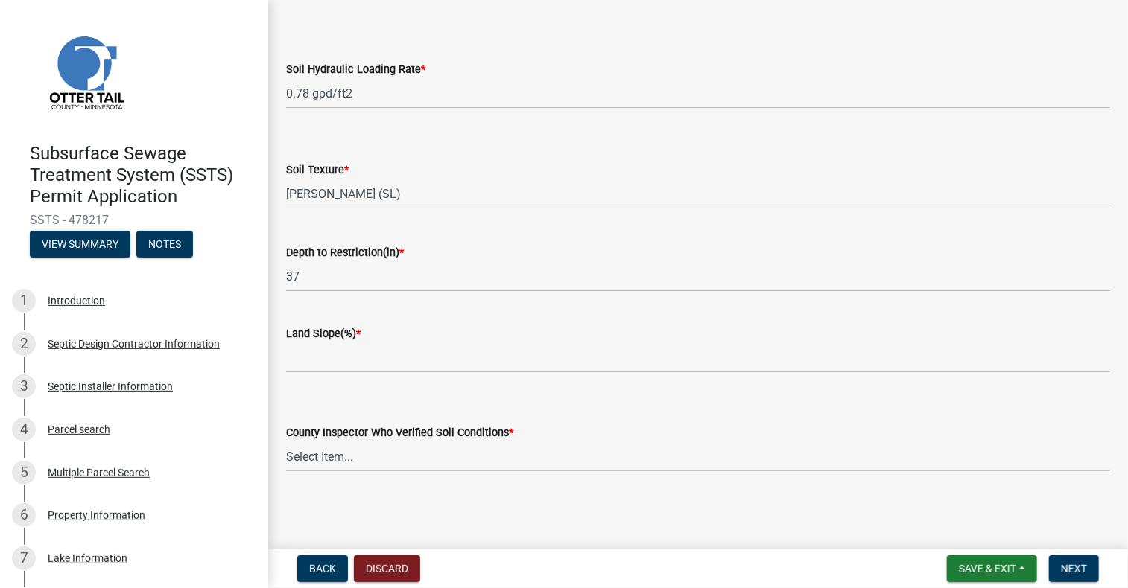
scroll to position [103, 0]
click at [463, 519] on main "Design Criteria (If this application is for a HT or Replacement SEPTIC Tank ONL…" at bounding box center [698, 272] width 860 height 544
drag, startPoint x: 354, startPoint y: 352, endPoint x: 352, endPoint y: 366, distance: 14.2
click at [354, 352] on input "Land Slope(%) *" at bounding box center [698, 358] width 824 height 31
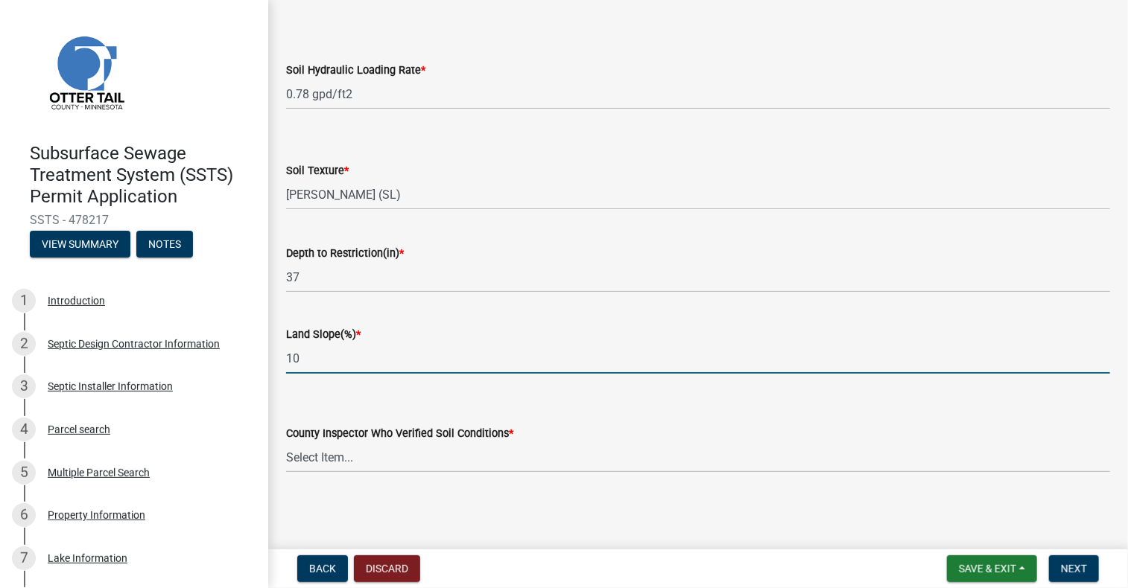
type input "10"
click at [449, 442] on select "Select Item... [PERSON_NAME] [PERSON_NAME] [PERSON_NAME] [PERSON_NAME] [PERSON_…" at bounding box center [698, 457] width 824 height 31
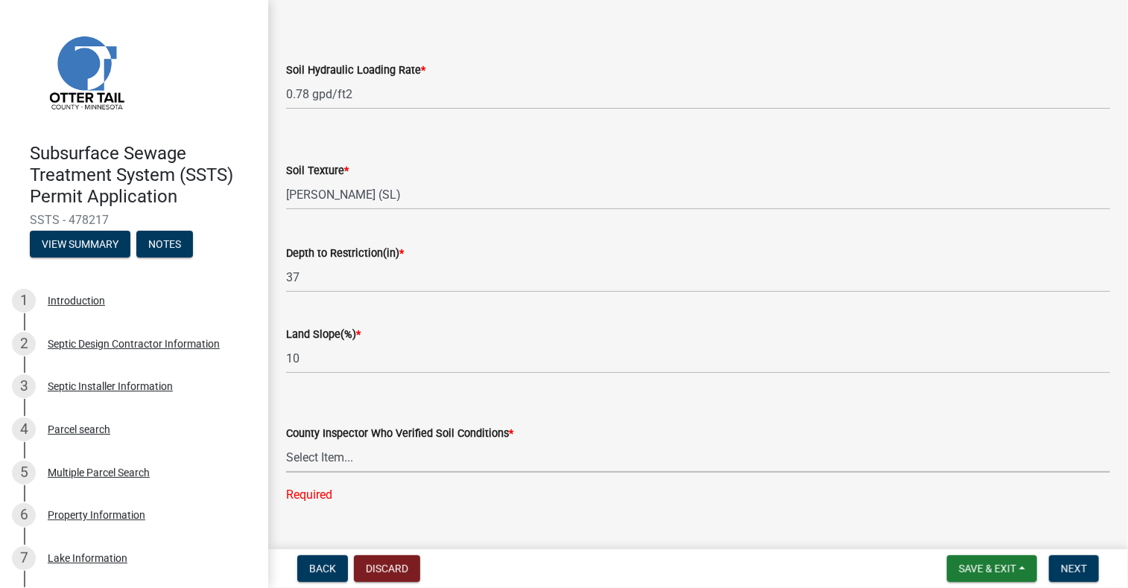
scroll to position [133, 0]
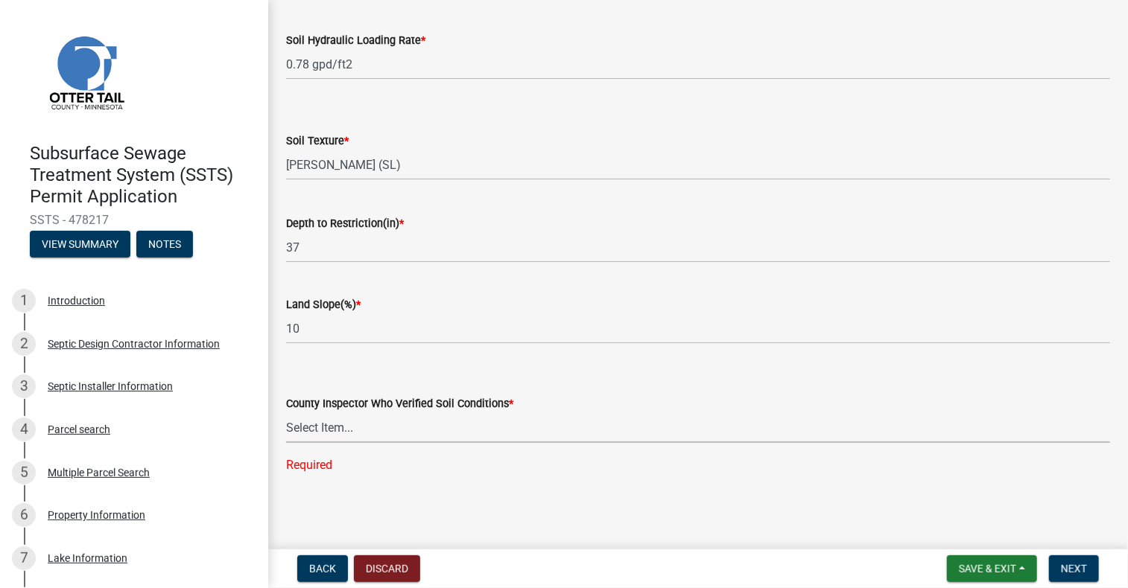
click at [473, 424] on select "Select Item... [PERSON_NAME] [PERSON_NAME] [PERSON_NAME] [PERSON_NAME] [PERSON_…" at bounding box center [698, 428] width 824 height 31
click at [442, 428] on select "Select Item... [PERSON_NAME] [PERSON_NAME] [PERSON_NAME] [PERSON_NAME] [PERSON_…" at bounding box center [698, 428] width 824 height 31
click at [435, 430] on select "Select Item... [PERSON_NAME] [PERSON_NAME] [PERSON_NAME] [PERSON_NAME] [PERSON_…" at bounding box center [698, 428] width 824 height 31
select select "989e888d-634b-45a4-8927-effcf34834ca"
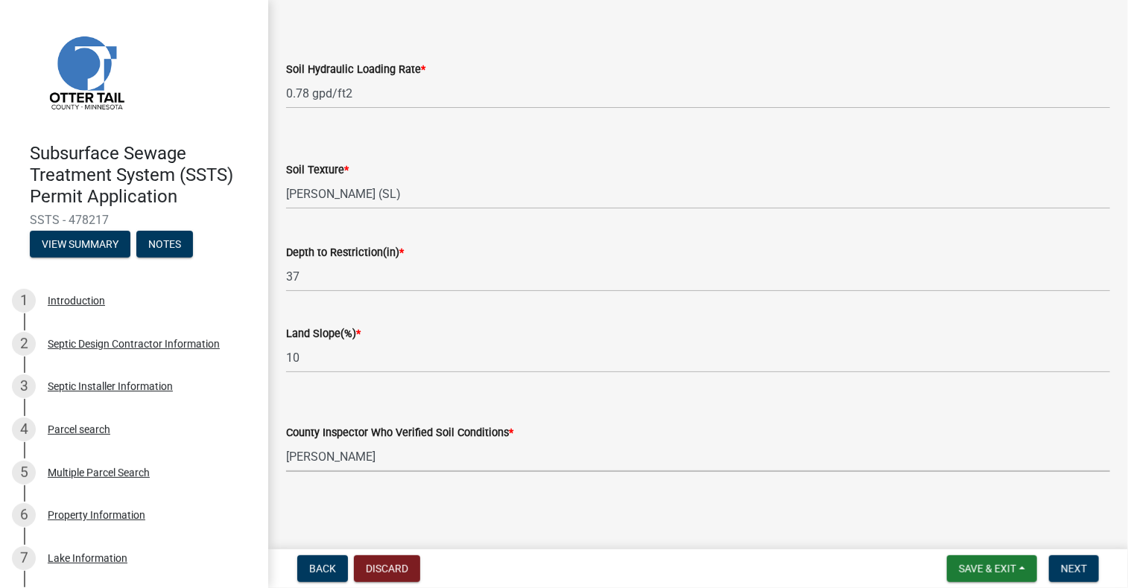
click at [352, 429] on div "County Inspector Who Verified Soil Conditions * Select Item... [PERSON_NAME] [P…" at bounding box center [698, 448] width 824 height 48
click at [378, 451] on select "Select Item... [PERSON_NAME] [PERSON_NAME] [PERSON_NAME] [PERSON_NAME] [PERSON_…" at bounding box center [698, 457] width 824 height 31
click at [1057, 557] on button "Next" at bounding box center [1074, 569] width 50 height 27
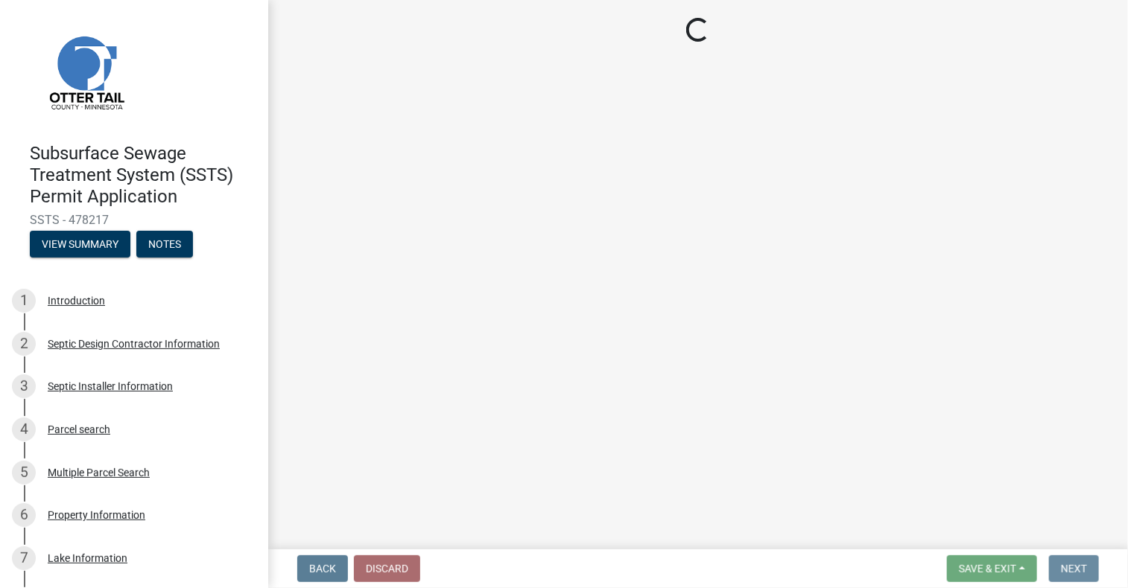
scroll to position [0, 0]
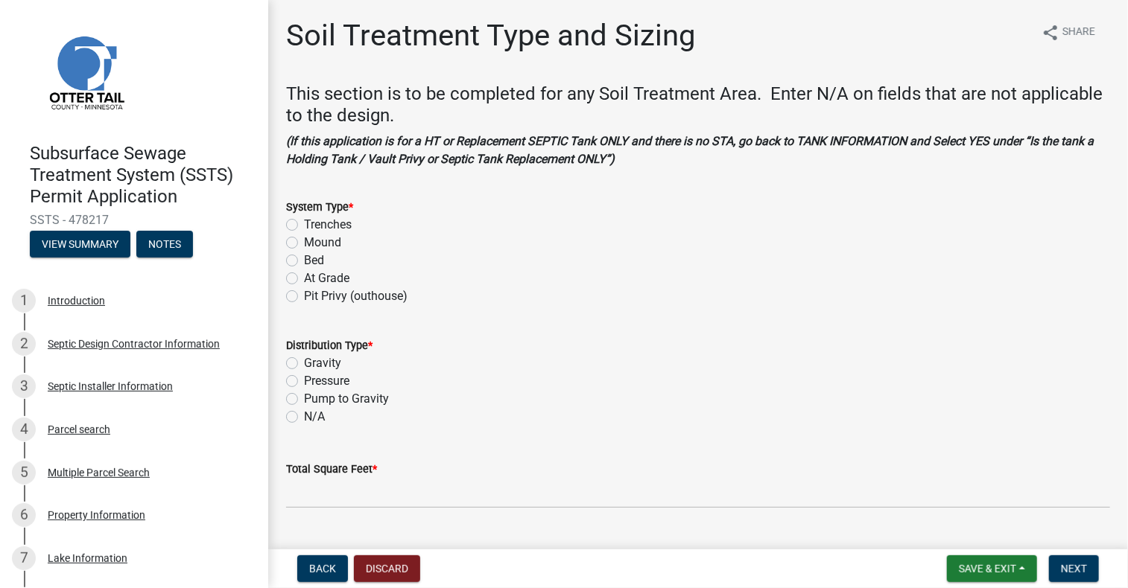
click at [304, 245] on label "Mound" at bounding box center [322, 243] width 37 height 18
click at [304, 244] on input "Mound" at bounding box center [309, 239] width 10 height 10
radio input "true"
click at [304, 378] on label "Pressure" at bounding box center [326, 381] width 45 height 18
click at [304, 378] on input "Pressure" at bounding box center [309, 377] width 10 height 10
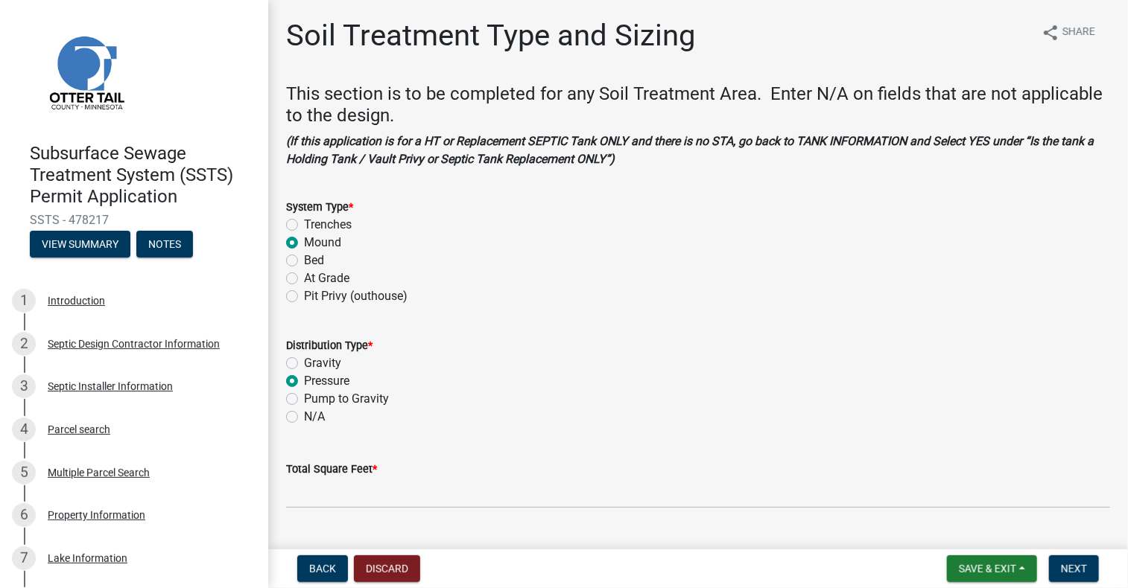
radio input "true"
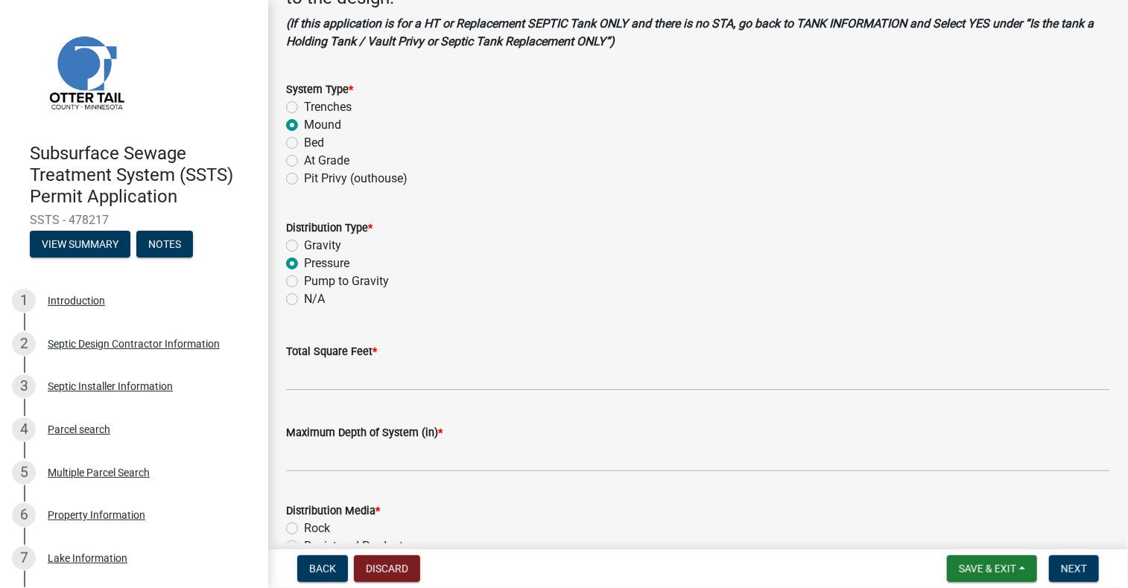
scroll to position [149, 0]
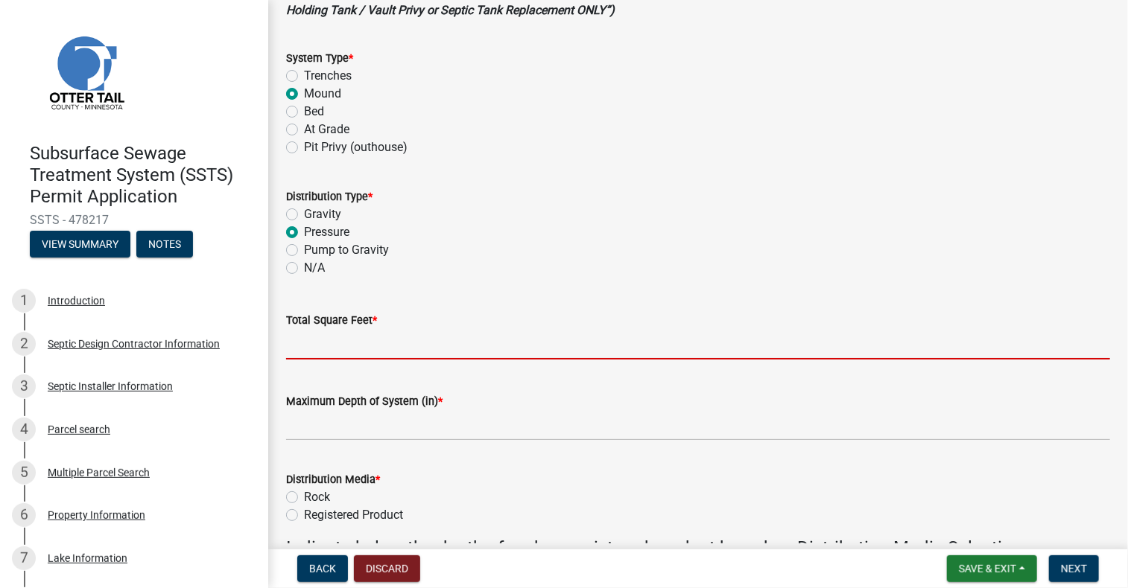
click at [419, 350] on input "Total Square Feet *" at bounding box center [698, 344] width 824 height 31
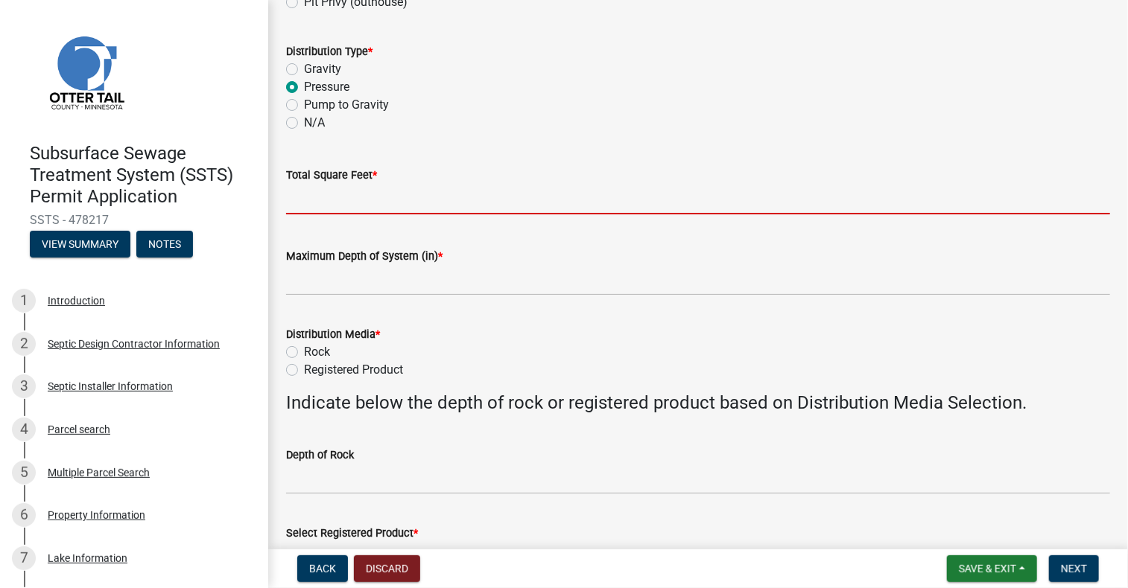
scroll to position [298, 0]
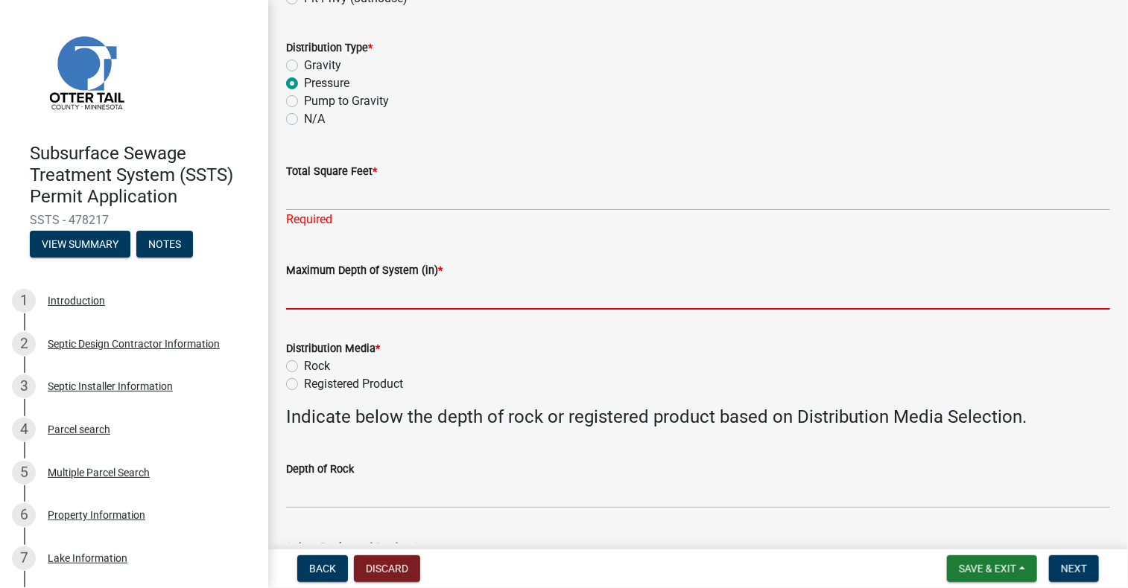
click at [575, 282] on input "Maximum Depth of System (in) *" at bounding box center [698, 294] width 824 height 31
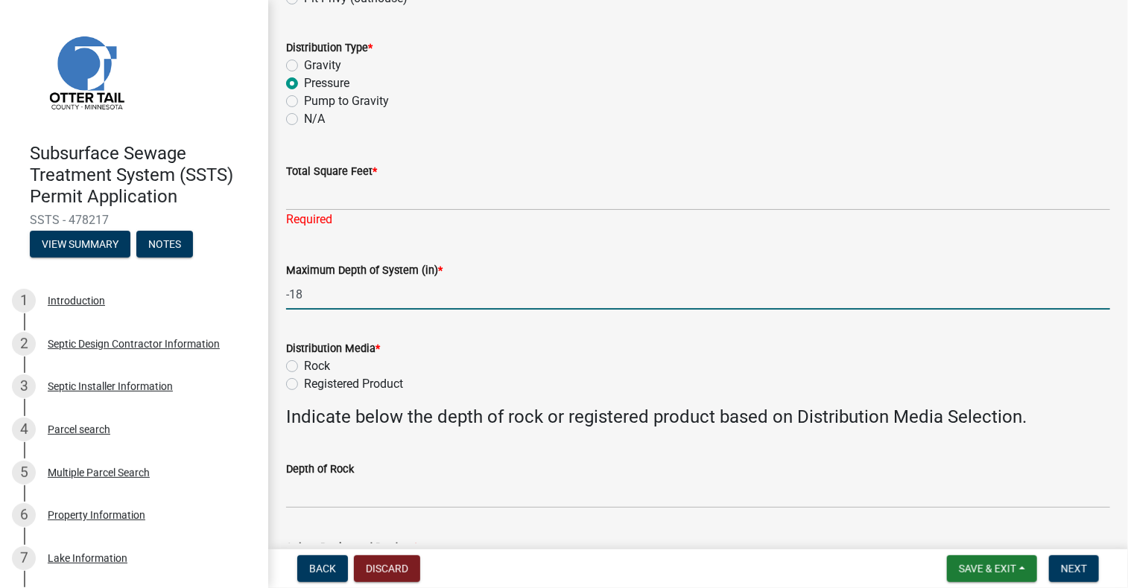
type input "-18"
click at [304, 364] on label "Rock" at bounding box center [317, 367] width 26 height 18
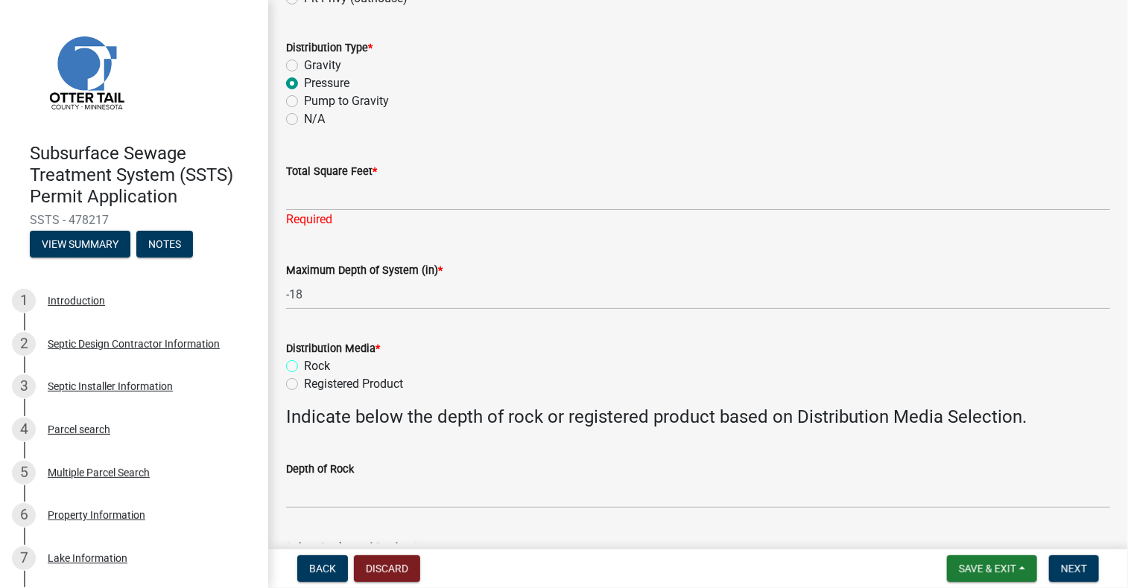
click at [304, 364] on input "Rock" at bounding box center [309, 363] width 10 height 10
radio input "true"
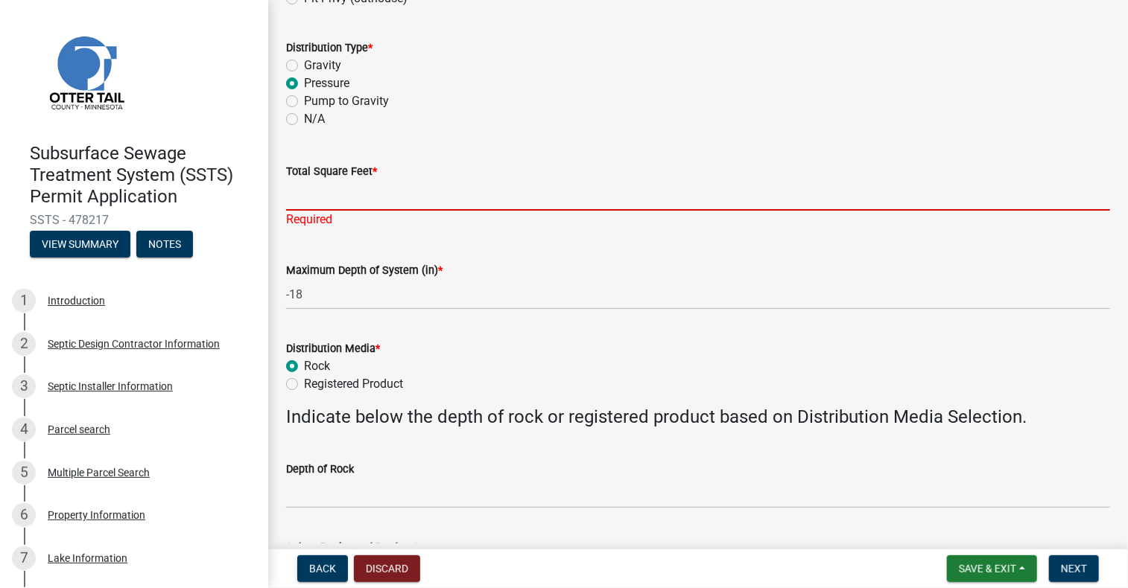
click at [360, 193] on input "Total Square Feet *" at bounding box center [698, 195] width 824 height 31
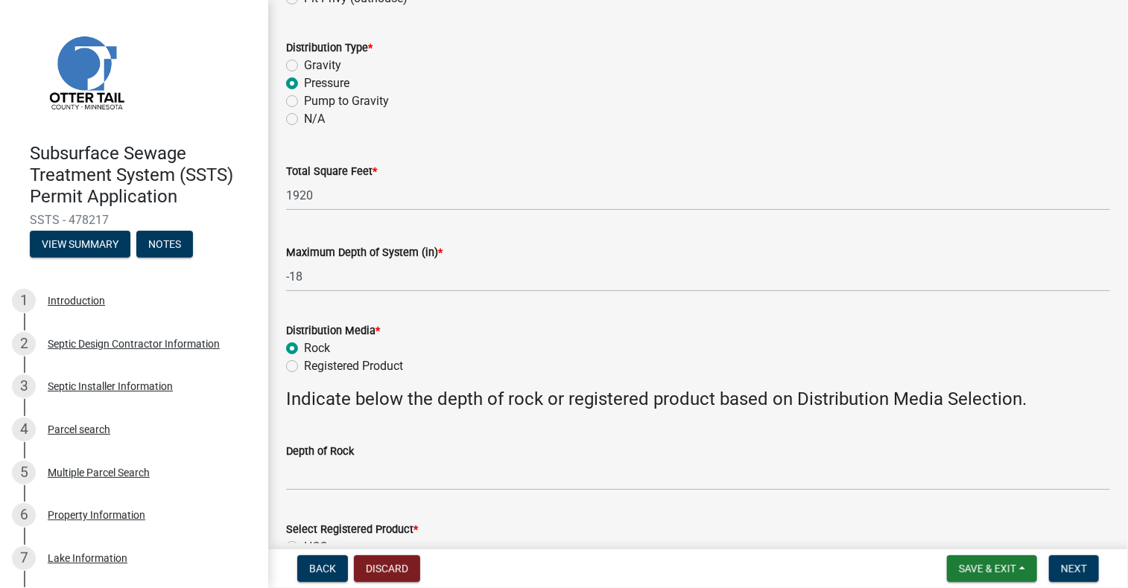
drag, startPoint x: 953, startPoint y: 74, endPoint x: 945, endPoint y: 75, distance: 8.3
click at [952, 74] on div "Pressure" at bounding box center [698, 83] width 824 height 18
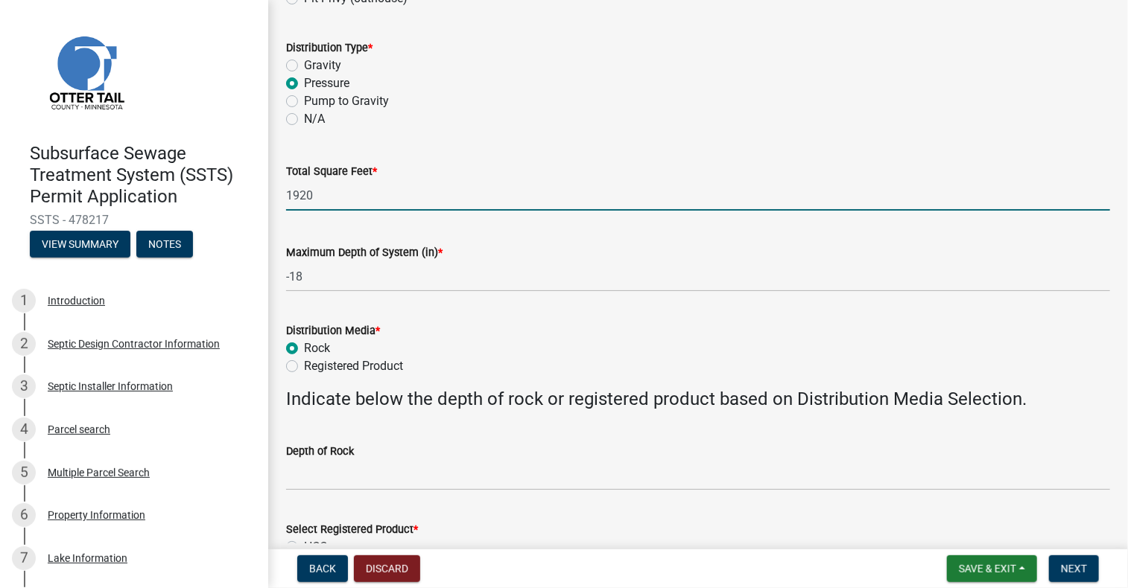
click at [319, 200] on input "1920" at bounding box center [698, 195] width 824 height 31
drag, startPoint x: 319, startPoint y: 200, endPoint x: 241, endPoint y: 200, distance: 78.2
click at [241, 200] on div "Subsurface Sewage Treatment System (SSTS) Permit Application SSTS - 478217 View…" at bounding box center [564, 294] width 1128 height 588
type input "1256"
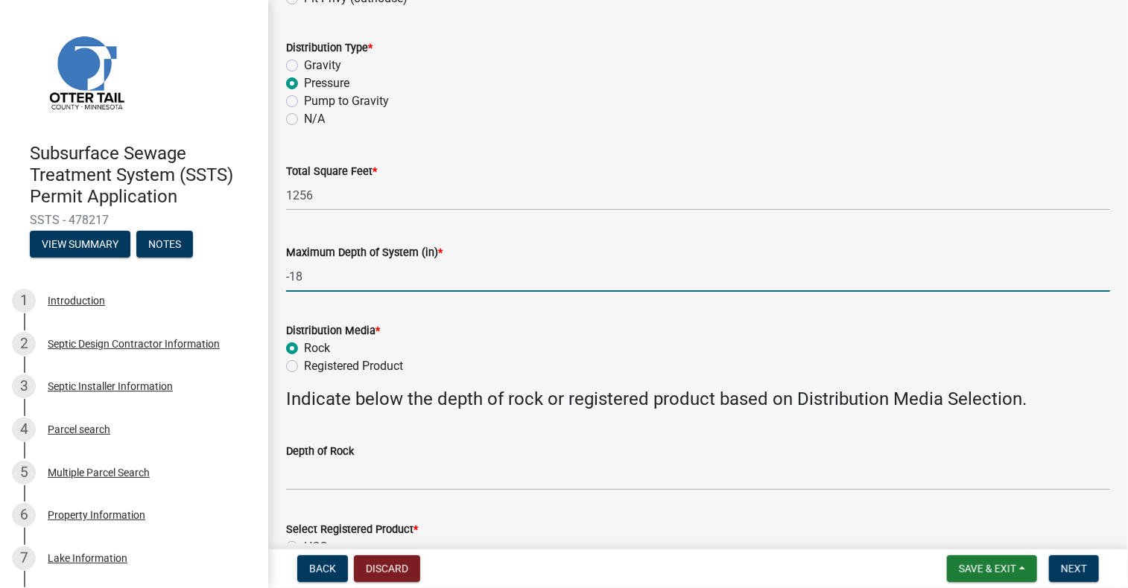
click at [314, 281] on input "-18" at bounding box center [698, 276] width 824 height 31
type input "-24"
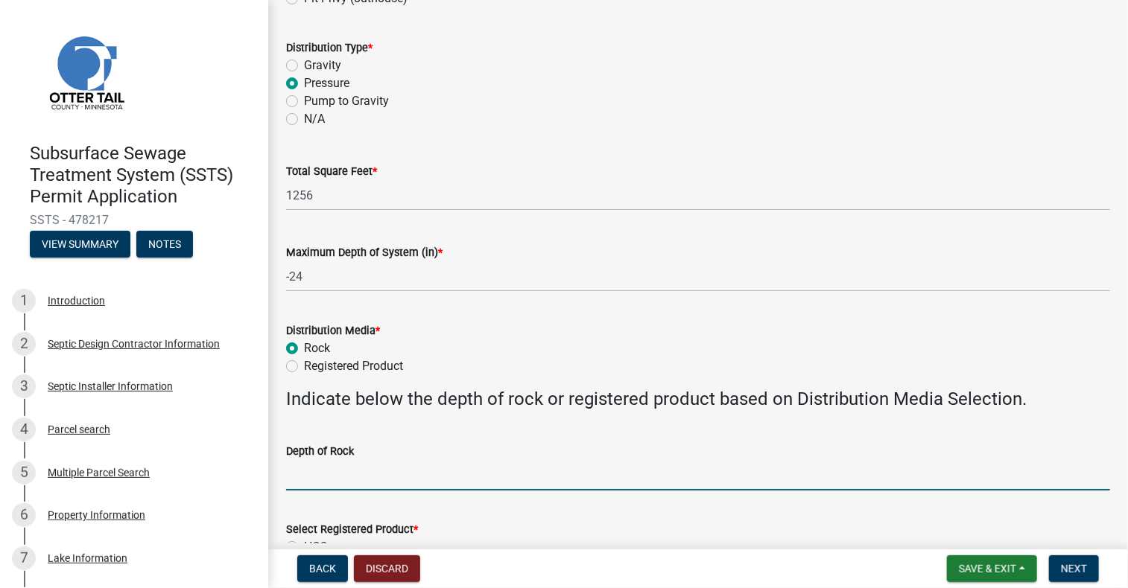
click at [346, 470] on input "Depth of Rock" at bounding box center [698, 475] width 824 height 31
type input "9"
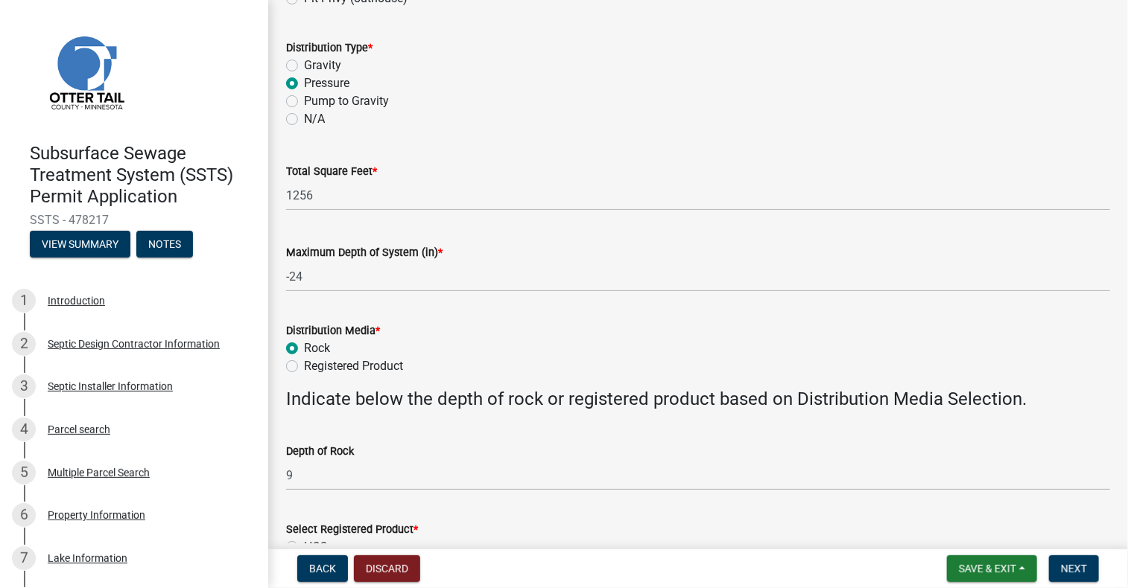
click at [838, 315] on form "Distribution Media * Rock Registered Product" at bounding box center [698, 340] width 824 height 72
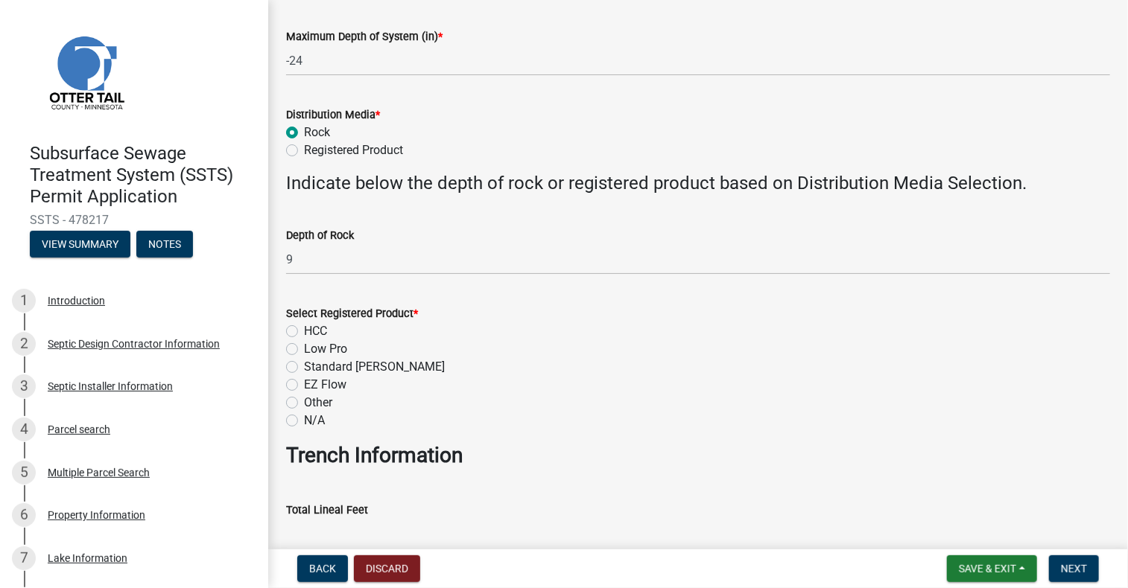
scroll to position [521, 0]
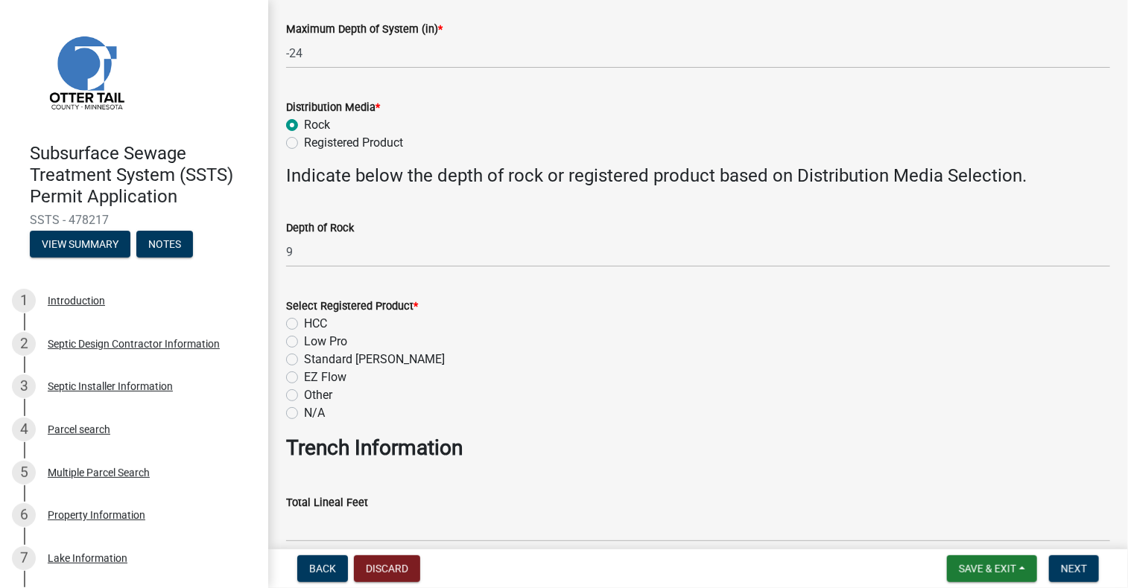
click at [304, 415] on label "N/A" at bounding box center [314, 413] width 21 height 18
click at [304, 414] on input "N/A" at bounding box center [309, 409] width 10 height 10
radio input "true"
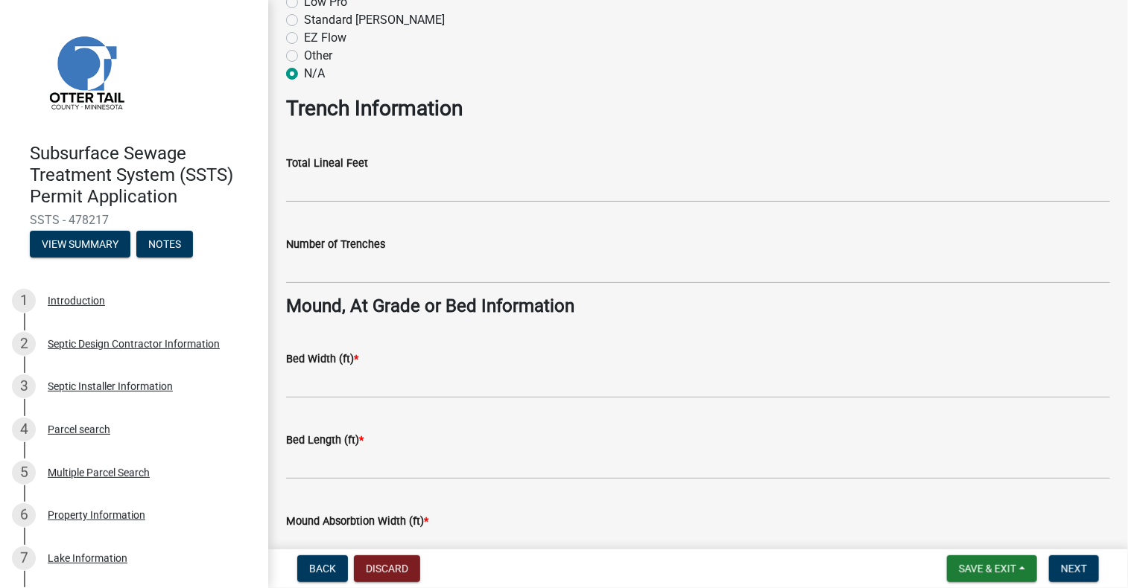
scroll to position [968, 0]
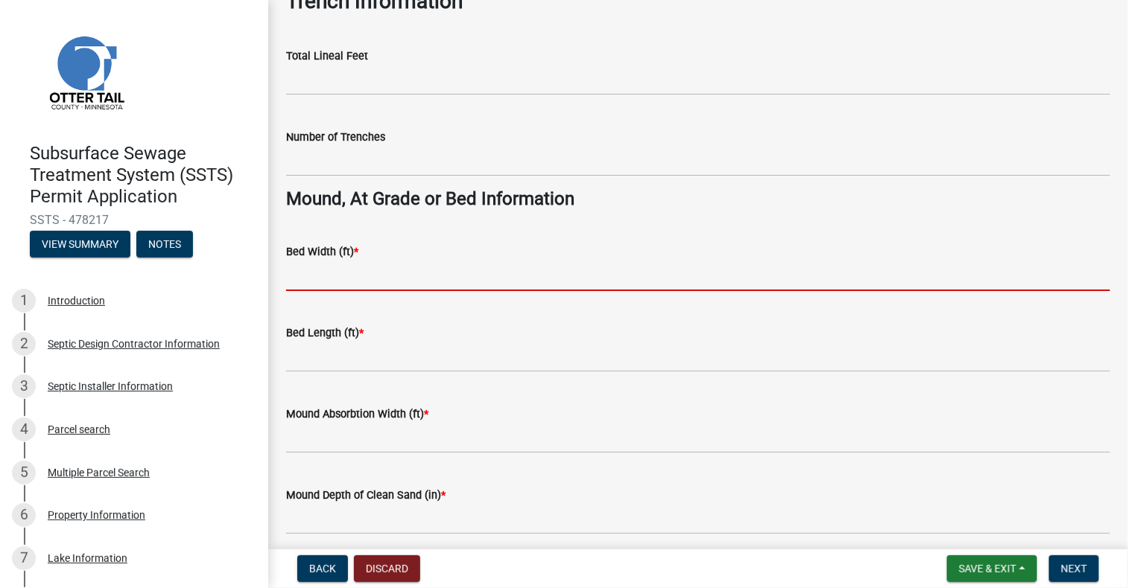
click at [393, 278] on input "Bed Width (ft) *" at bounding box center [698, 276] width 824 height 31
type input "10"
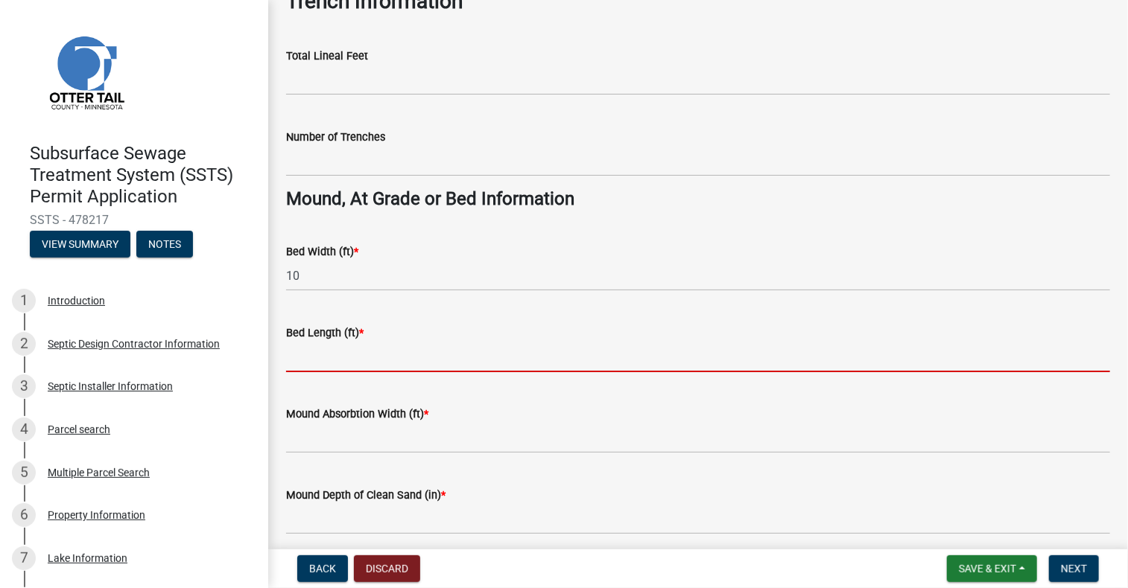
click at [302, 350] on input "Bed Length (ft) *" at bounding box center [698, 357] width 824 height 31
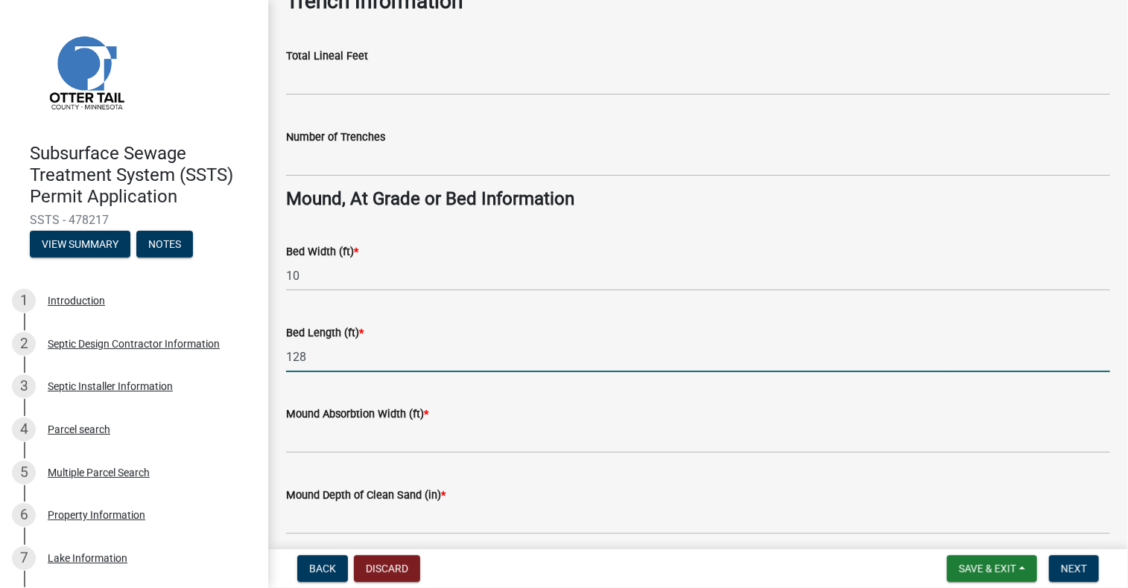
type input "128"
drag, startPoint x: 356, startPoint y: 420, endPoint x: 358, endPoint y: 428, distance: 8.3
click at [354, 423] on form "Mound Absorbtion Width (ft) *" at bounding box center [698, 429] width 824 height 48
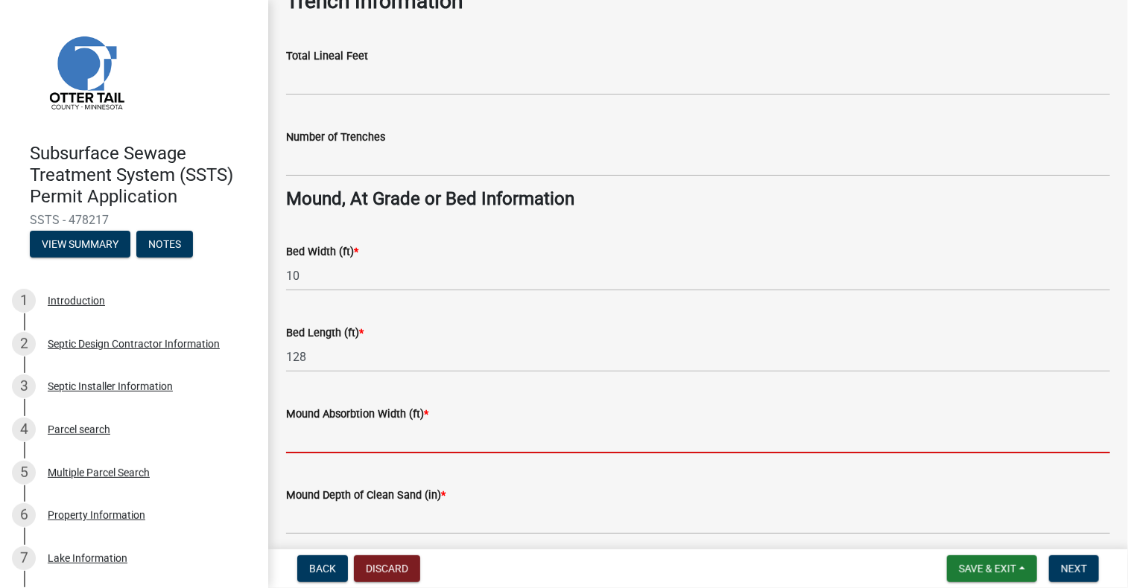
click at [360, 437] on input "Mound Absorbtion Width (ft) *" at bounding box center [698, 438] width 824 height 31
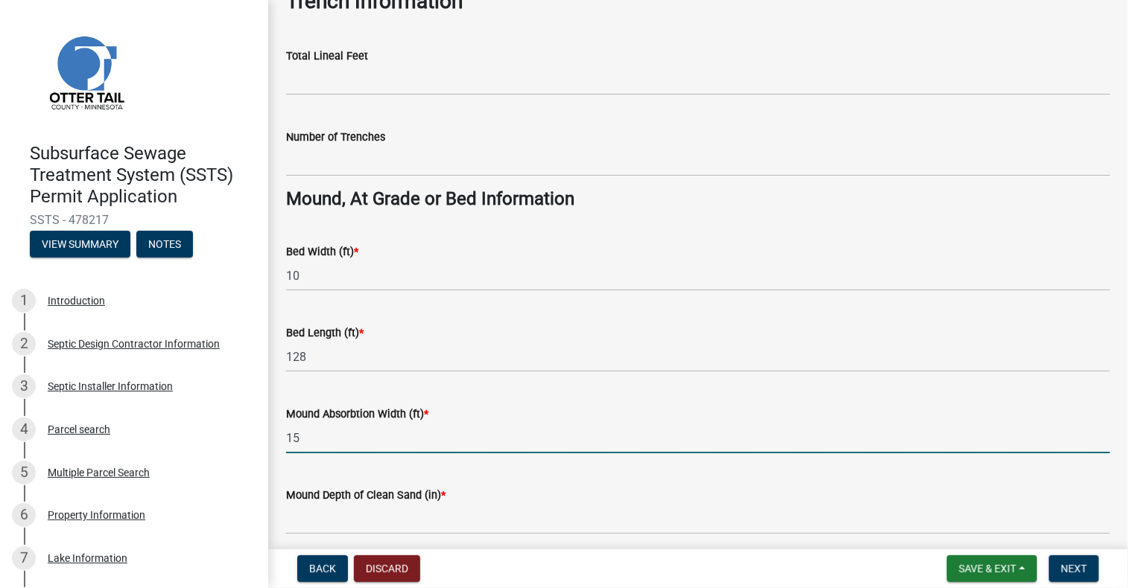
type input "15"
drag, startPoint x: 579, startPoint y: 526, endPoint x: 587, endPoint y: 530, distance: 9.0
click at [579, 526] on input "Mound Depth of Clean Sand (in) *" at bounding box center [698, 519] width 824 height 31
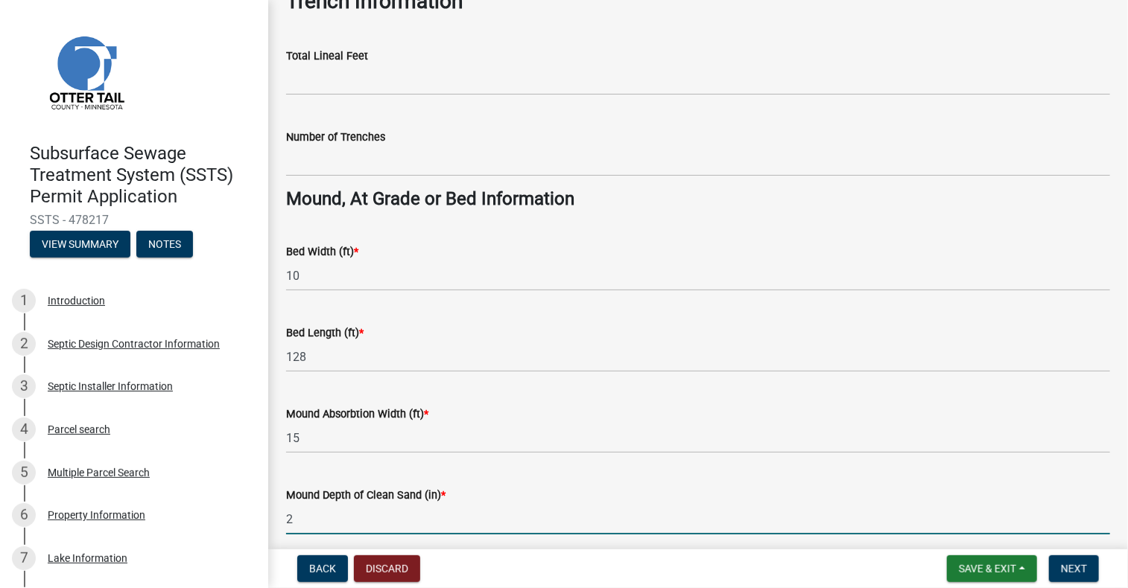
click at [689, 514] on input "2" at bounding box center [698, 519] width 824 height 31
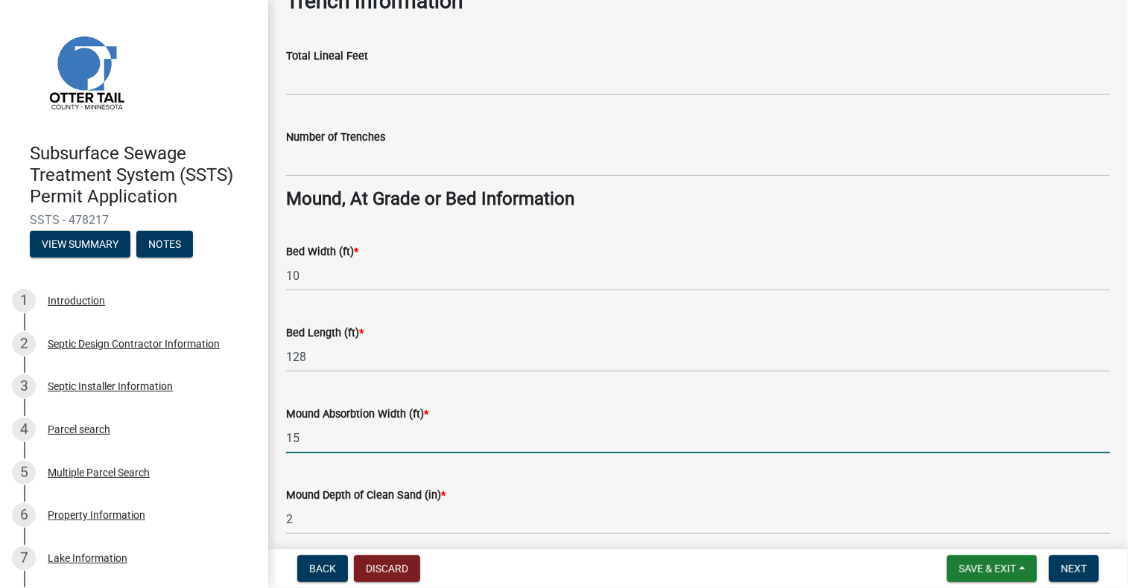
click at [774, 442] on input "15" at bounding box center [698, 438] width 824 height 31
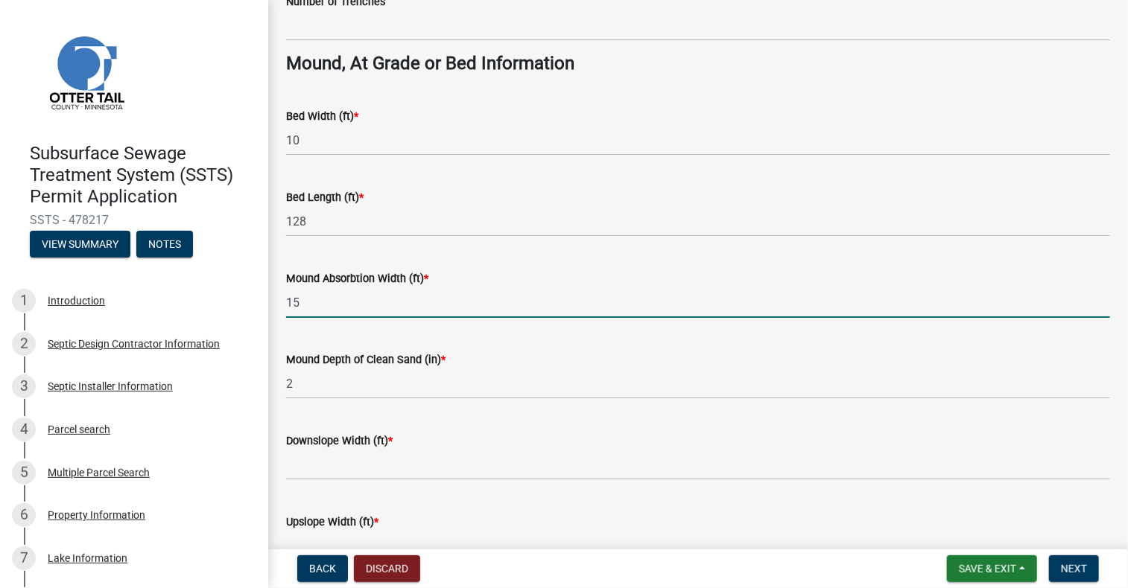
scroll to position [1117, 0]
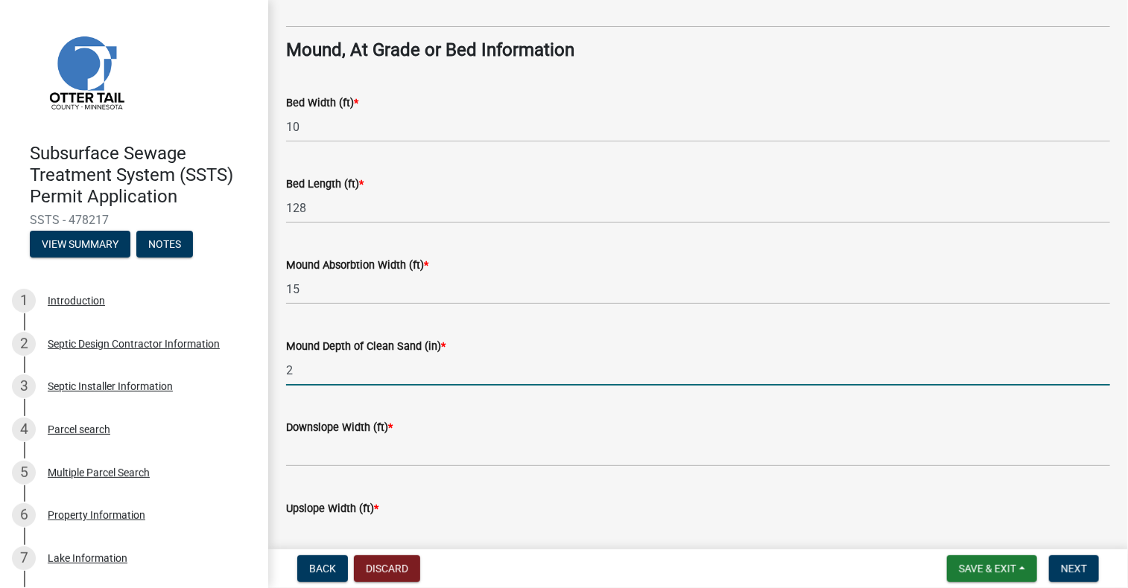
click at [299, 363] on input "2" at bounding box center [698, 370] width 824 height 31
type input "24"
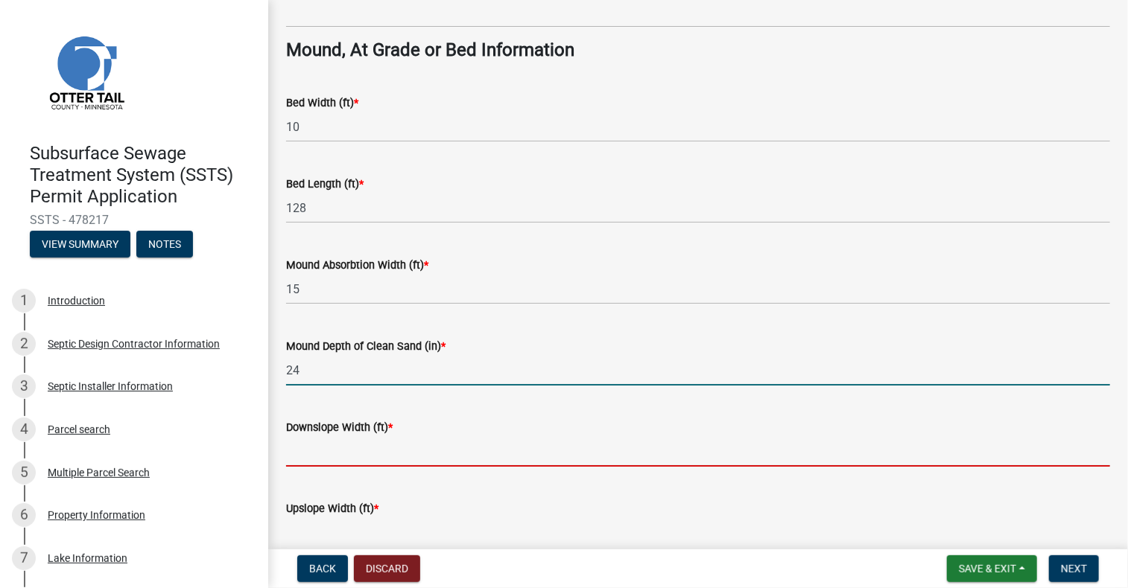
click at [468, 456] on input "Downslope Width (ft) *" at bounding box center [698, 451] width 824 height 31
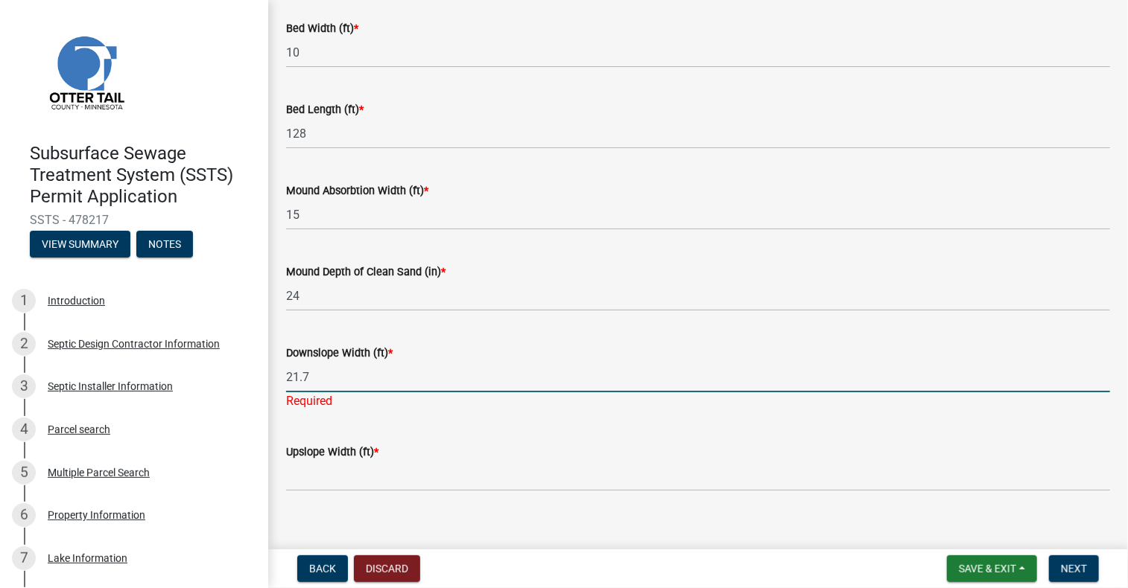
type input "21.7"
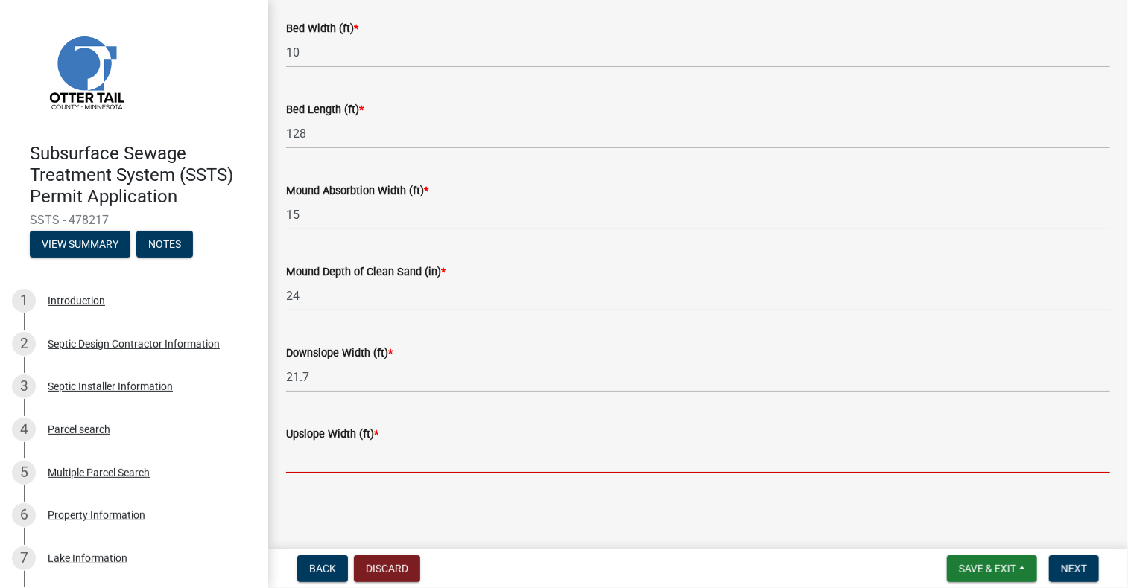
click at [483, 478] on wm-data-entity-input "Upslope Width (ft) *" at bounding box center [698, 444] width 824 height 81
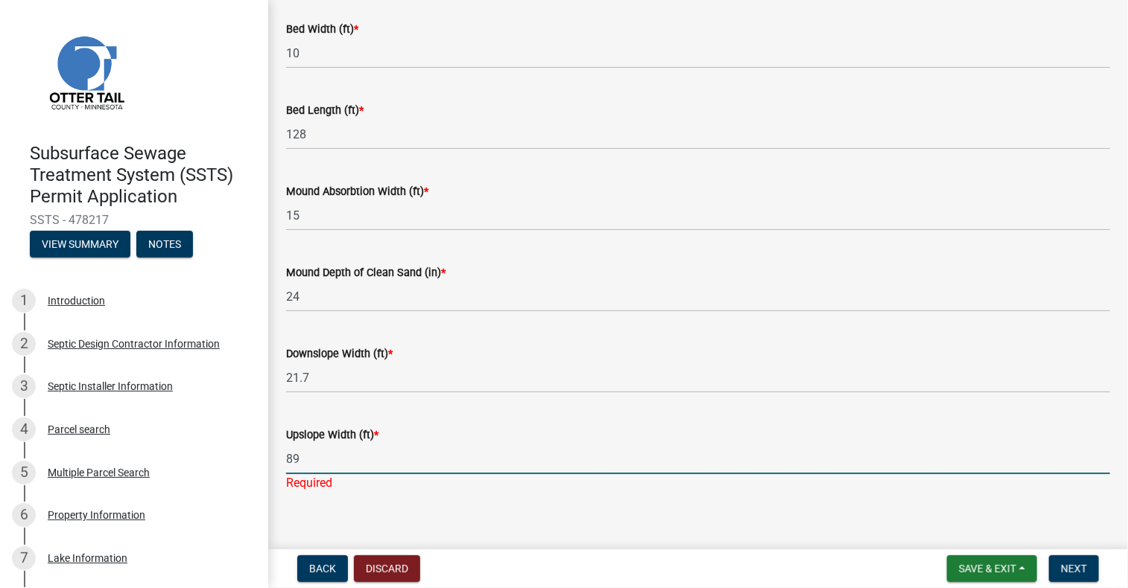
type input "8"
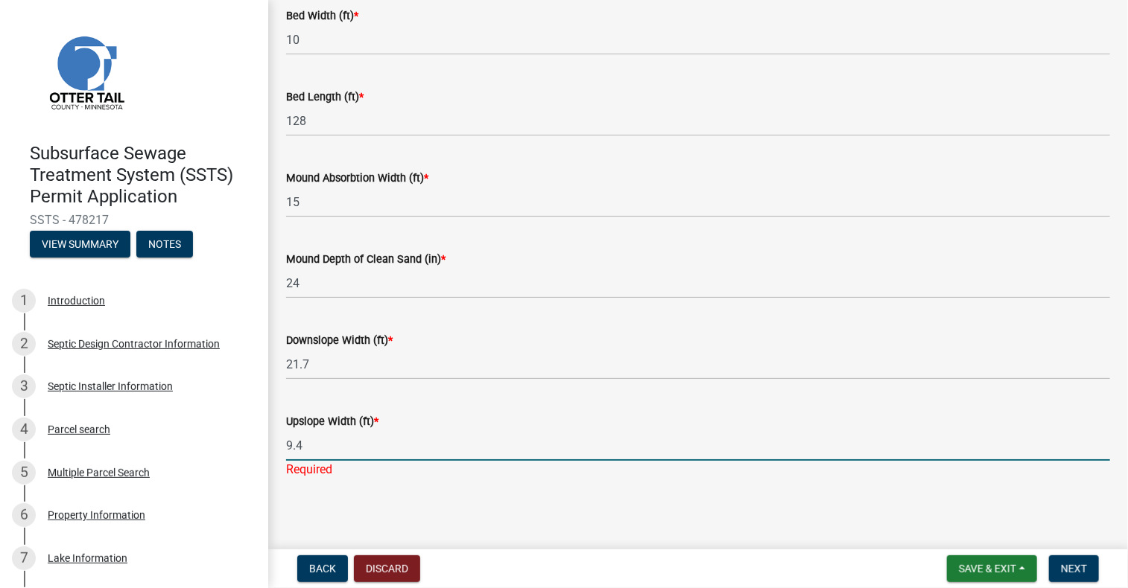
scroll to position [1209, 0]
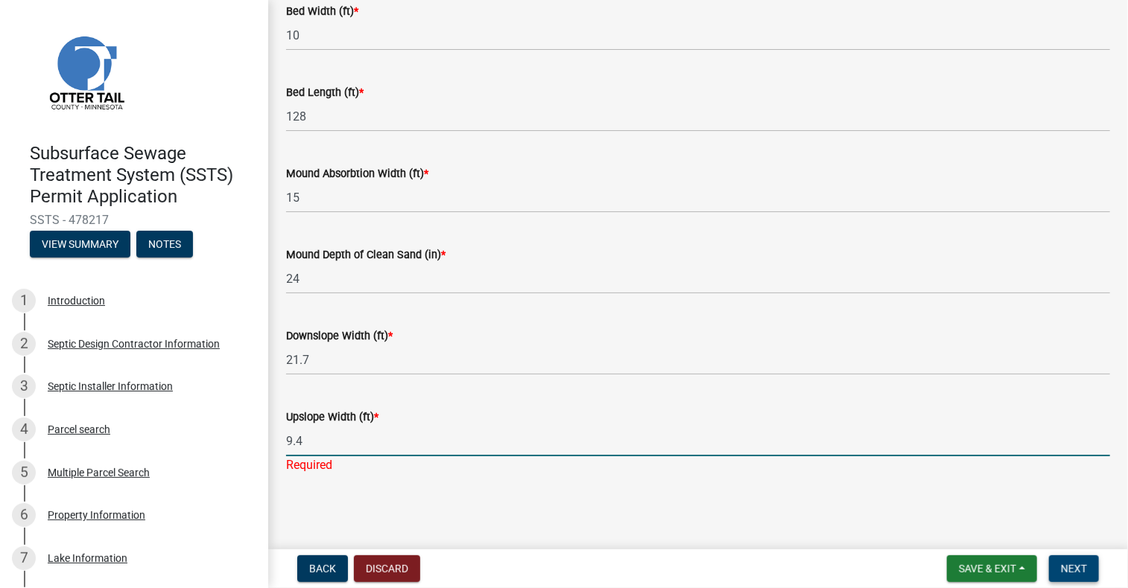
type input "9.4"
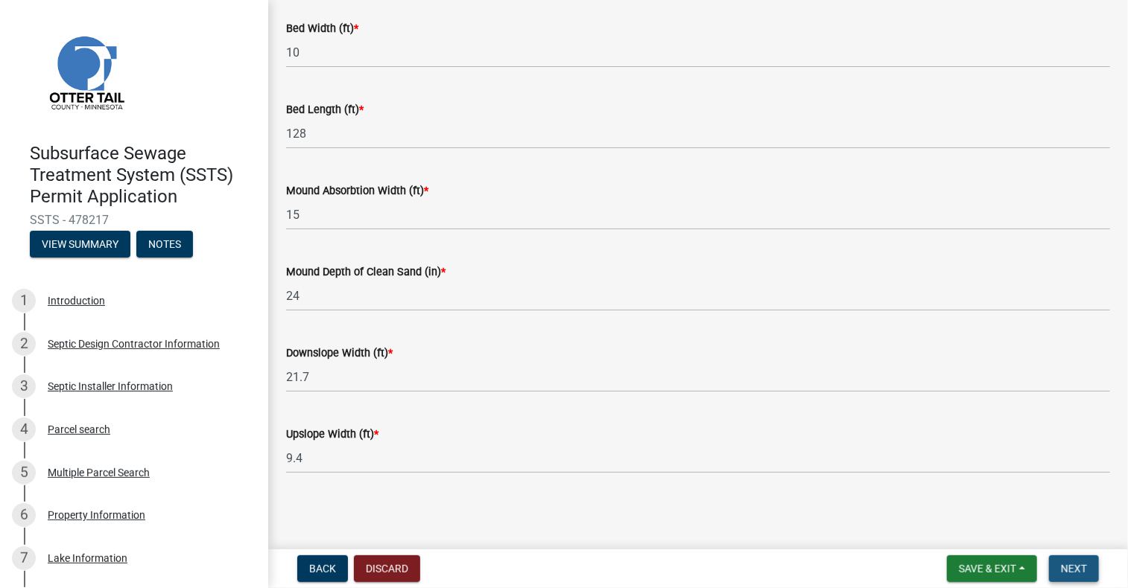
click at [1081, 570] on span "Next" at bounding box center [1074, 569] width 26 height 12
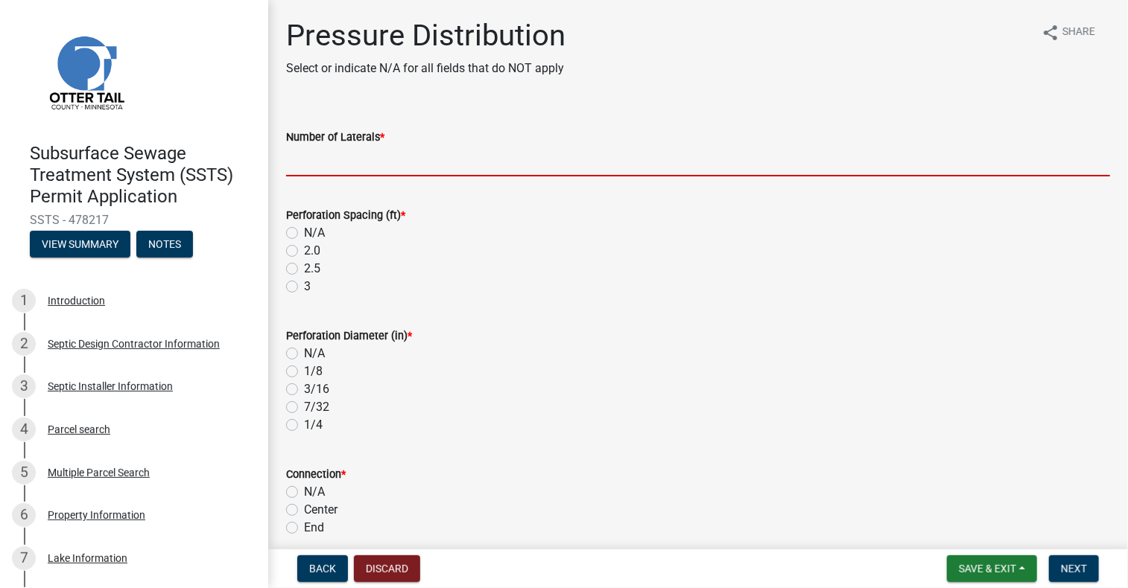
click at [396, 169] on input "Number of Laterals *" at bounding box center [698, 161] width 824 height 31
type input "3"
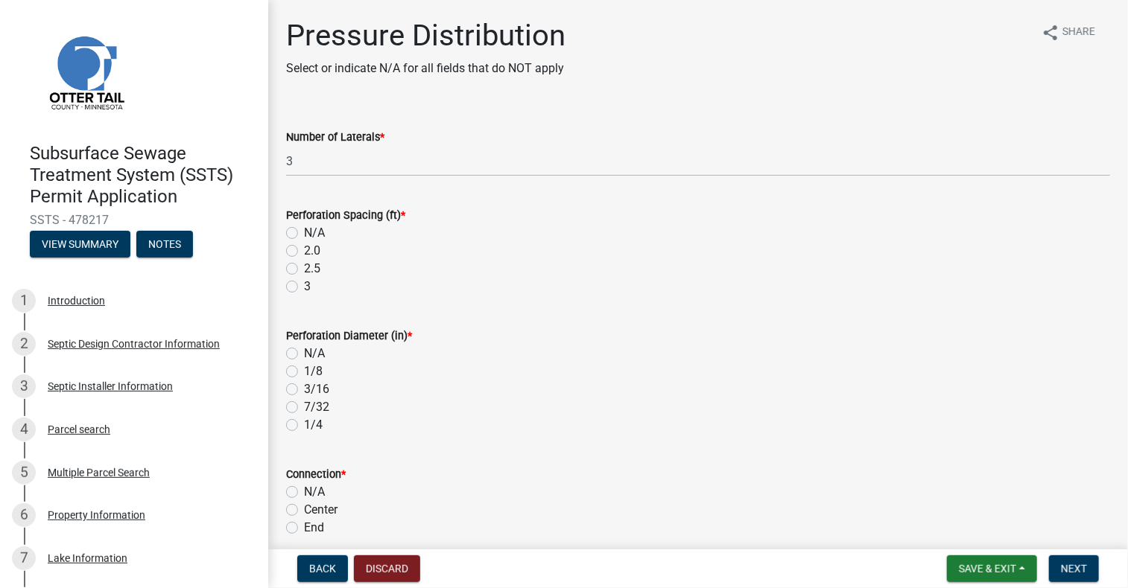
click at [304, 284] on label "3" at bounding box center [307, 287] width 7 height 18
click at [304, 284] on input "3" at bounding box center [309, 283] width 10 height 10
radio input "true"
click at [304, 389] on label "3/16" at bounding box center [316, 390] width 25 height 18
click at [304, 389] on input "3/16" at bounding box center [309, 386] width 10 height 10
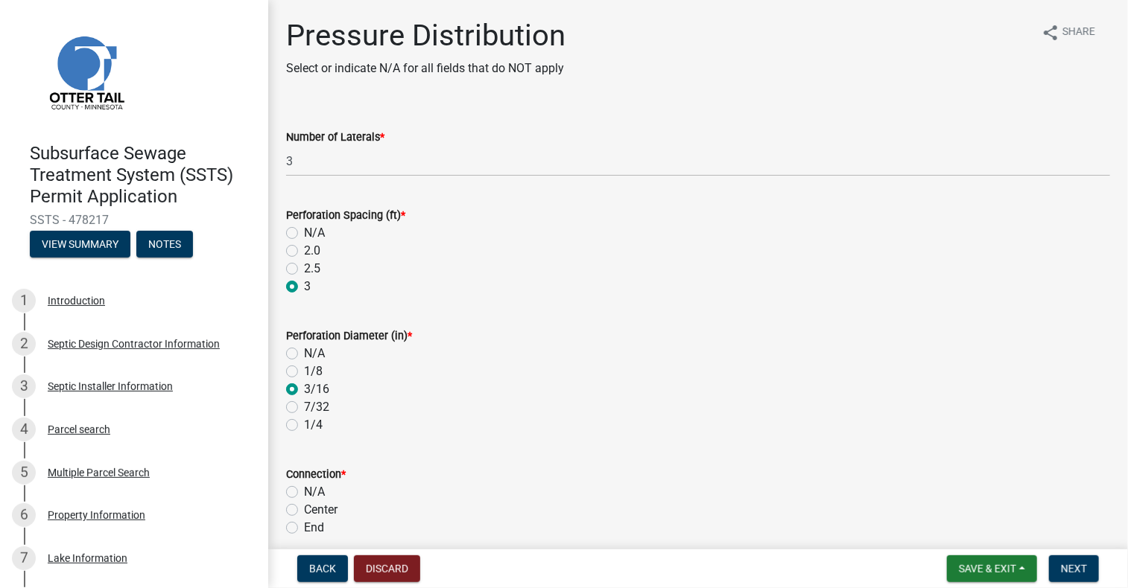
radio input "true"
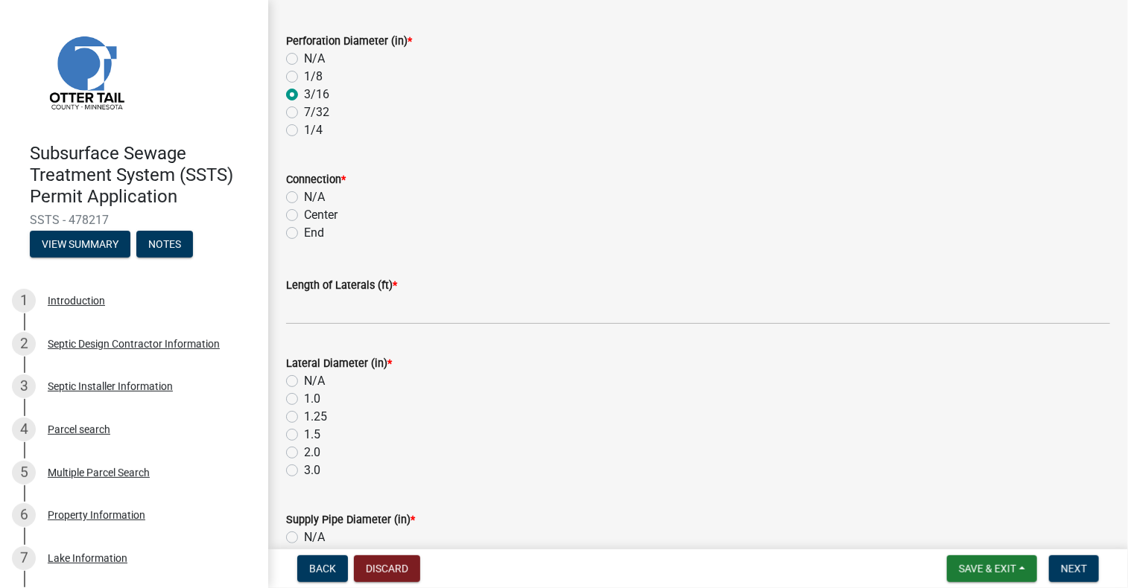
scroll to position [298, 0]
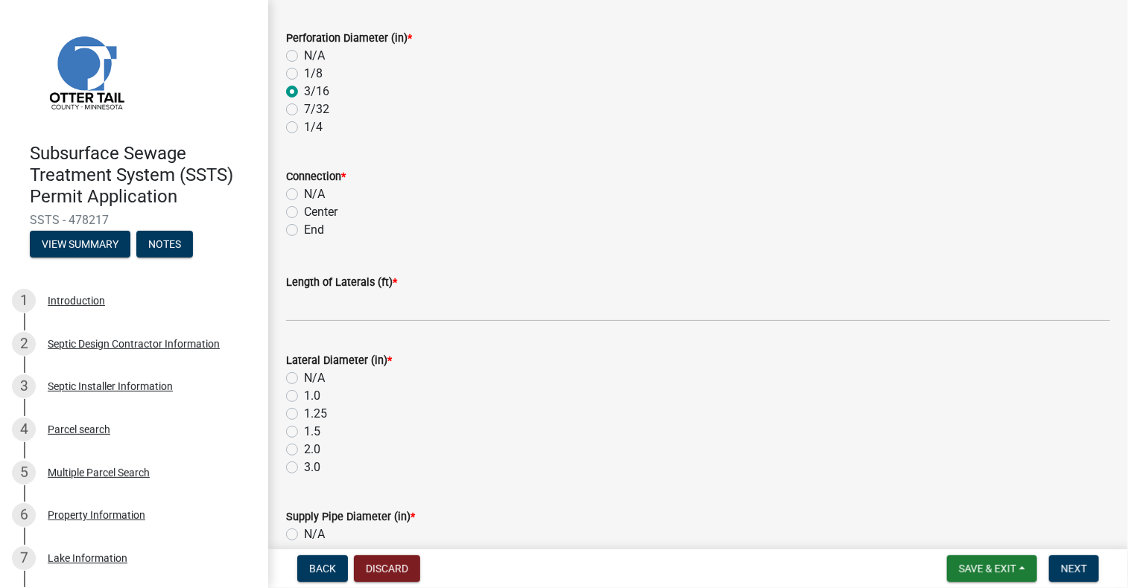
click at [302, 215] on div "Center" at bounding box center [698, 212] width 824 height 18
click at [304, 215] on label "Center" at bounding box center [321, 212] width 34 height 18
click at [304, 213] on input "Center" at bounding box center [309, 208] width 10 height 10
radio input "true"
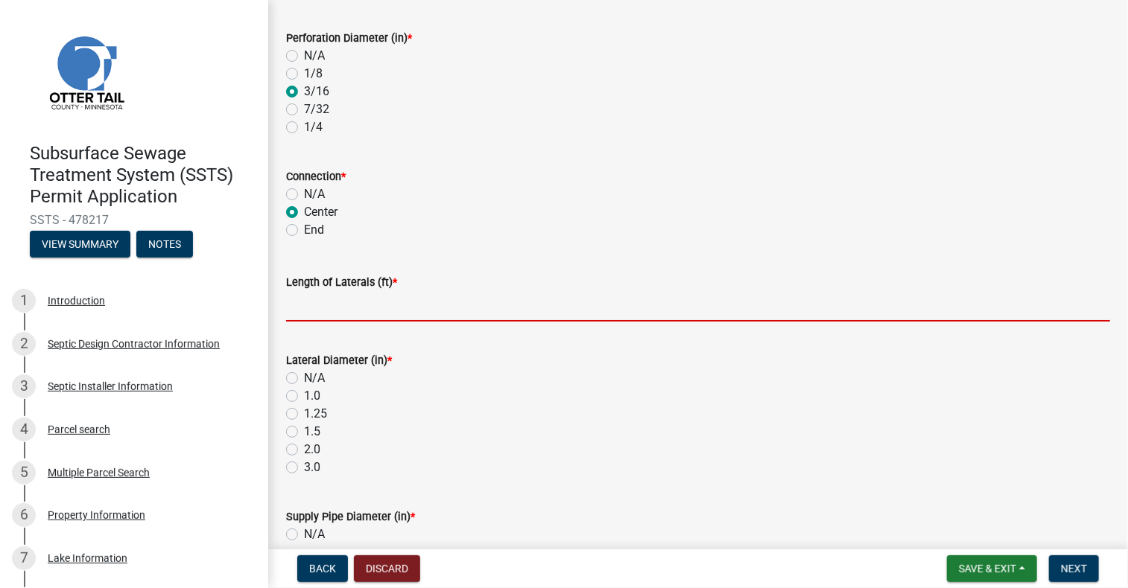
click at [317, 306] on input "Length of Laterals (ft) *" at bounding box center [698, 306] width 824 height 31
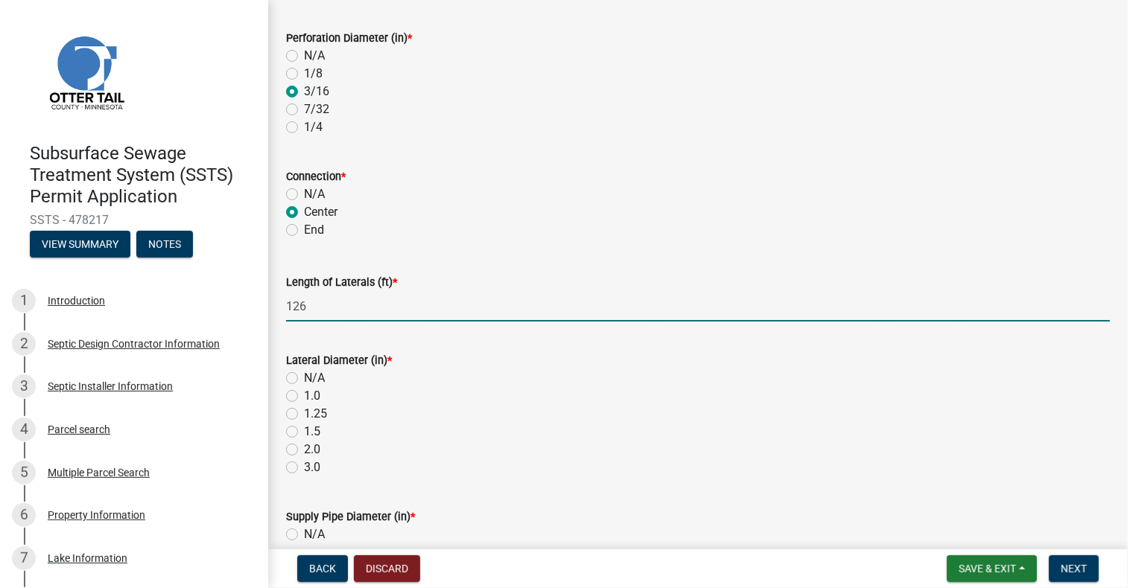
type input "126"
click at [304, 434] on label "1.5" at bounding box center [312, 432] width 16 height 18
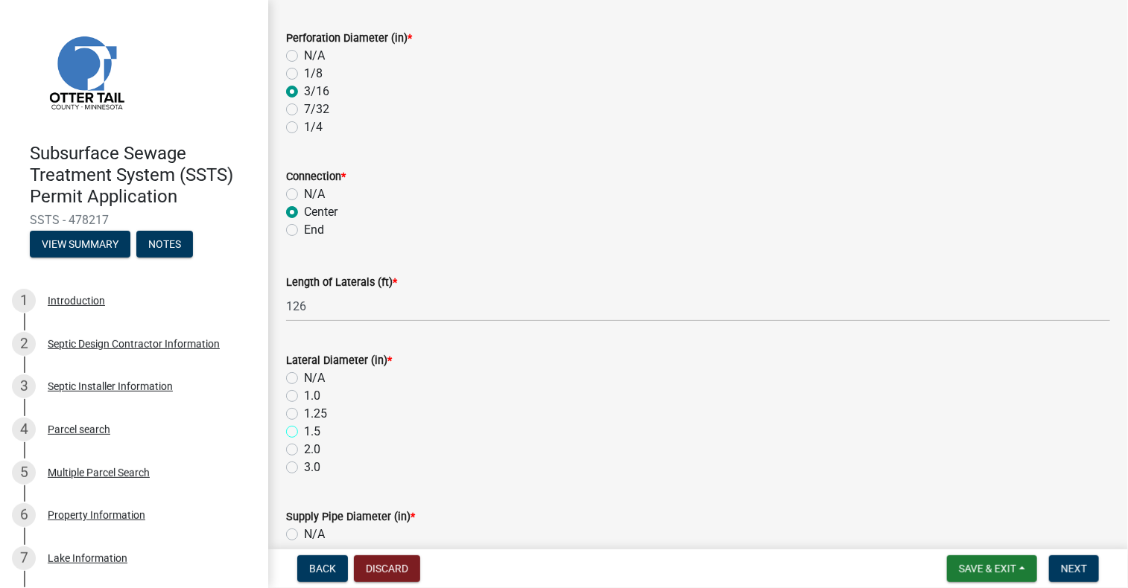
click at [304, 433] on input "1.5" at bounding box center [309, 428] width 10 height 10
radio input "true"
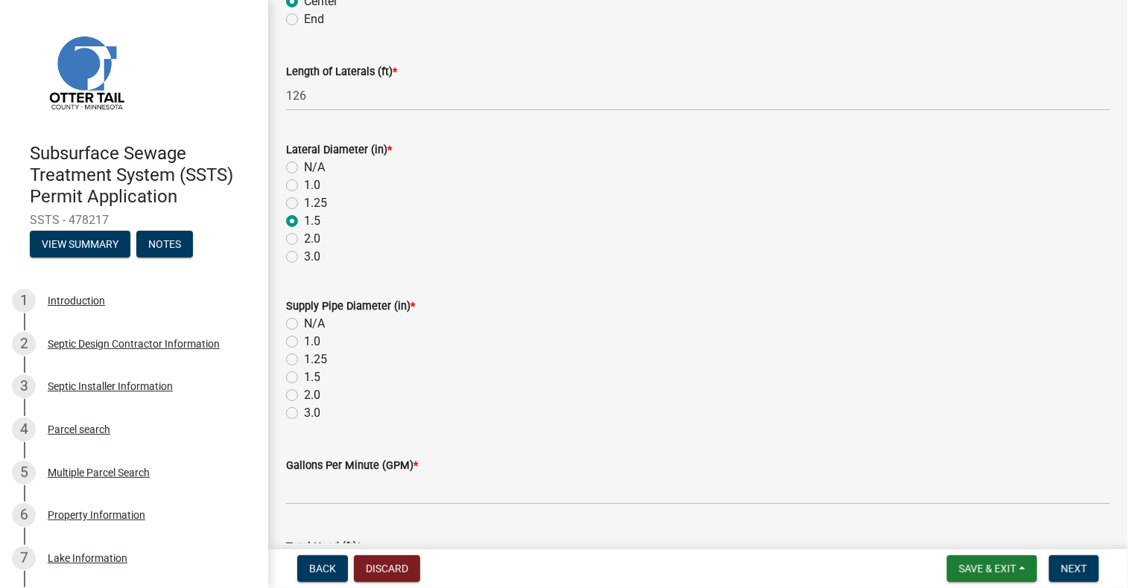
scroll to position [521, 0]
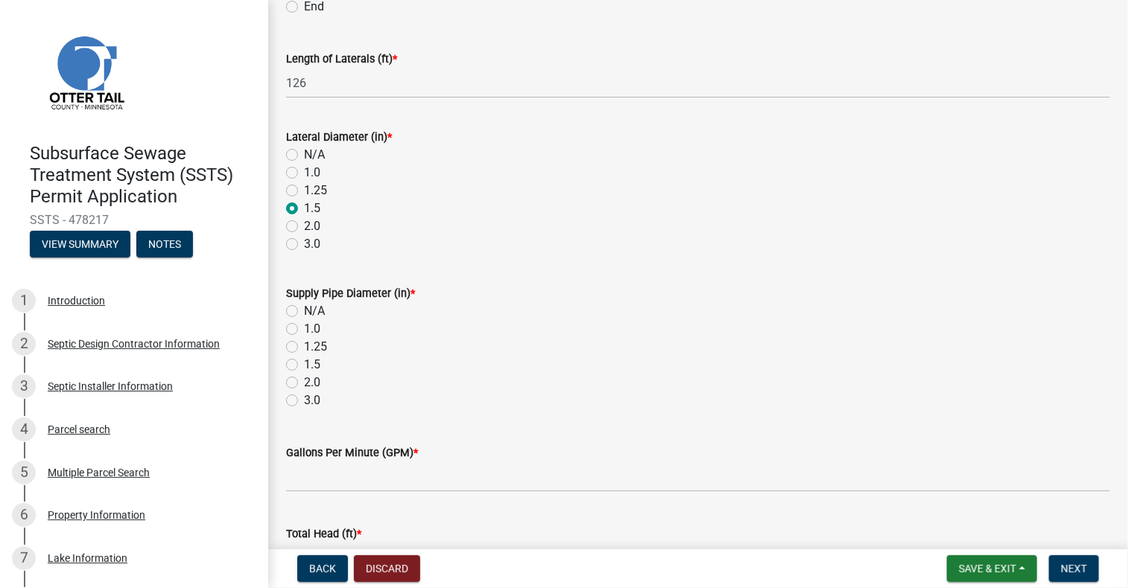
click at [300, 385] on div "2.0" at bounding box center [698, 383] width 824 height 18
click at [304, 379] on label "2.0" at bounding box center [312, 383] width 16 height 18
click at [304, 379] on input "2.0" at bounding box center [309, 379] width 10 height 10
radio input "true"
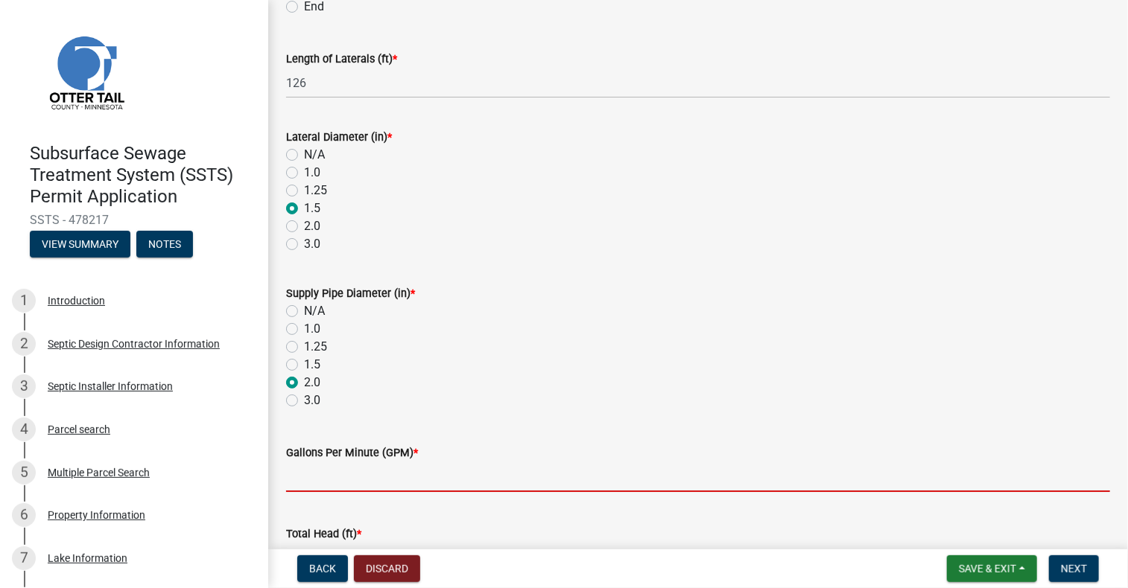
drag, startPoint x: 477, startPoint y: 469, endPoint x: 527, endPoint y: 489, distance: 53.8
click at [478, 470] on input "Gallons Per Minute (GPM) *" at bounding box center [698, 477] width 824 height 31
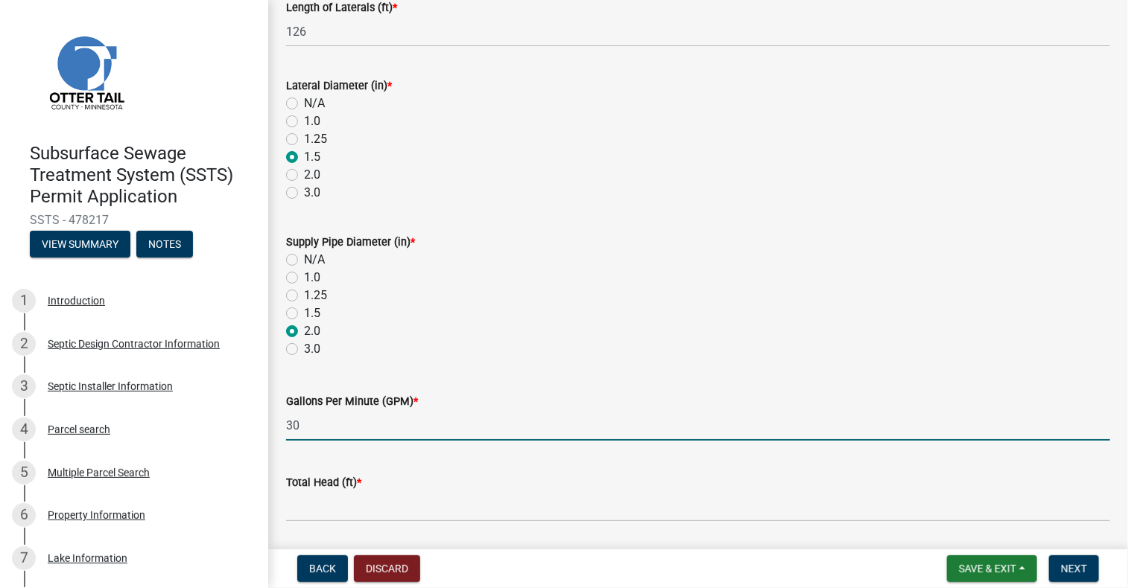
scroll to position [620, 0]
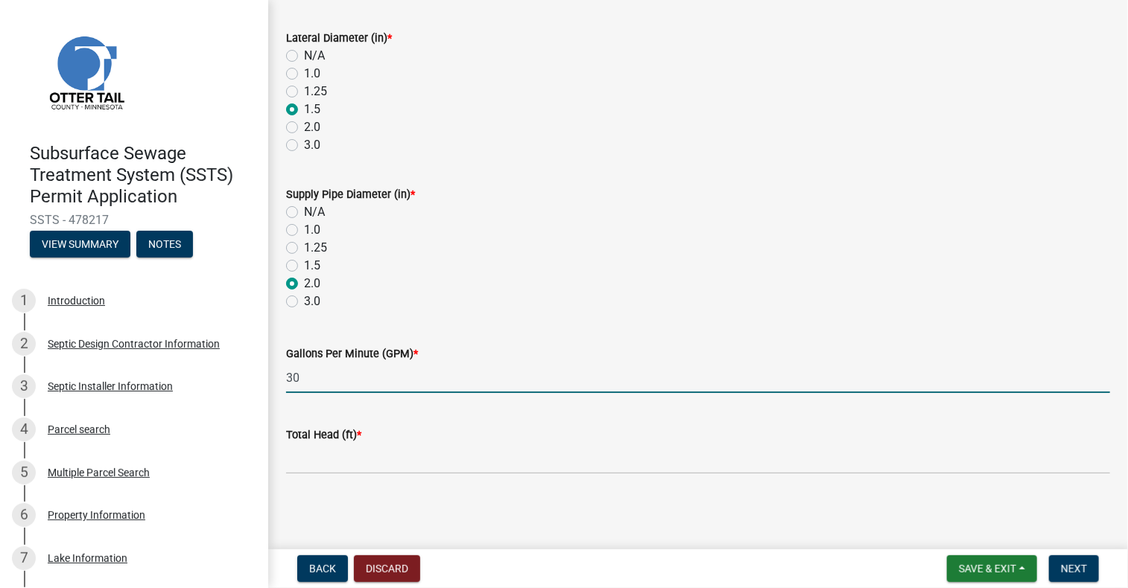
type input "30"
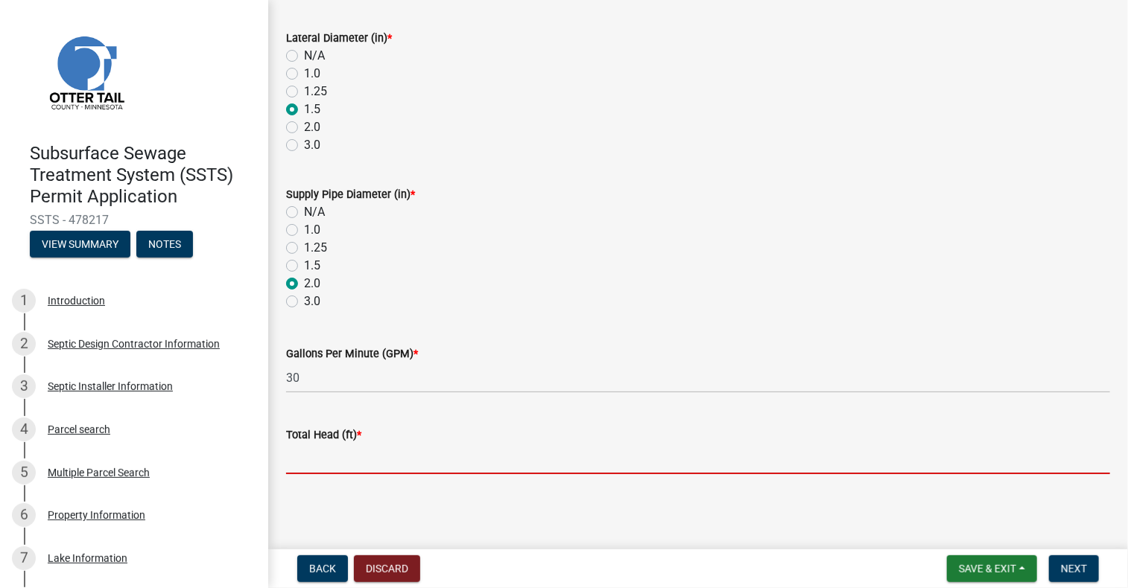
click at [436, 454] on input "Total Head (ft) *" at bounding box center [698, 459] width 824 height 31
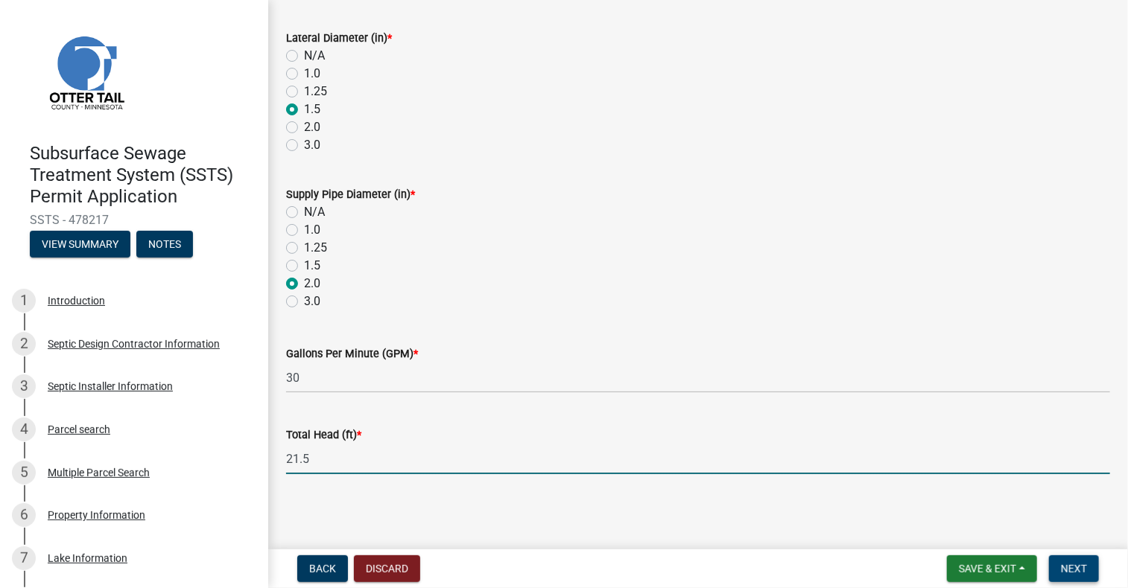
type input "21.5"
click at [1076, 575] on span "Next" at bounding box center [1074, 569] width 26 height 12
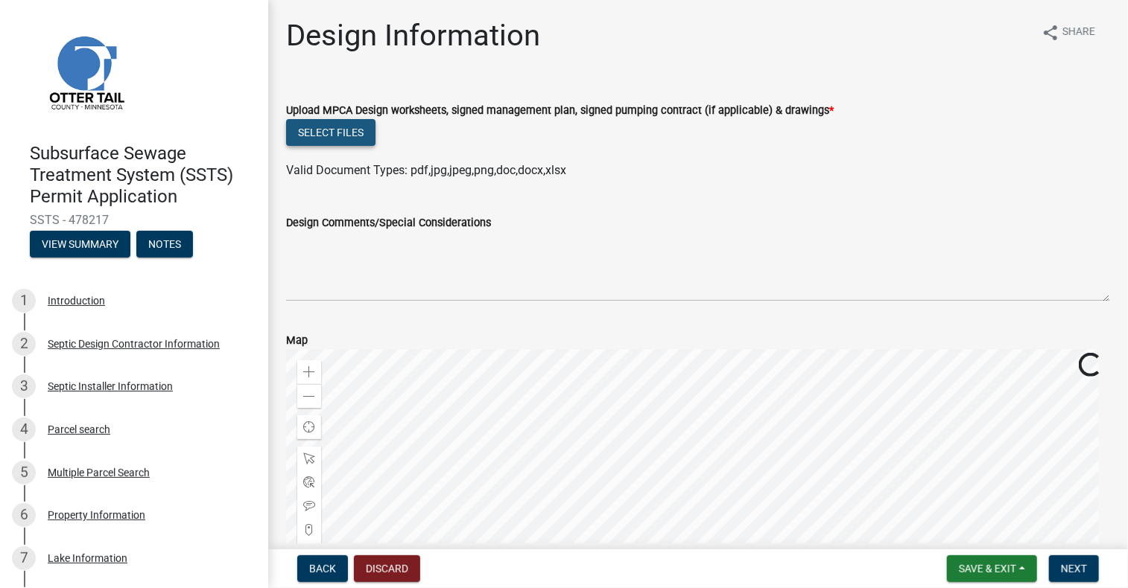
click at [361, 143] on button "Select files" at bounding box center [330, 132] width 89 height 27
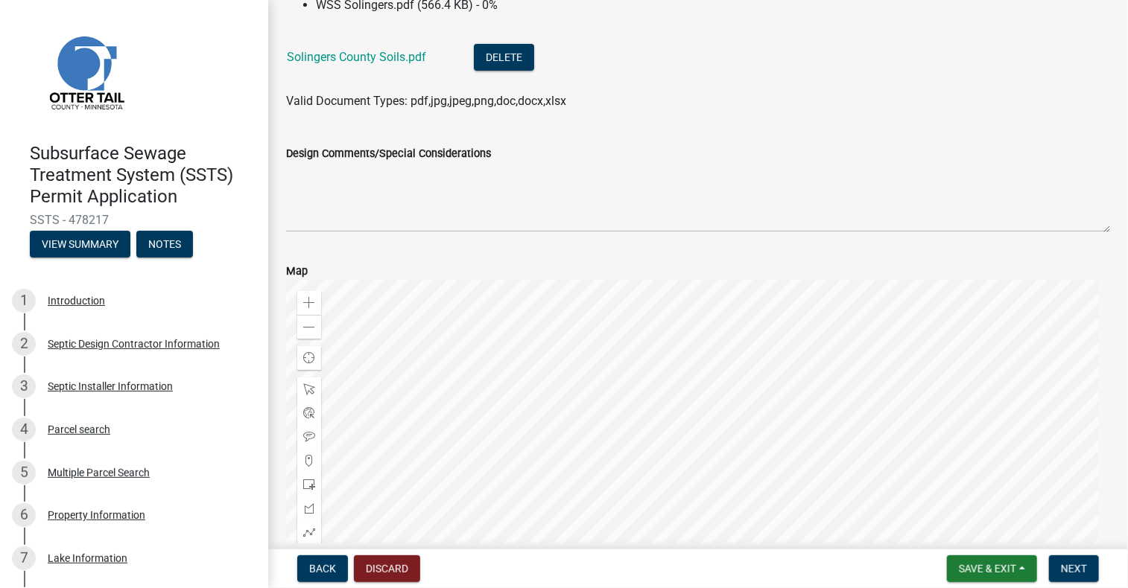
scroll to position [149, 0]
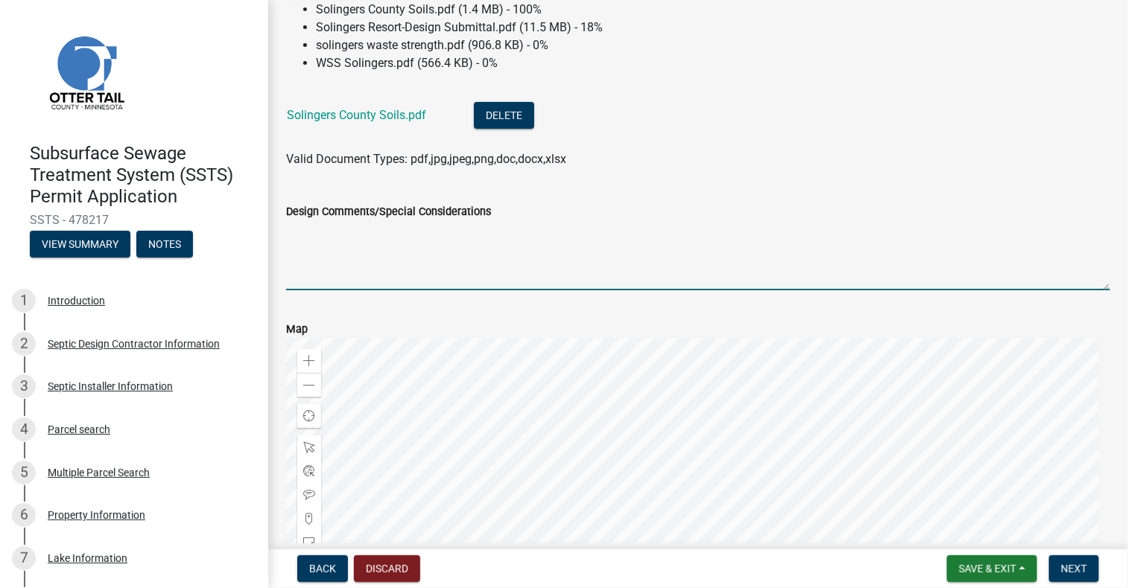
click at [428, 275] on textarea "Design Comments/Special Considerations" at bounding box center [698, 255] width 824 height 70
type textarea "Y"
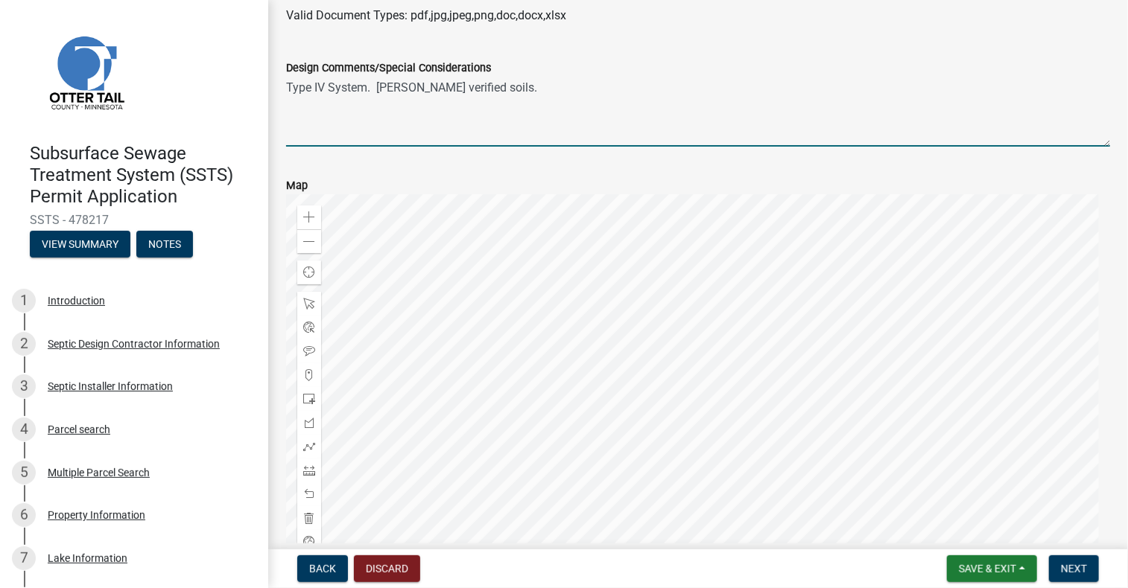
scroll to position [466, 0]
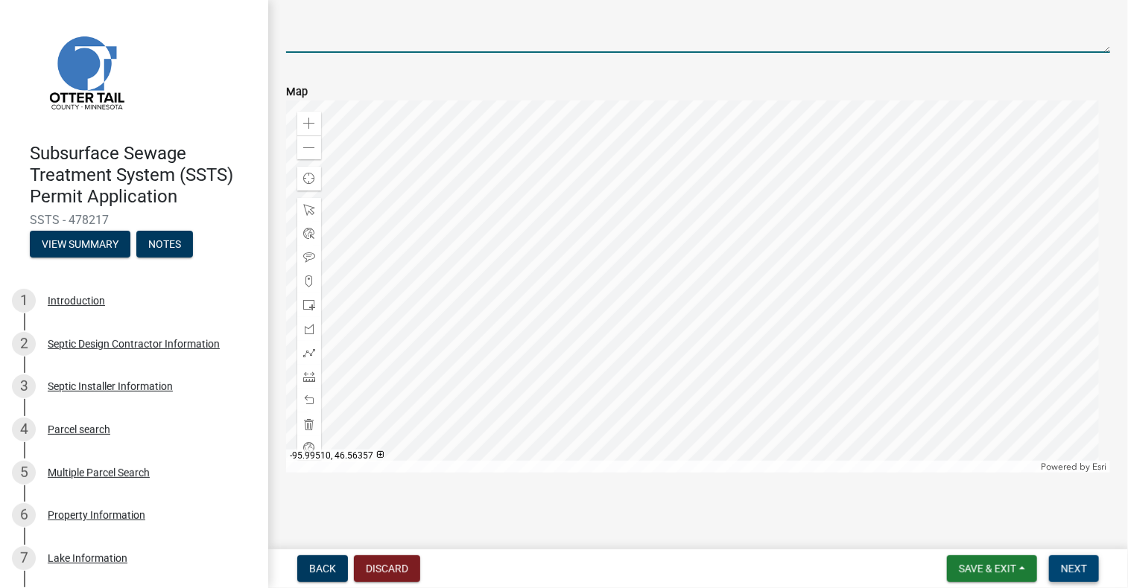
type textarea "Type IV System. [PERSON_NAME] verified soils."
click at [1070, 558] on button "Next" at bounding box center [1074, 569] width 50 height 27
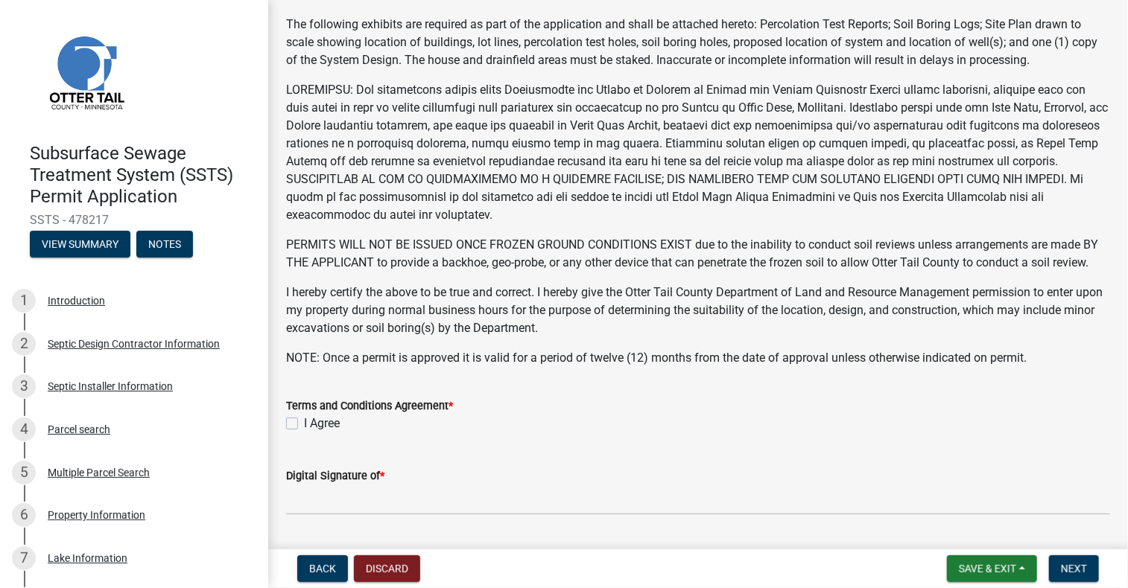
scroll to position [298, 0]
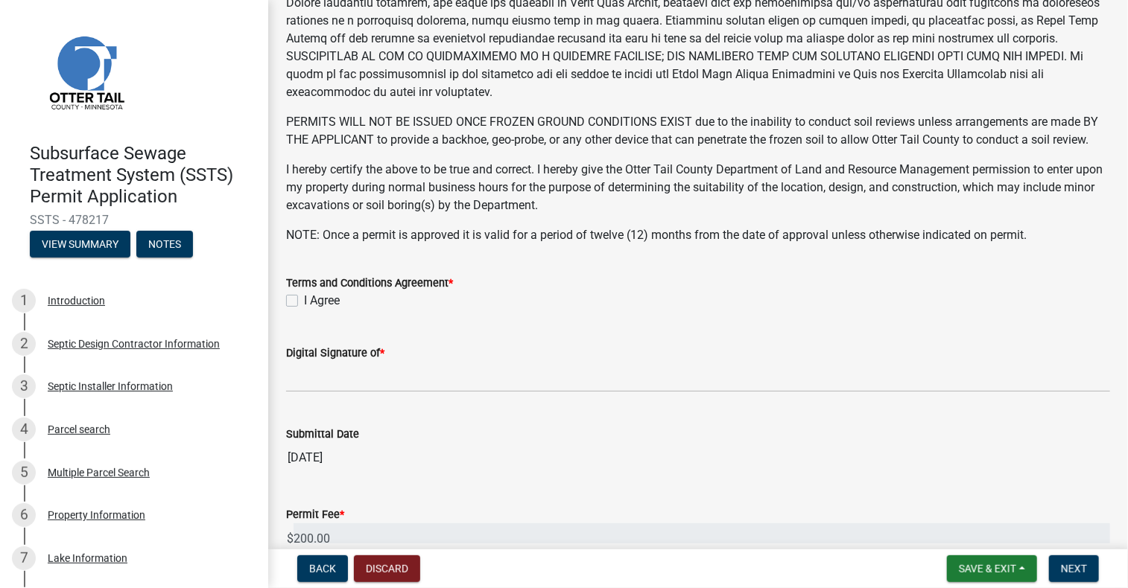
click at [304, 294] on label "I Agree" at bounding box center [322, 301] width 36 height 18
click at [304, 294] on input "I Agree" at bounding box center [309, 297] width 10 height 10
checkbox input "true"
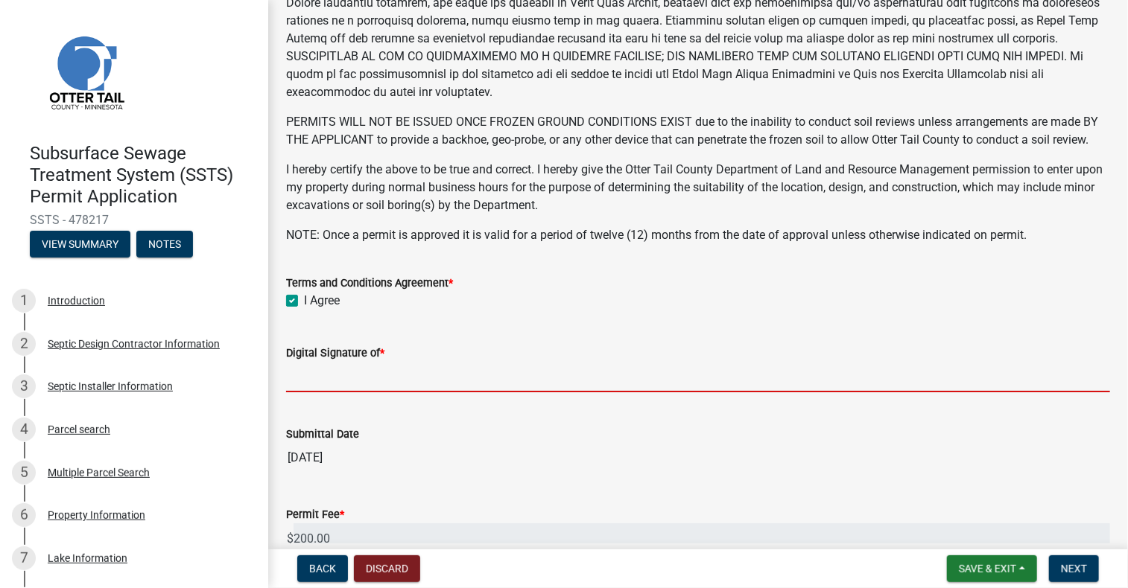
click at [330, 386] on input "Digital Signature of *" at bounding box center [698, 377] width 824 height 31
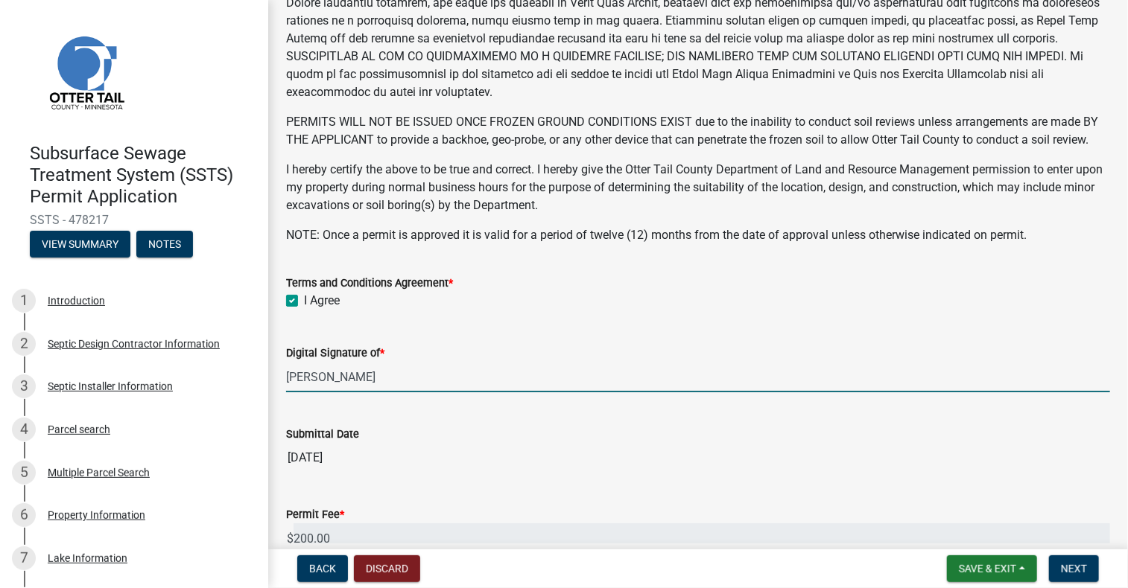
type input "[PERSON_NAME]"
click at [501, 426] on div "Submittal Date" at bounding box center [698, 434] width 824 height 18
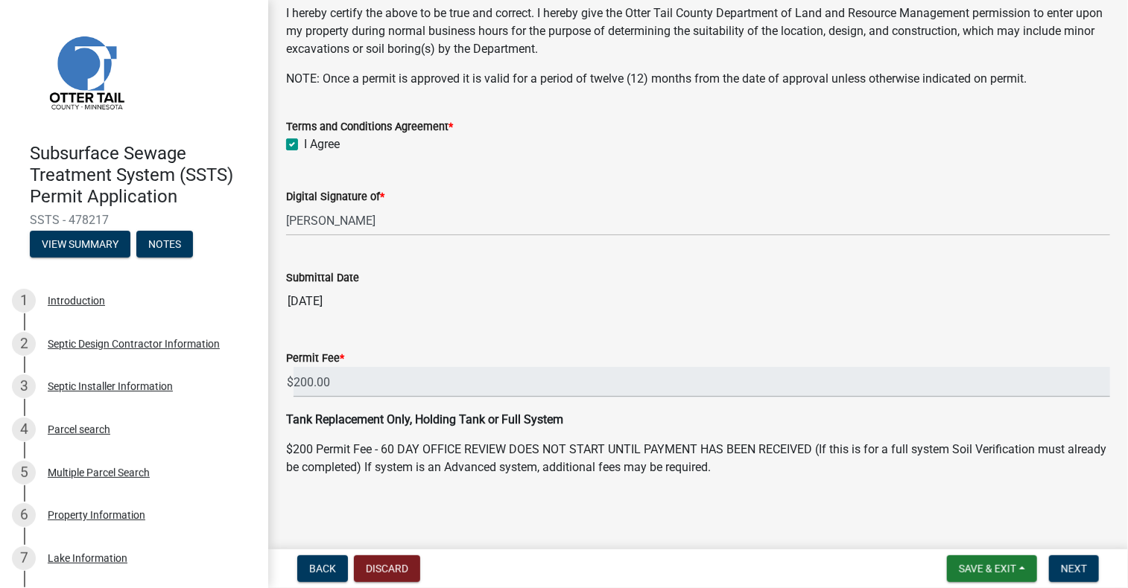
scroll to position [457, 0]
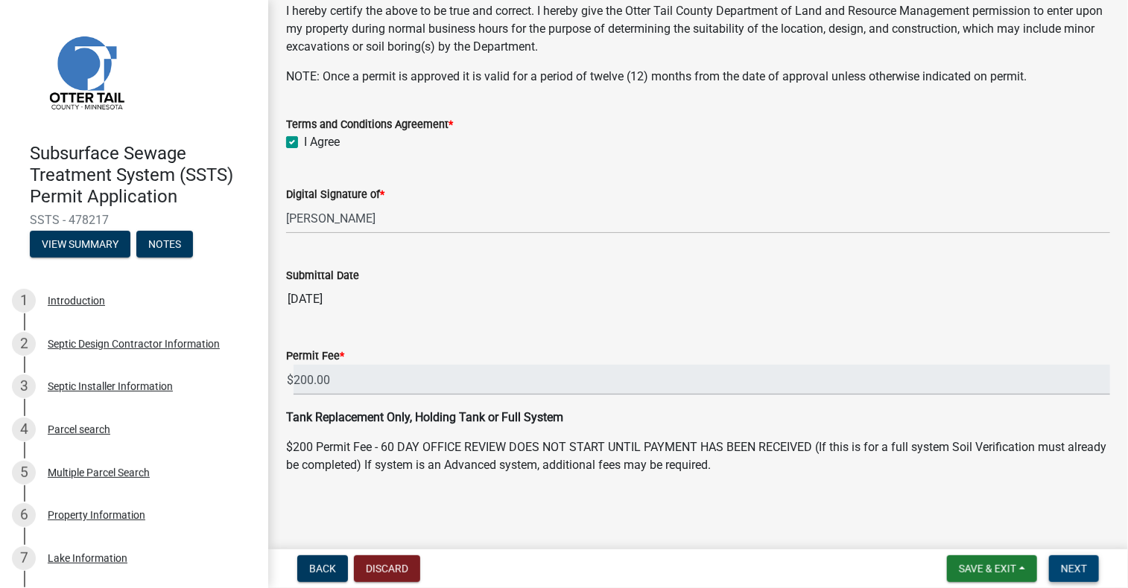
click at [1084, 575] on span "Next" at bounding box center [1074, 569] width 26 height 12
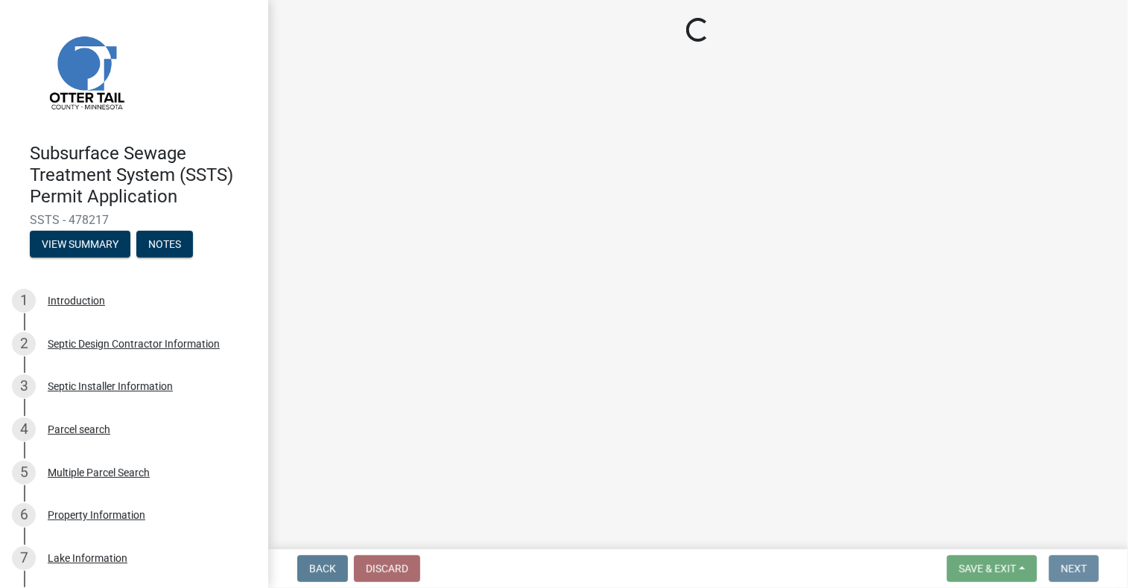
scroll to position [0, 0]
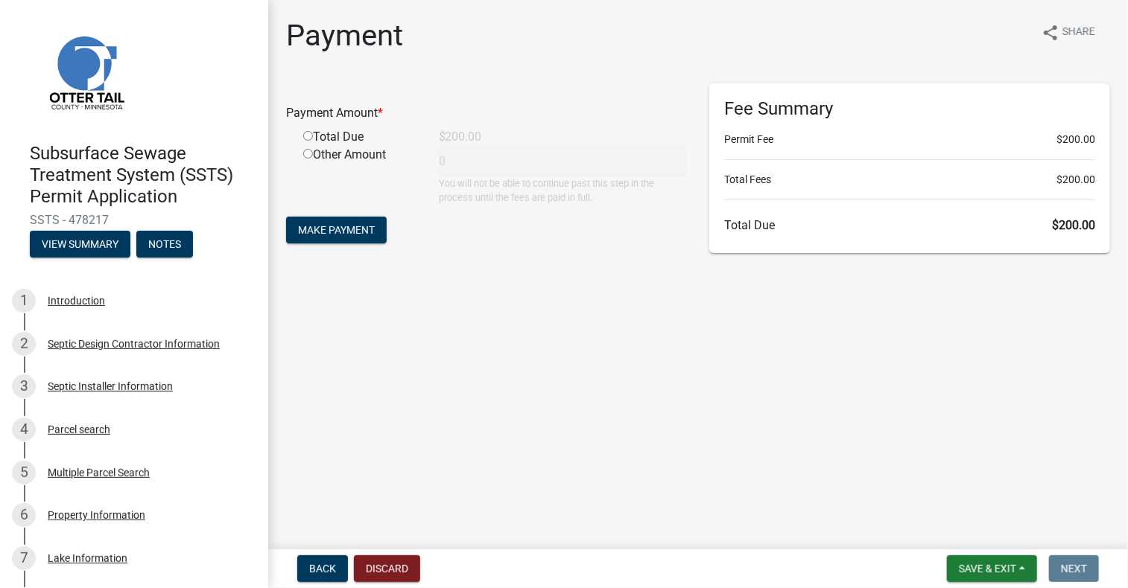
click at [308, 133] on input "radio" at bounding box center [308, 136] width 10 height 10
radio input "true"
type input "200"
click at [355, 229] on span "Make Payment" at bounding box center [336, 230] width 77 height 12
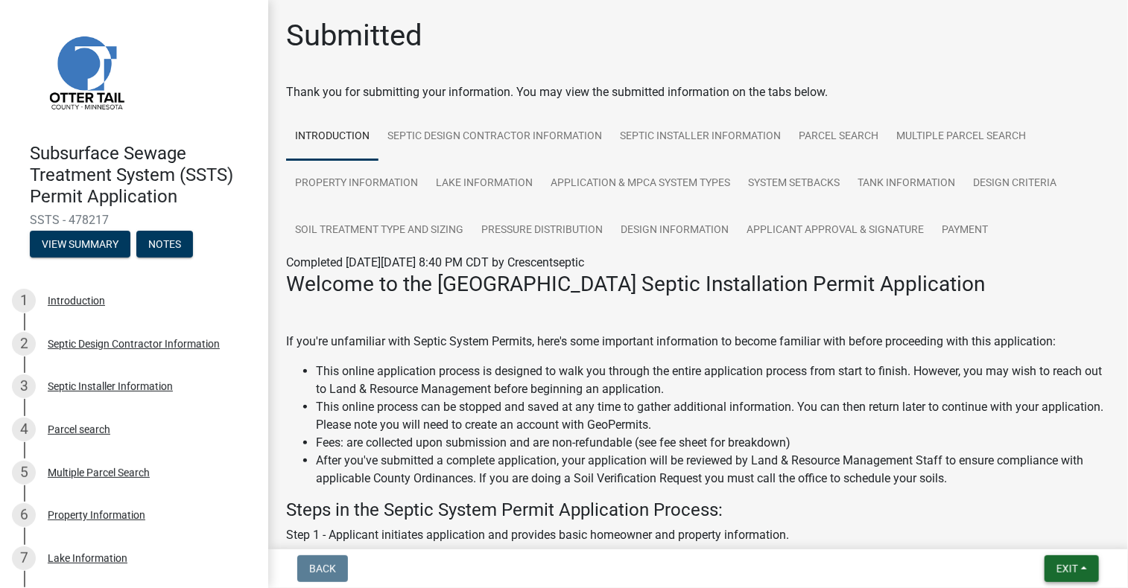
click at [1064, 563] on span "Exit" at bounding box center [1067, 569] width 22 height 12
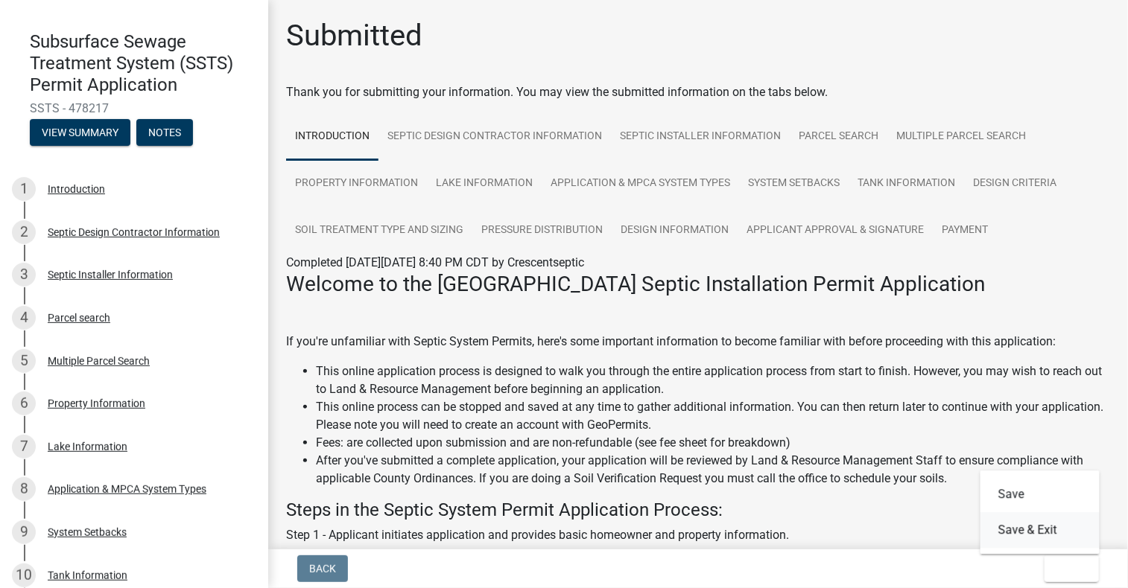
click at [1047, 536] on button "Save & Exit" at bounding box center [1039, 530] width 119 height 36
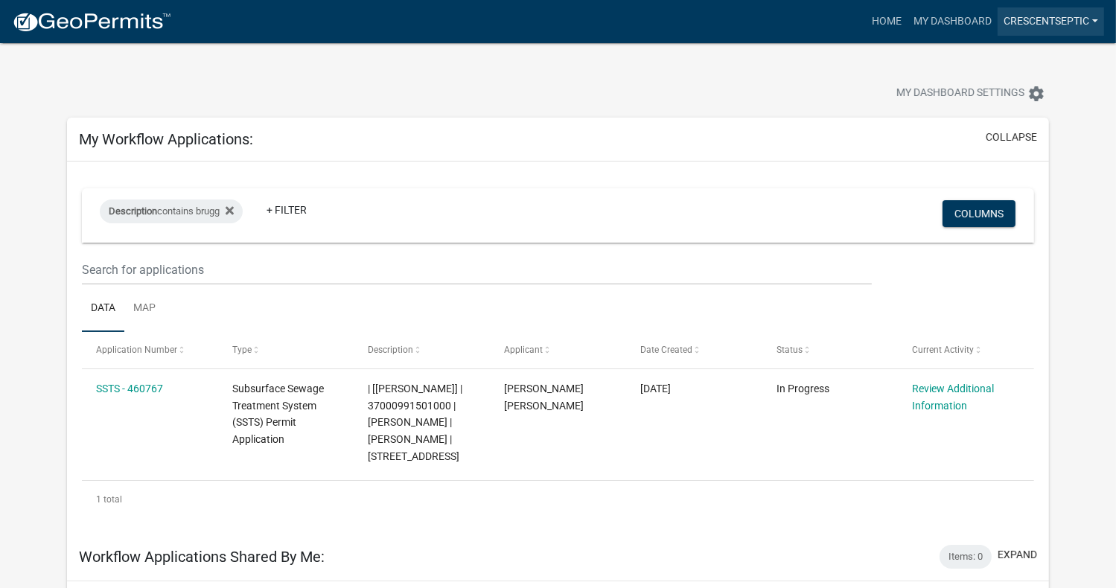
click at [1061, 25] on link "Crescentseptic" at bounding box center [1051, 21] width 107 height 28
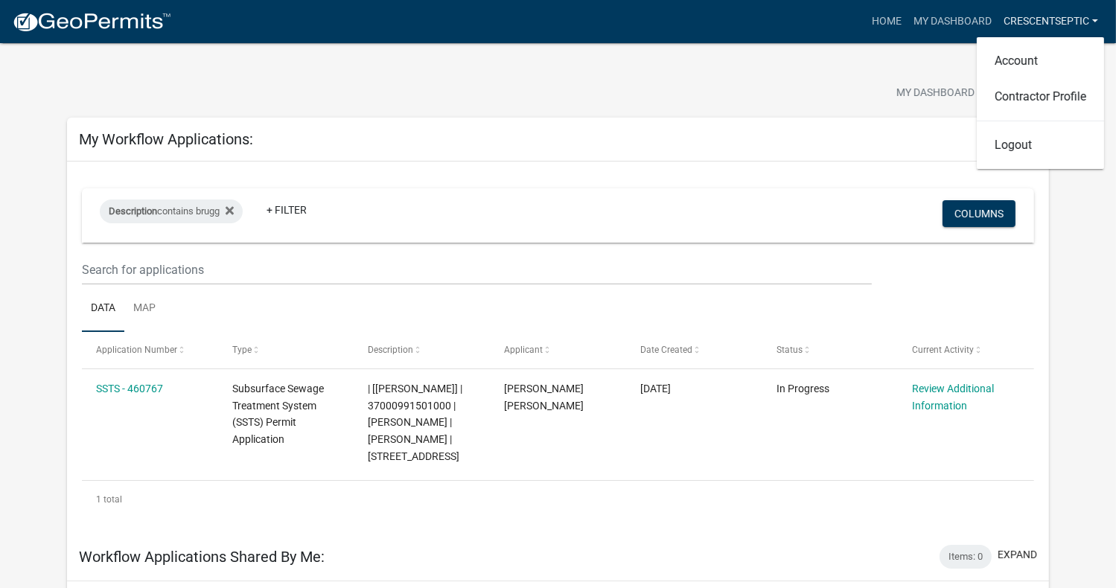
click at [1058, 25] on link "Crescentseptic" at bounding box center [1051, 21] width 107 height 28
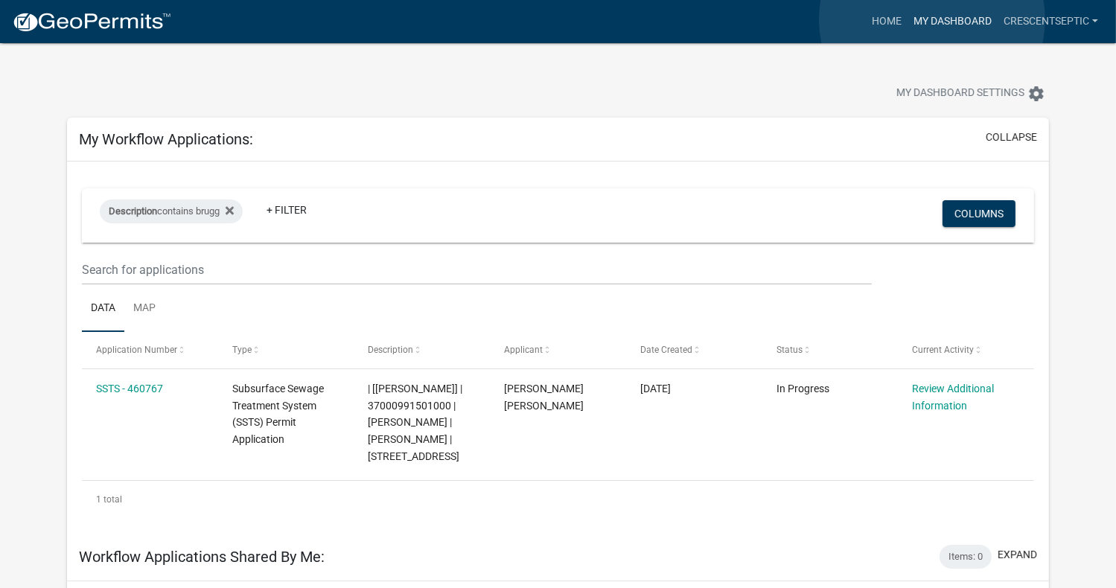
click at [933, 19] on link "My Dashboard" at bounding box center [953, 21] width 90 height 28
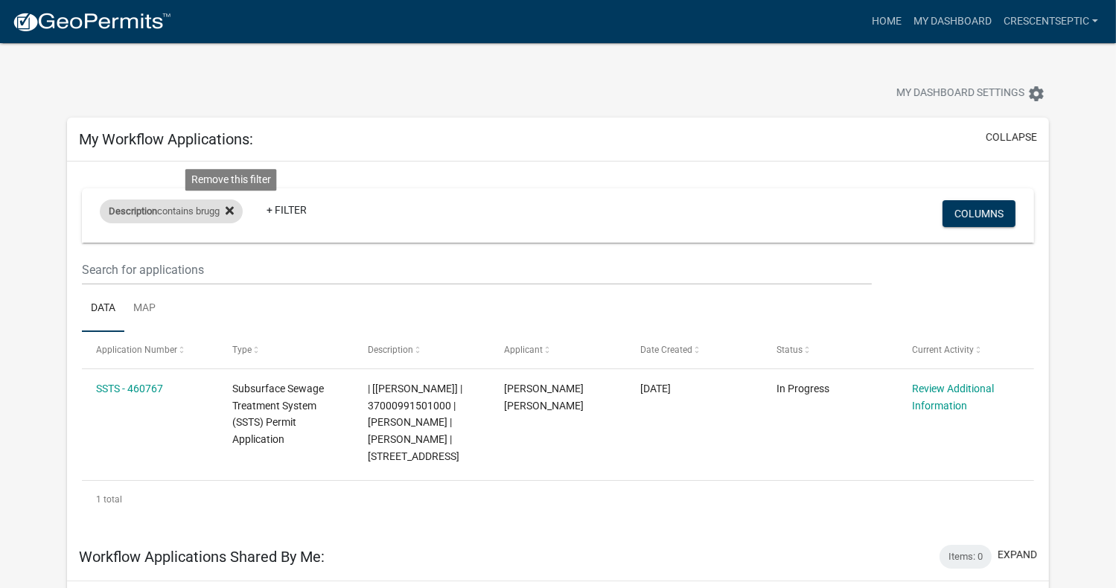
click at [229, 207] on fa-icon at bounding box center [227, 212] width 14 height 24
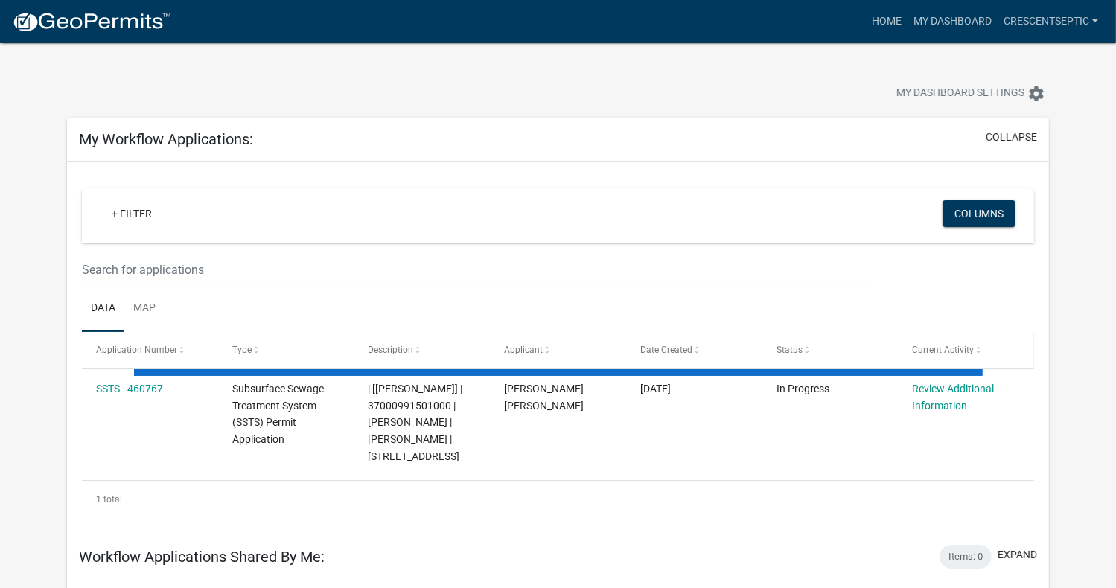
select select "3: 100"
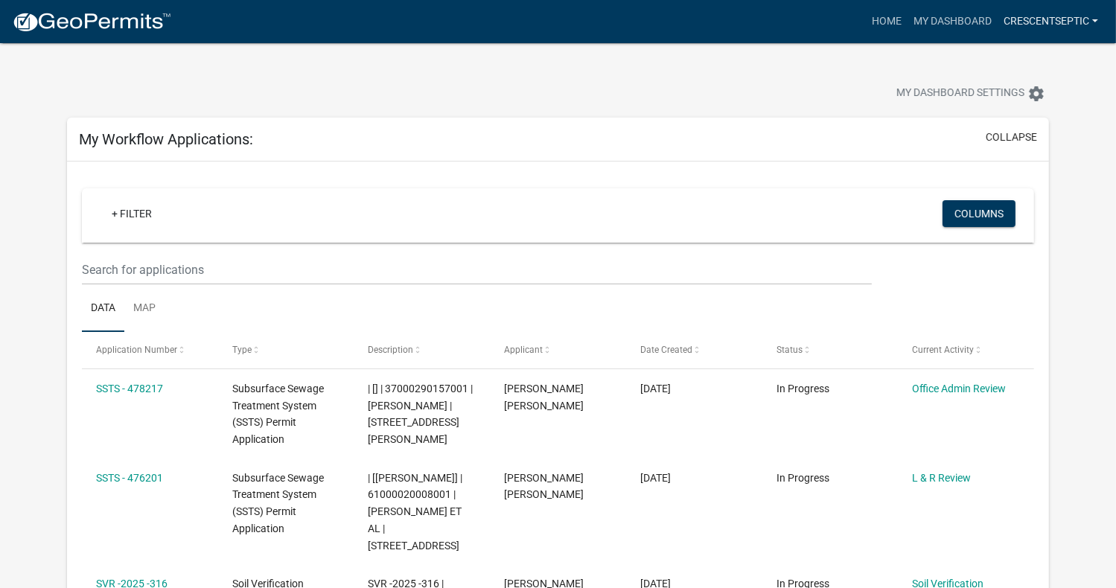
click at [1084, 24] on link "Crescentseptic" at bounding box center [1051, 21] width 107 height 28
click at [1007, 144] on link "Logout" at bounding box center [1040, 145] width 127 height 36
